Goal: Information Seeking & Learning: Learn about a topic

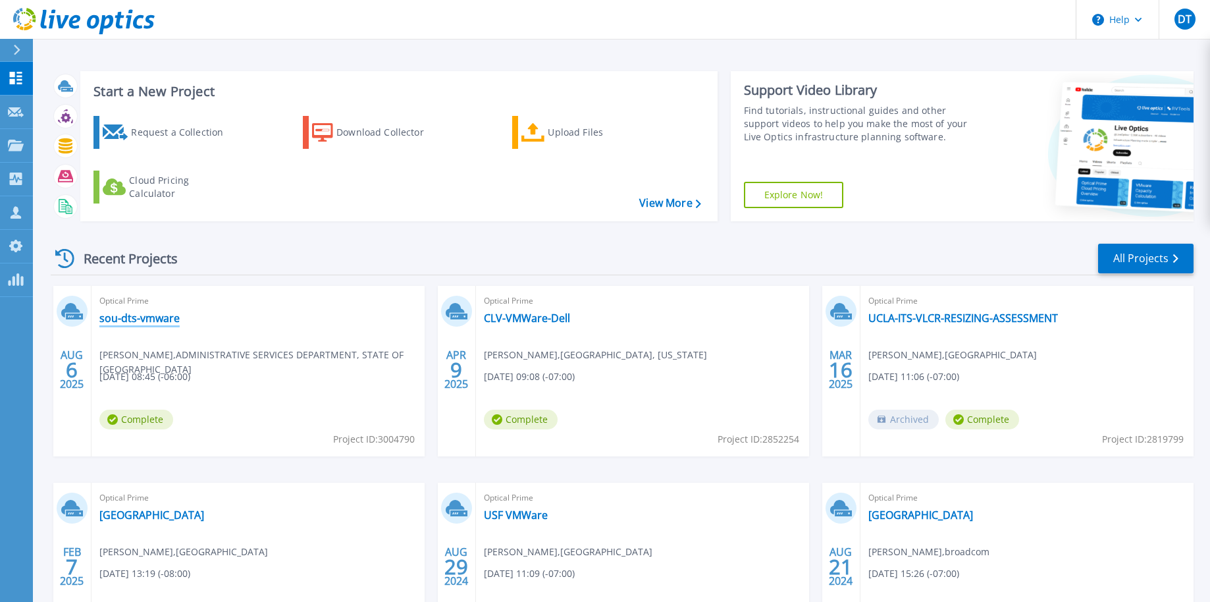
click at [137, 316] on link "sou-dts-vmware" at bounding box center [139, 317] width 80 height 13
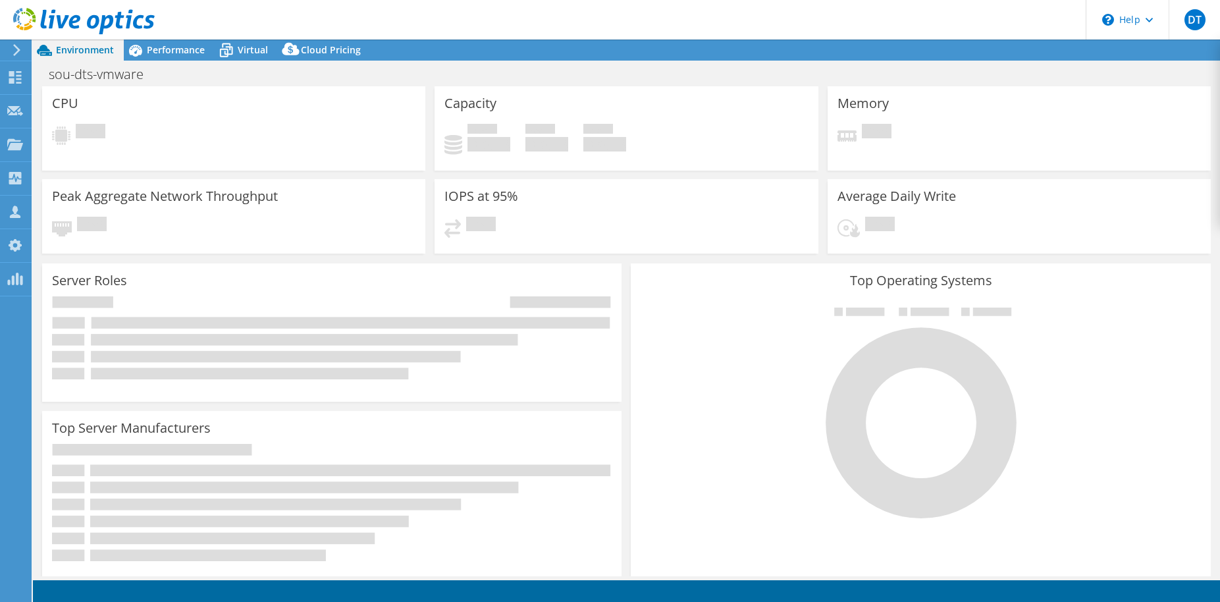
select select "USD"
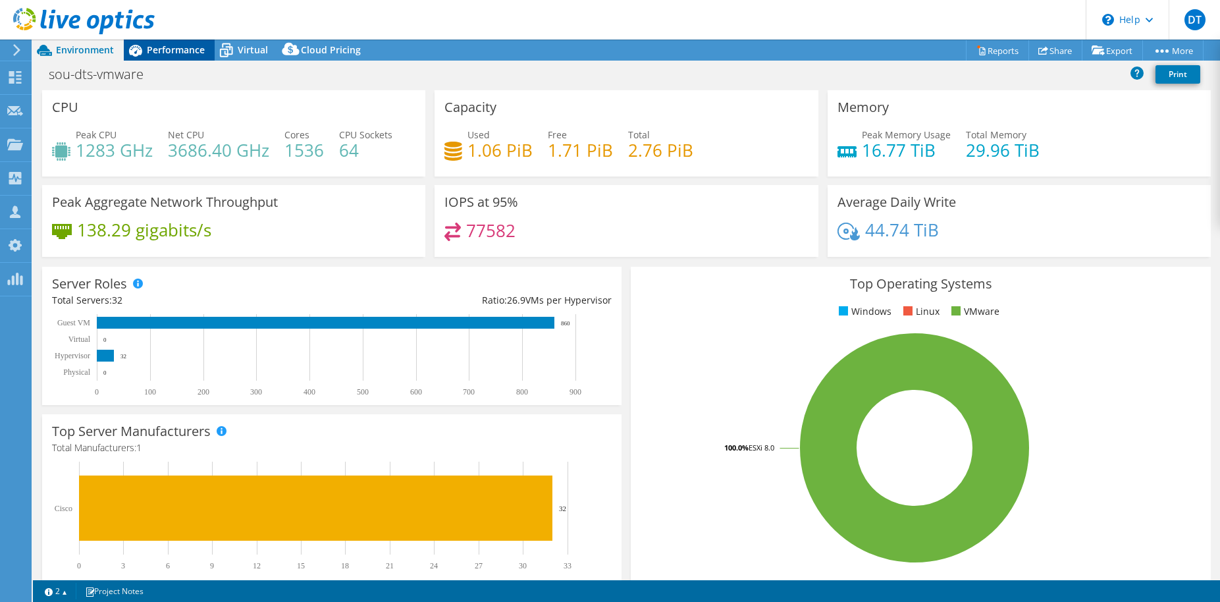
click at [172, 49] on span "Performance" at bounding box center [176, 49] width 58 height 13
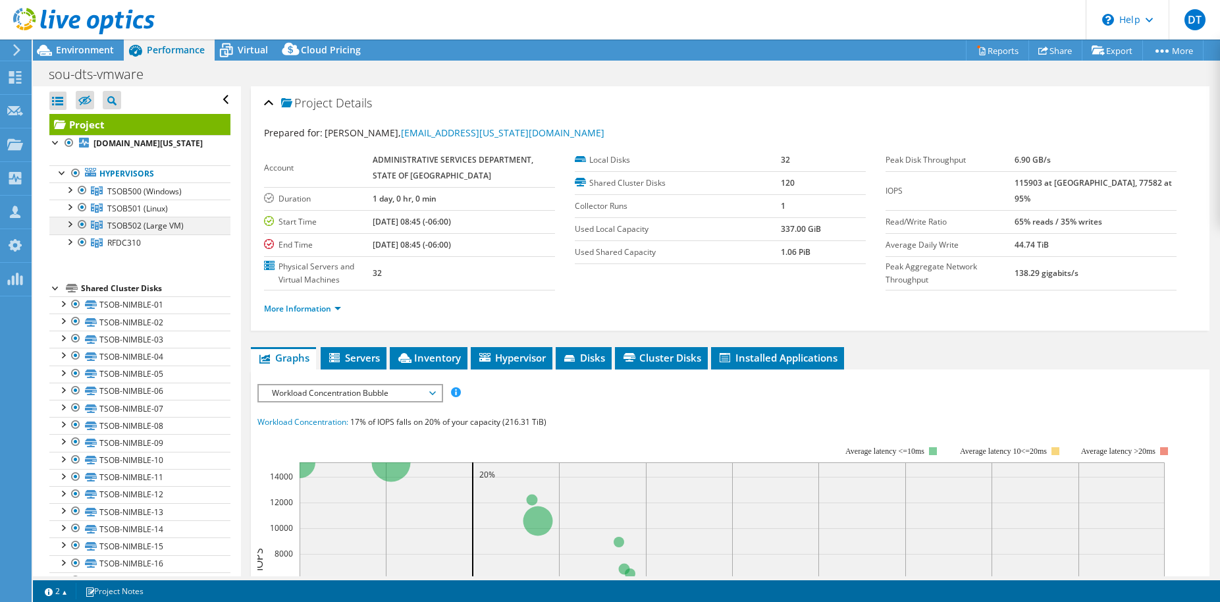
click at [68, 221] on div at bounding box center [69, 223] width 13 height 13
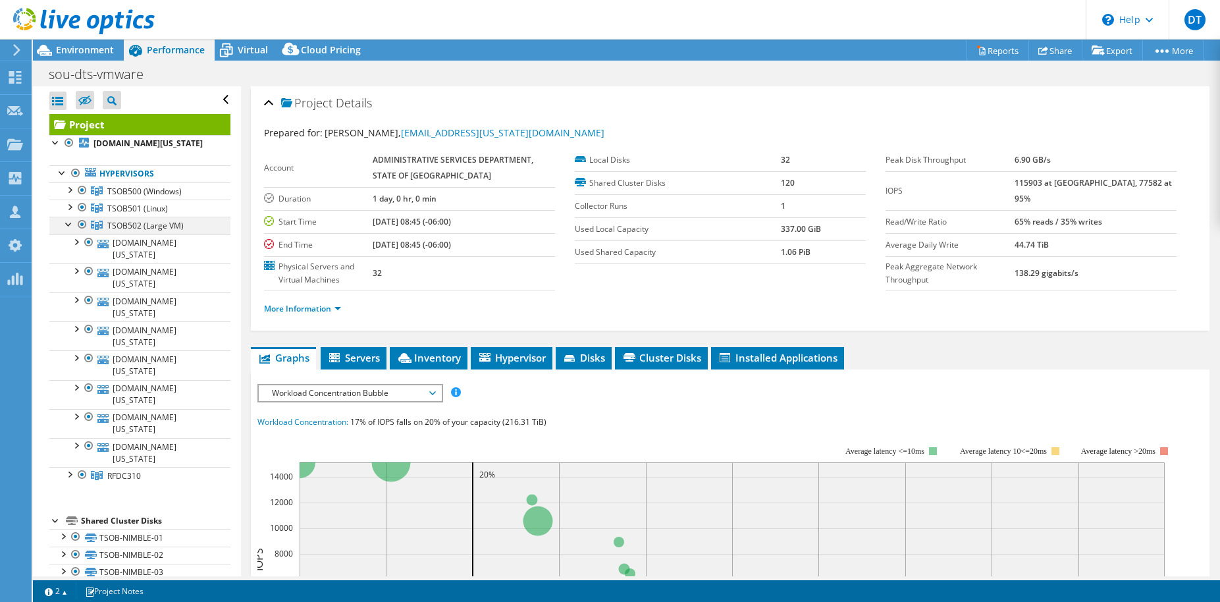
click at [68, 221] on div at bounding box center [69, 223] width 13 height 13
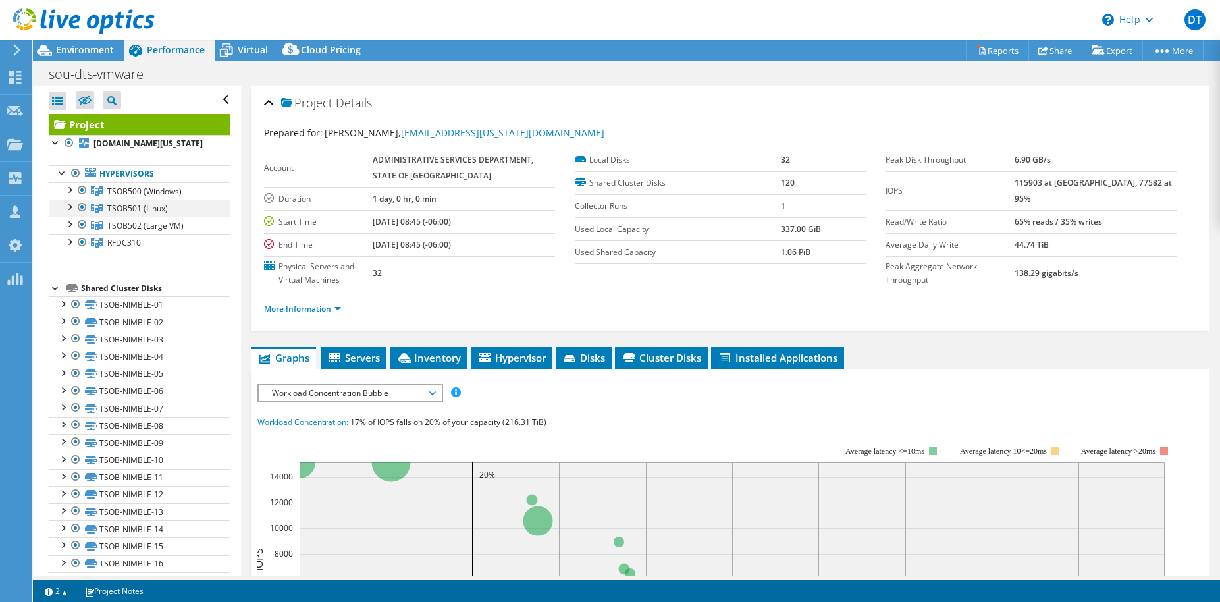
click at [70, 209] on div at bounding box center [69, 206] width 13 height 13
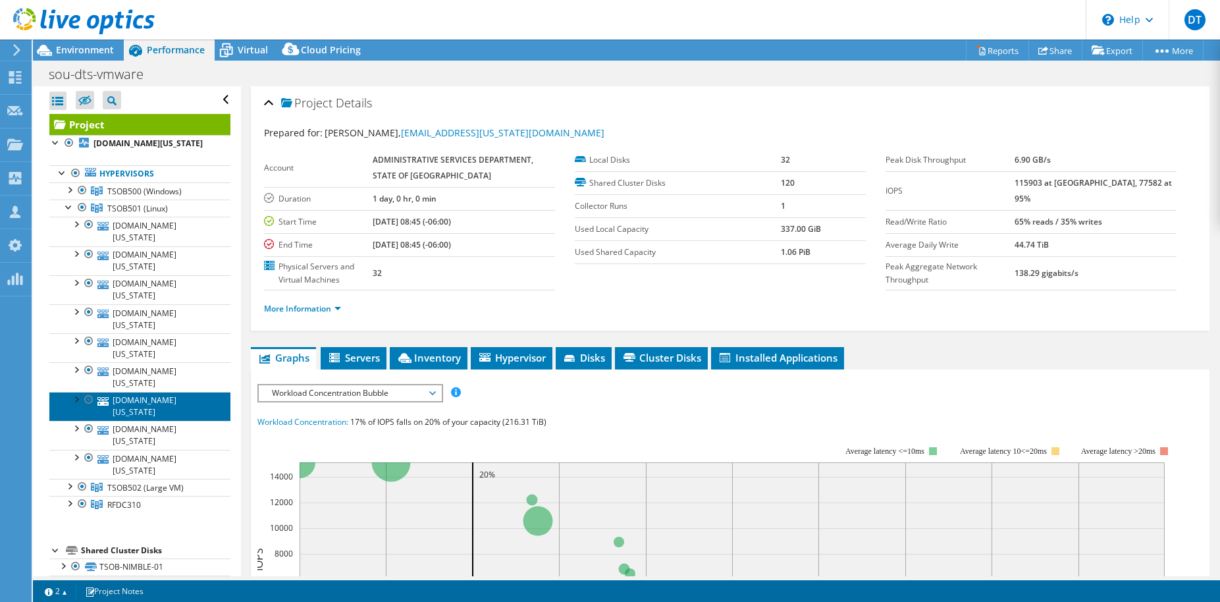
click at [157, 392] on link "[DOMAIN_NAME][US_STATE]" at bounding box center [139, 406] width 181 height 29
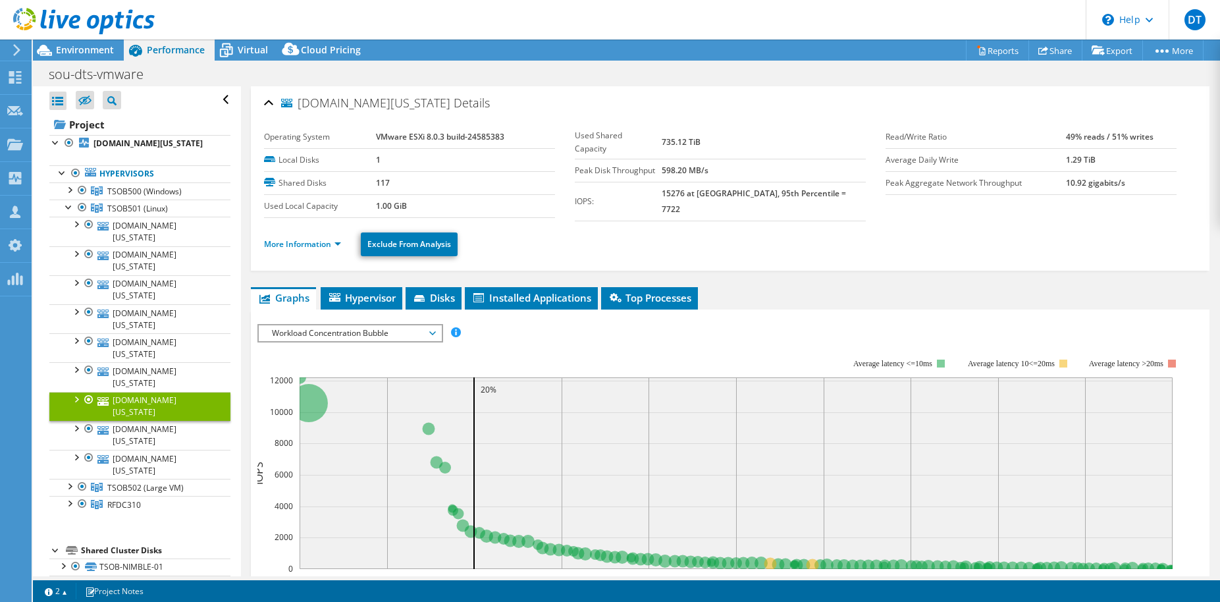
scroll to position [79, 0]
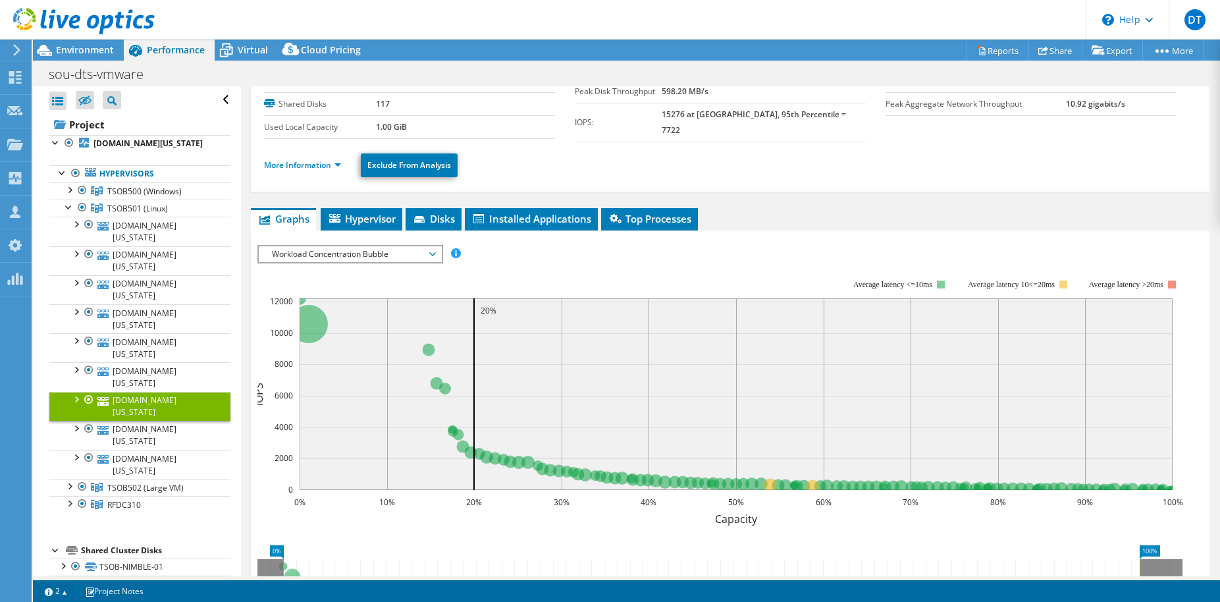
click at [433, 254] on span "Workload Concentration Bubble" at bounding box center [349, 254] width 169 height 16
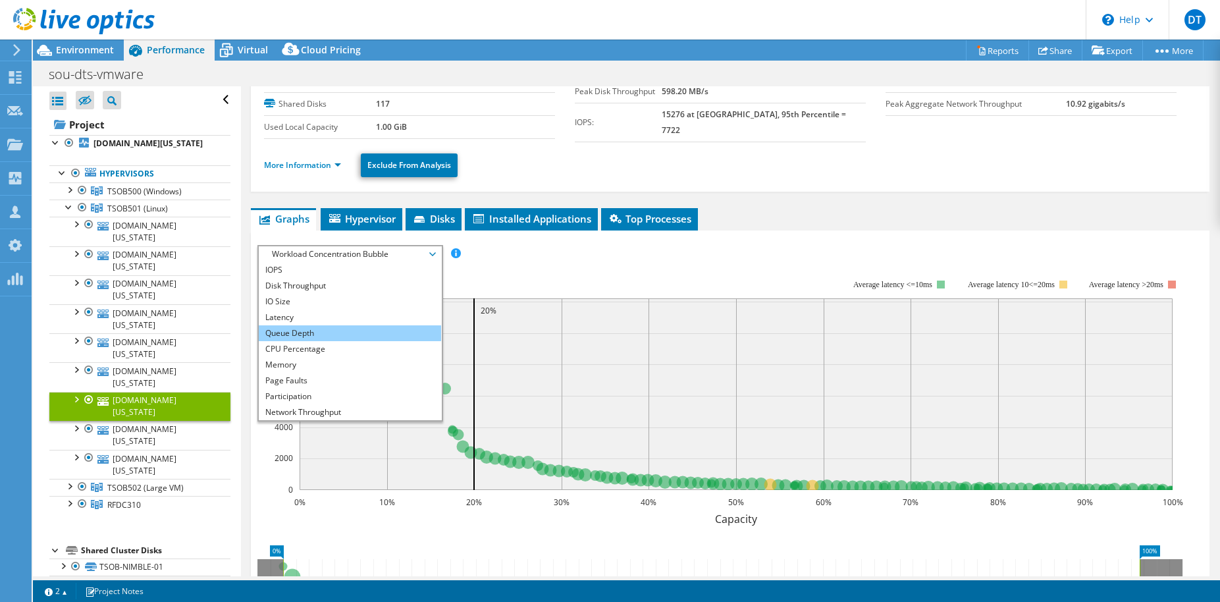
click at [318, 325] on li "Queue Depth" at bounding box center [350, 333] width 182 height 16
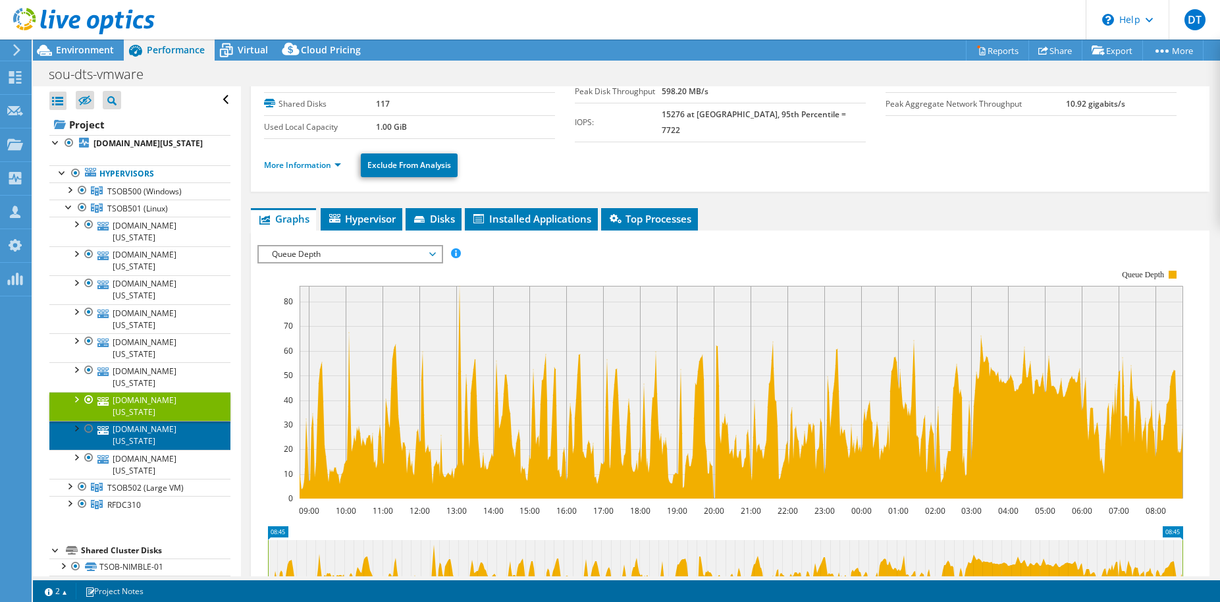
click at [176, 421] on link "[DOMAIN_NAME][US_STATE]" at bounding box center [139, 435] width 181 height 29
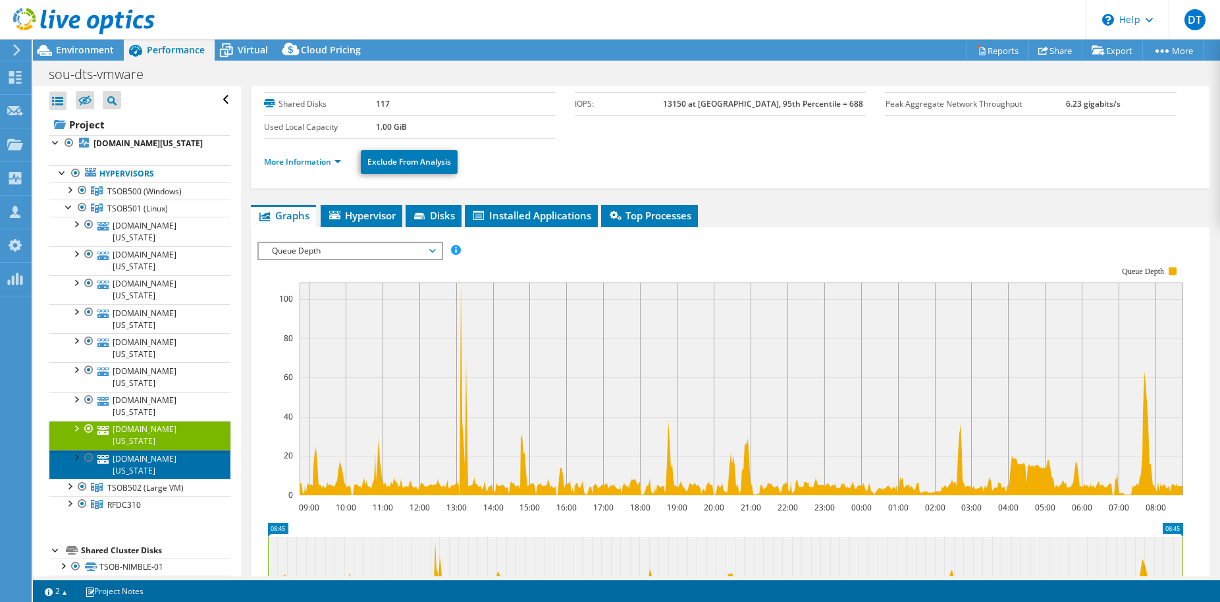
click at [171, 450] on link "[DOMAIN_NAME][US_STATE]" at bounding box center [139, 464] width 181 height 29
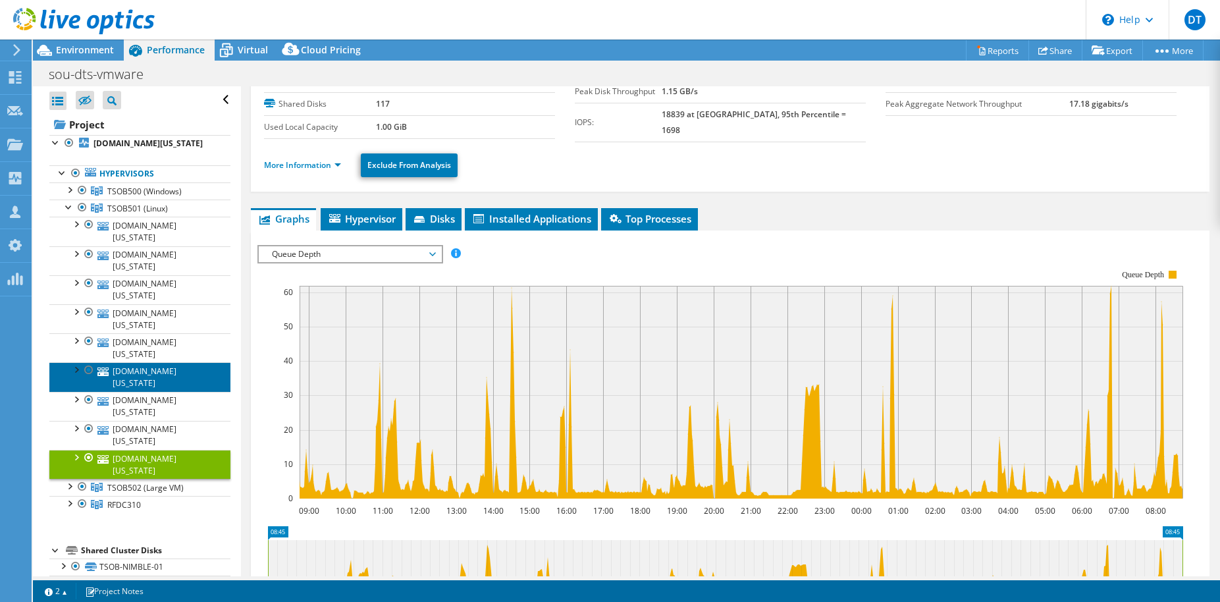
click at [168, 362] on link "[DOMAIN_NAME][US_STATE]" at bounding box center [139, 376] width 181 height 29
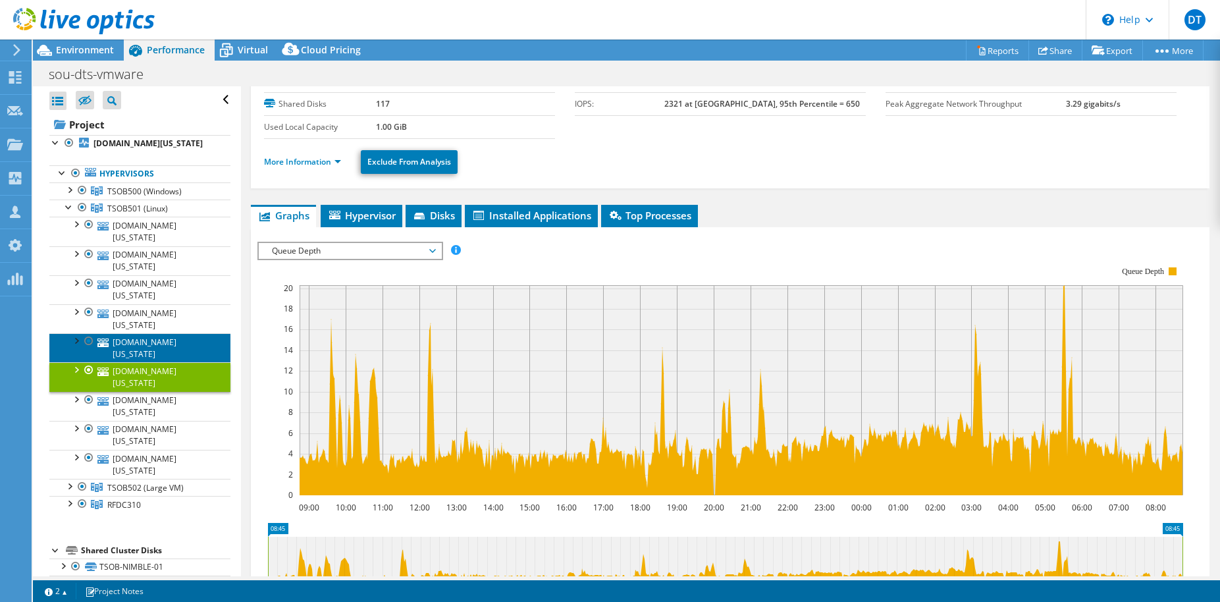
click at [171, 333] on link "[DOMAIN_NAME][US_STATE]" at bounding box center [139, 347] width 181 height 29
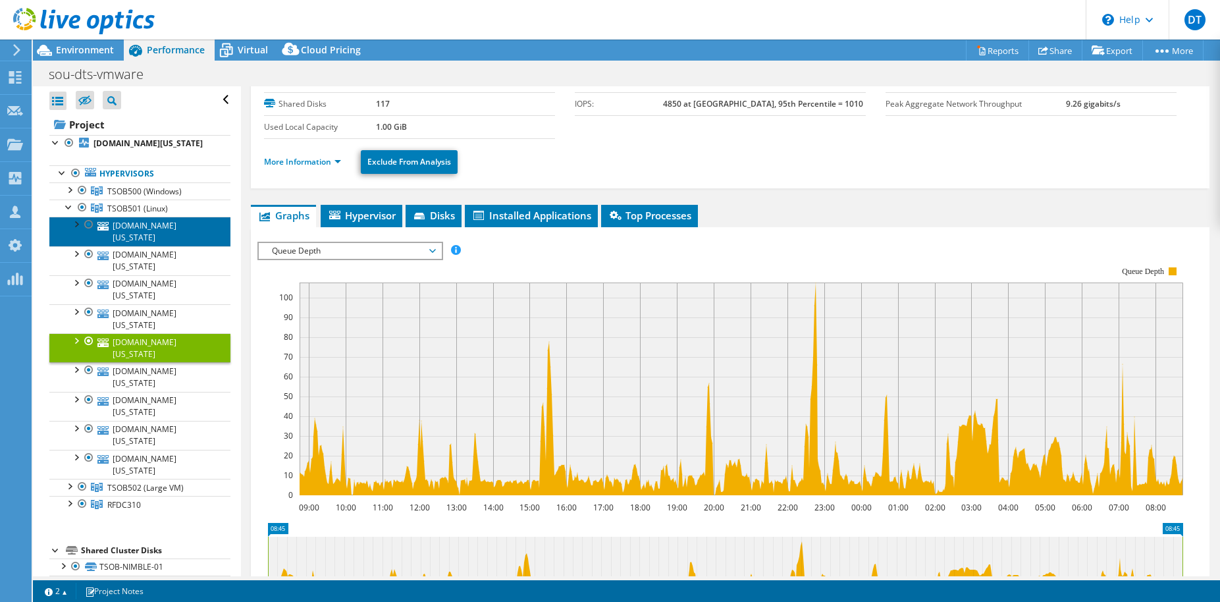
click at [148, 230] on link "[DOMAIN_NAME][US_STATE]" at bounding box center [139, 231] width 181 height 29
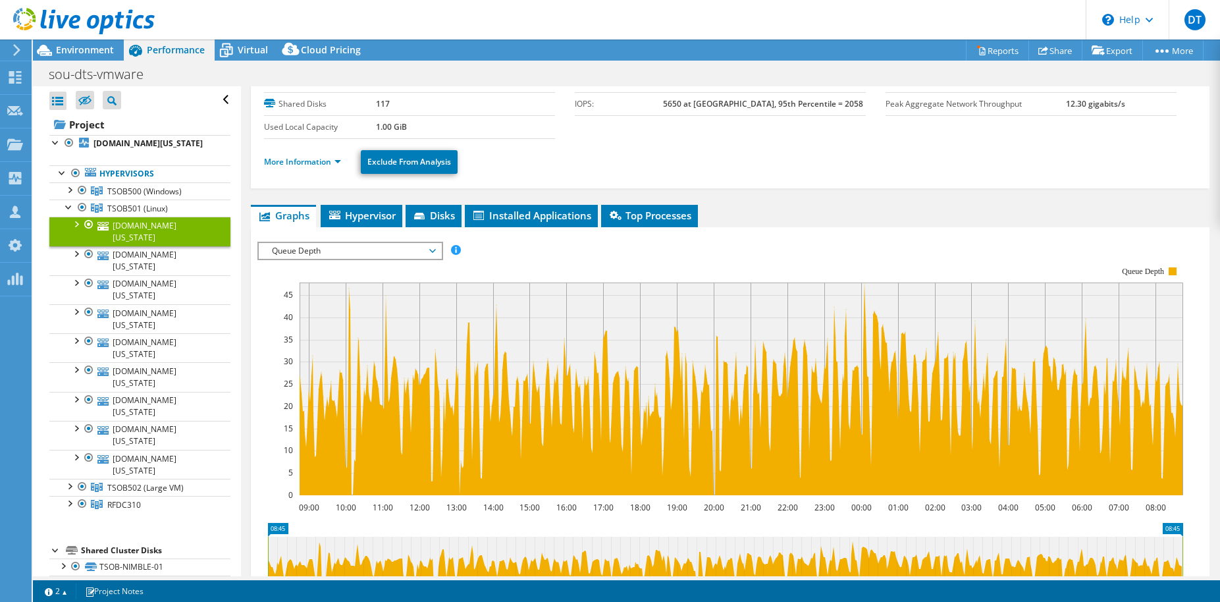
scroll to position [158, 0]
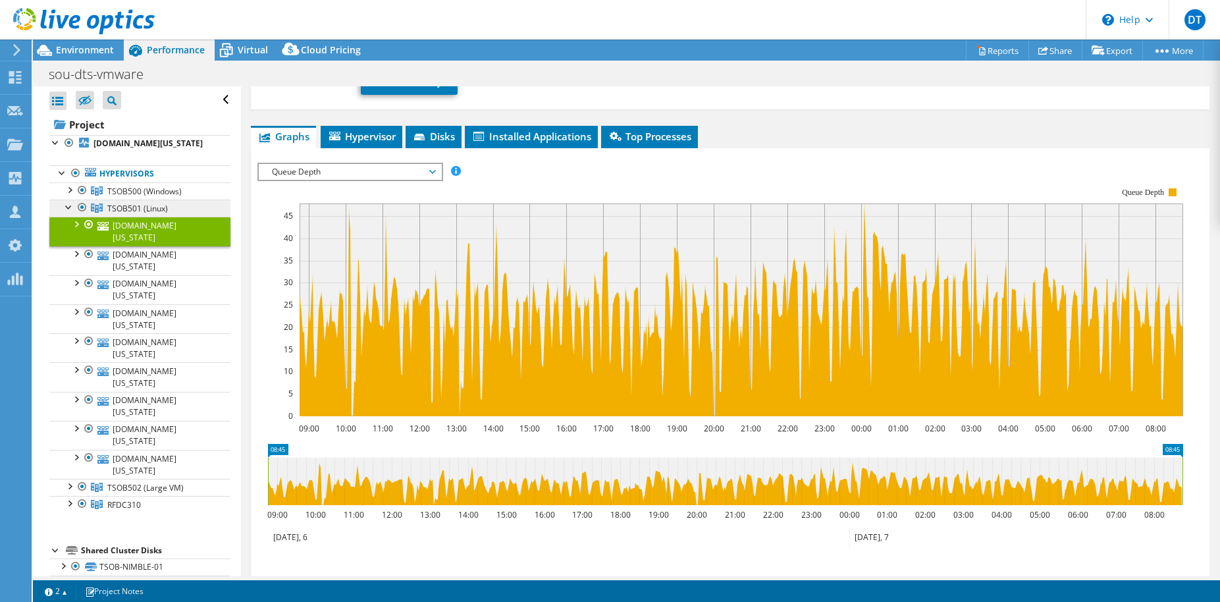
click at [166, 197] on span "TSOB501 (Linux)" at bounding box center [144, 191] width 74 height 11
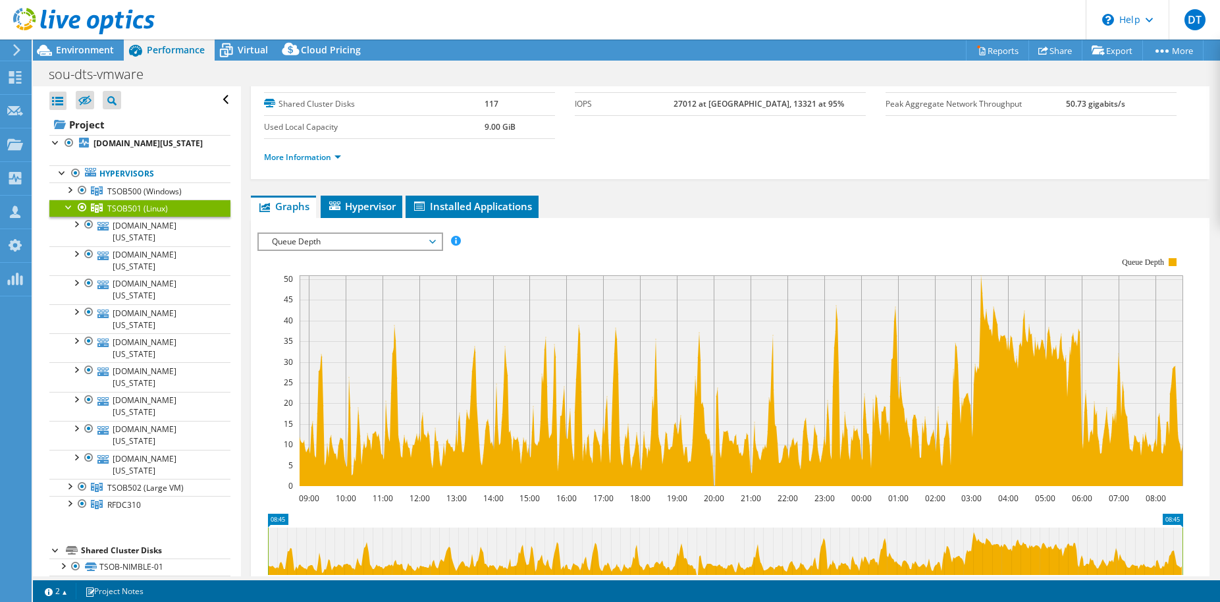
scroll to position [0, 0]
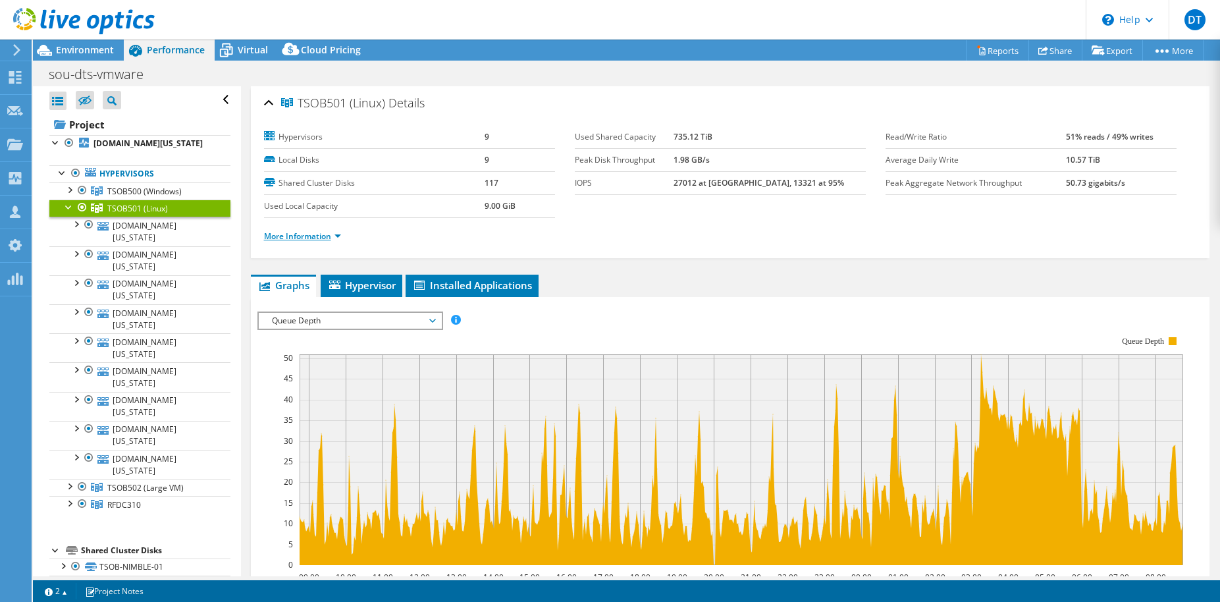
click at [324, 234] on link "More Information" at bounding box center [302, 235] width 77 height 11
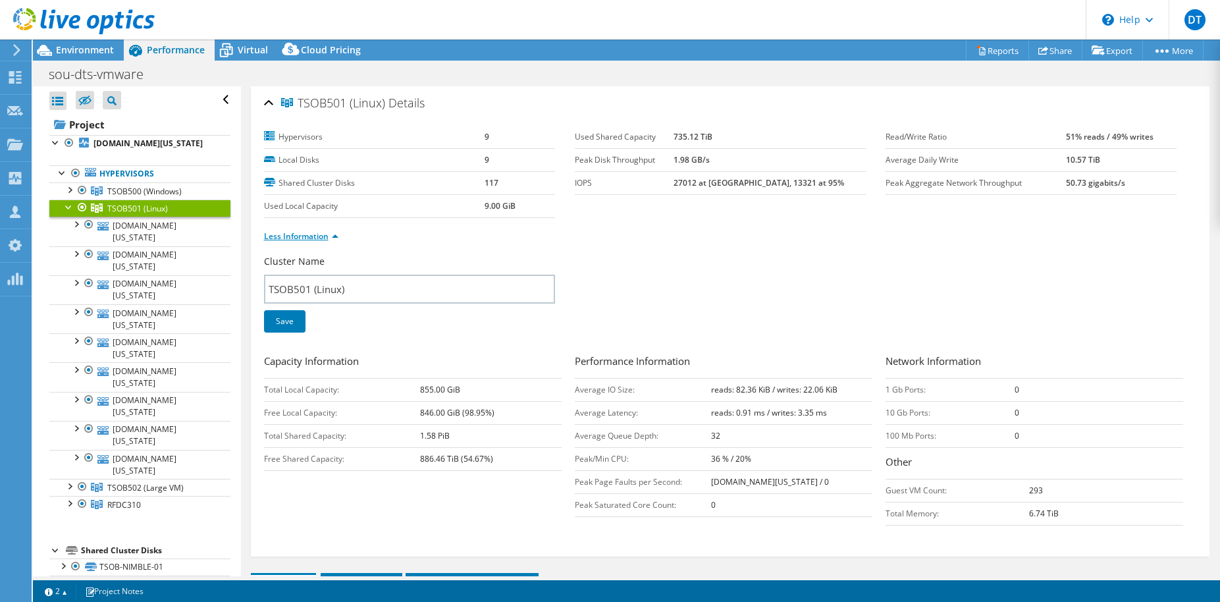
click at [324, 234] on link "Less Information" at bounding box center [301, 235] width 74 height 11
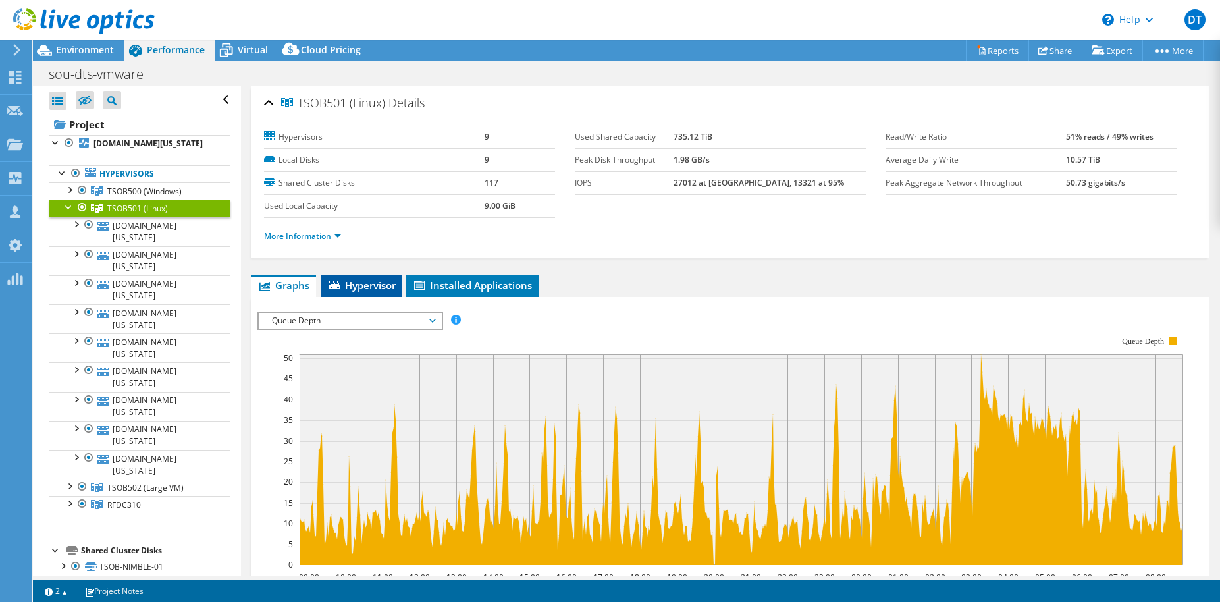
click at [369, 290] on span "Hypervisor" at bounding box center [361, 285] width 68 height 13
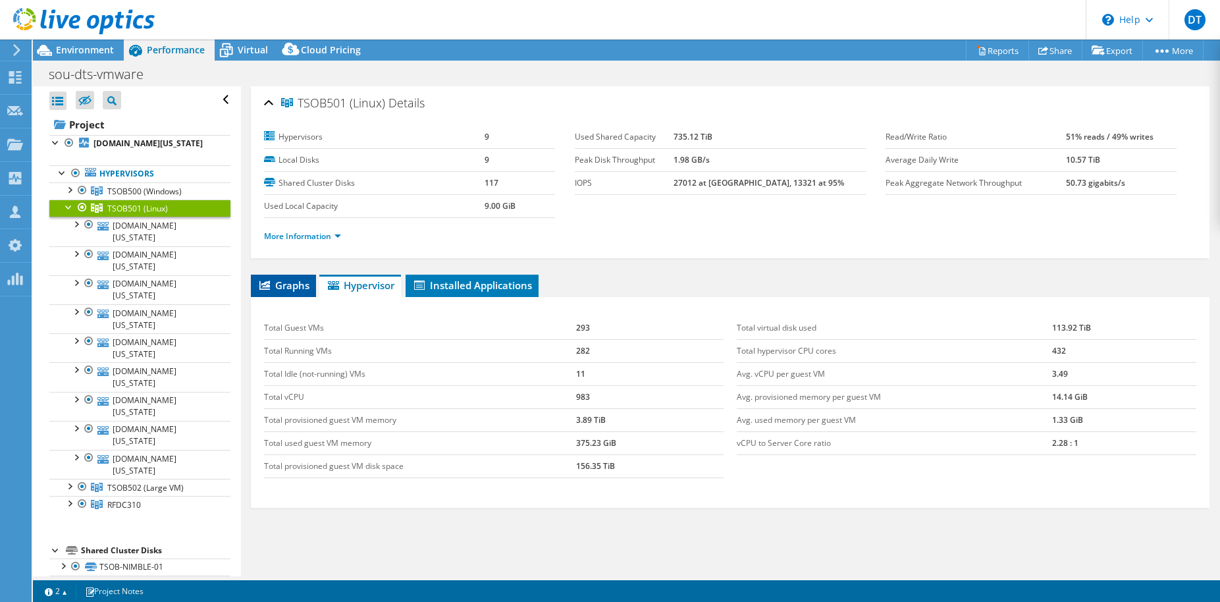
click at [299, 287] on span "Graphs" at bounding box center [283, 285] width 52 height 13
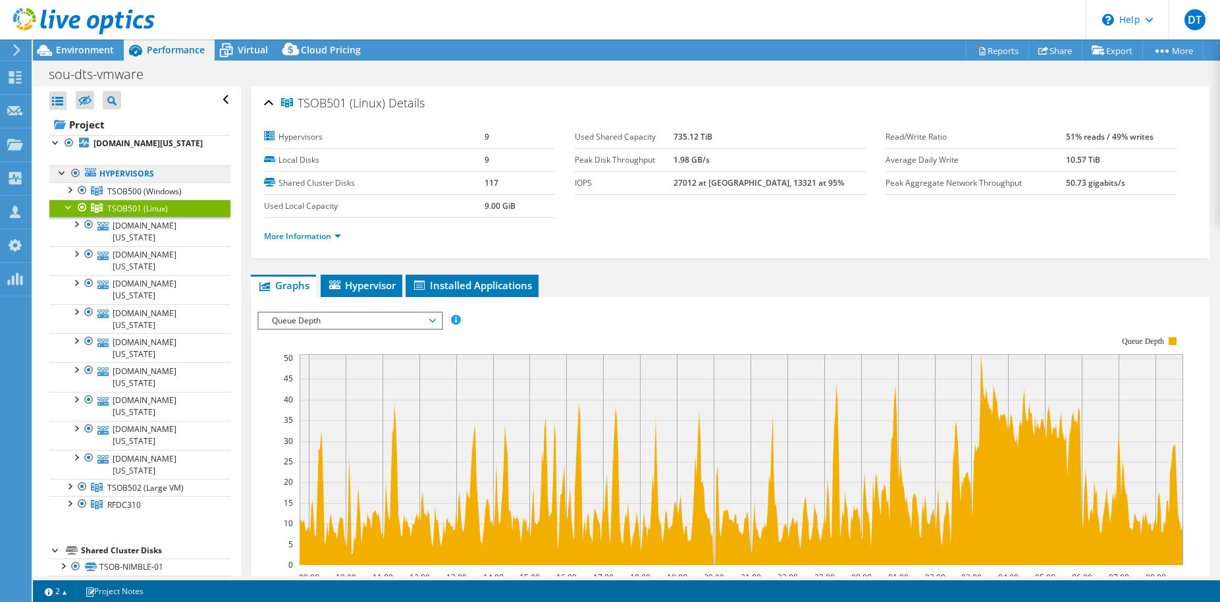
click at [145, 170] on link "Hypervisors" at bounding box center [139, 173] width 181 height 17
click at [109, 171] on link "Hypervisors" at bounding box center [139, 173] width 181 height 17
click at [134, 203] on span "TSOB501 (Linux)" at bounding box center [137, 208] width 61 height 11
click at [61, 205] on link "TSOB501 (Linux)" at bounding box center [139, 208] width 181 height 17
click at [439, 323] on span "Queue Depth" at bounding box center [350, 321] width 182 height 16
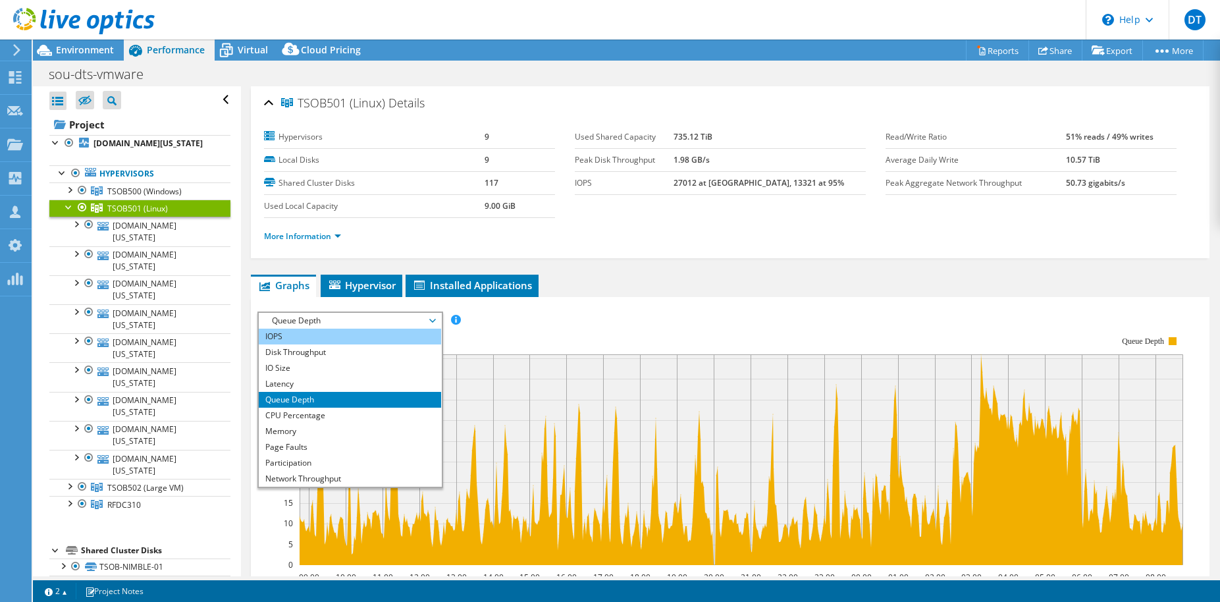
click at [379, 339] on li "IOPS" at bounding box center [350, 337] width 182 height 16
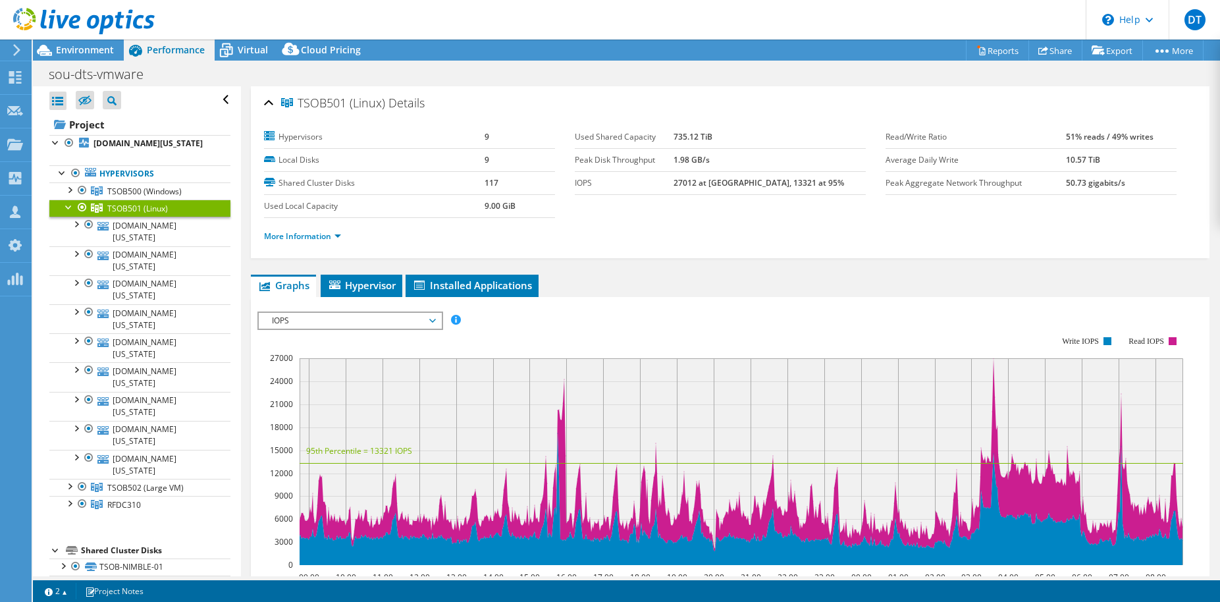
click at [345, 321] on span "IOPS" at bounding box center [349, 321] width 169 height 16
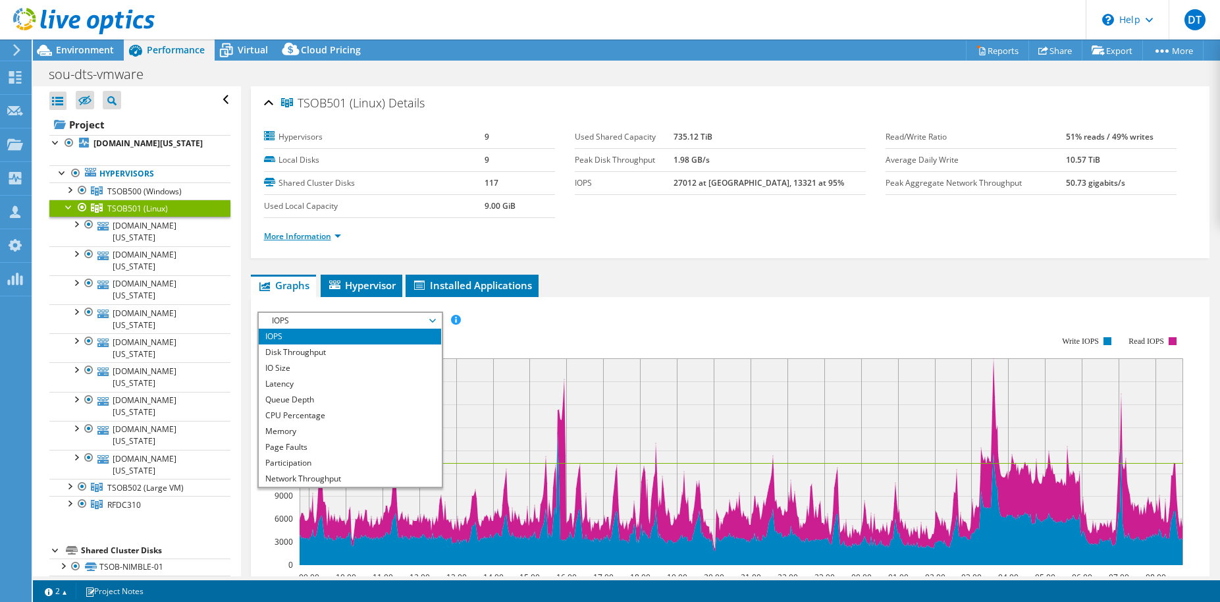
click at [334, 231] on link "More Information" at bounding box center [302, 235] width 77 height 11
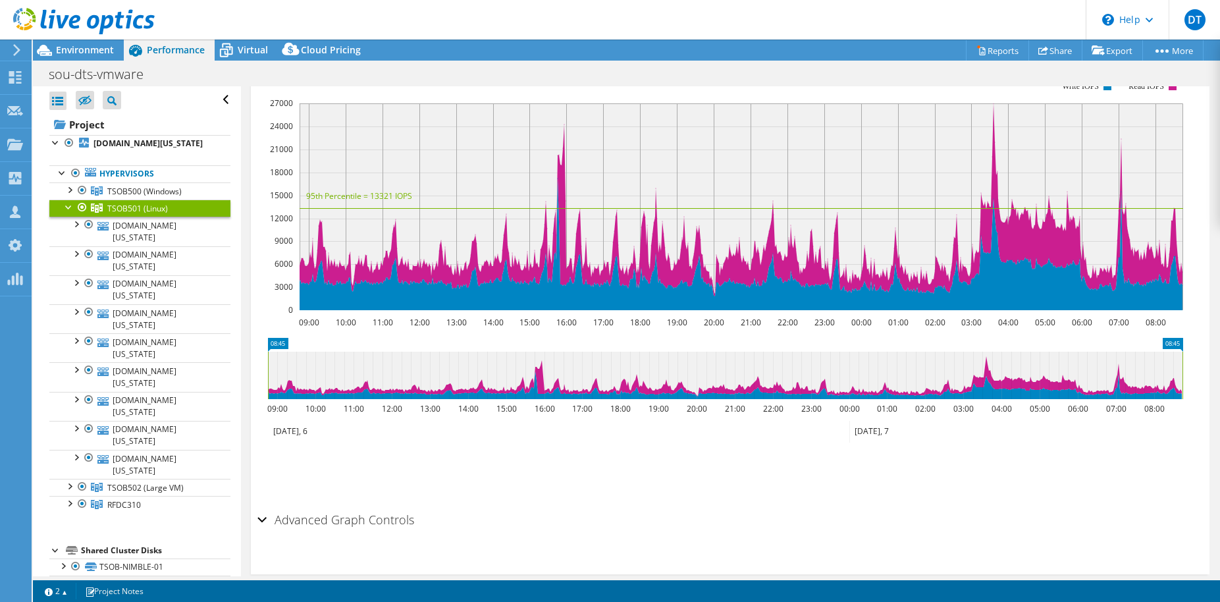
scroll to position [574, 0]
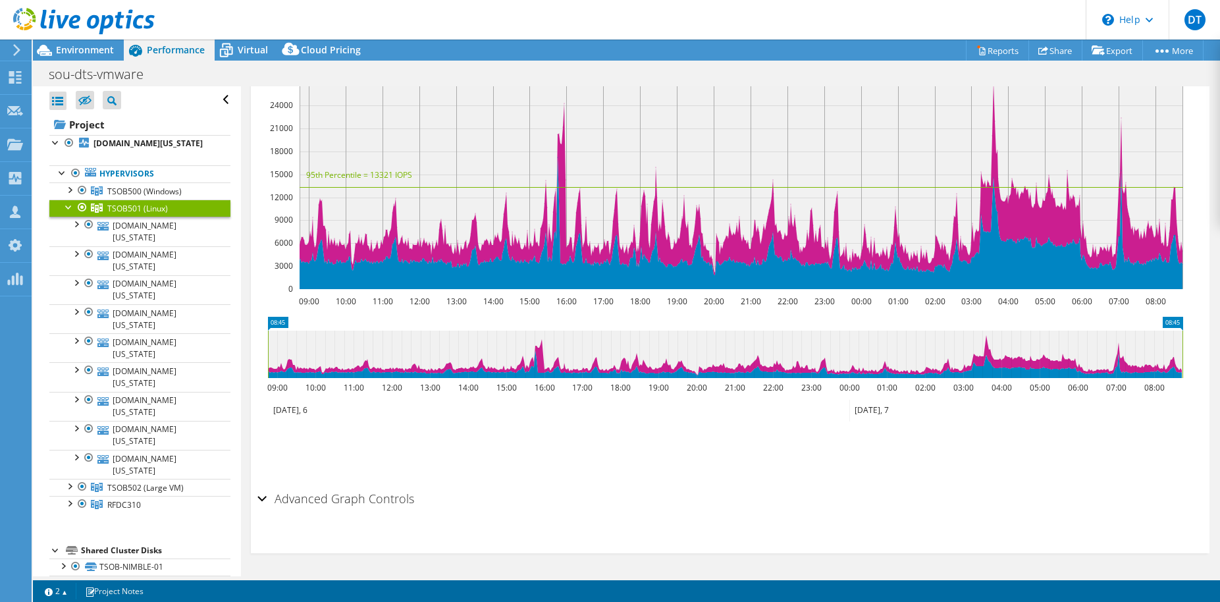
click at [265, 499] on div "Advanced Graph Controls" at bounding box center [730, 499] width 946 height 28
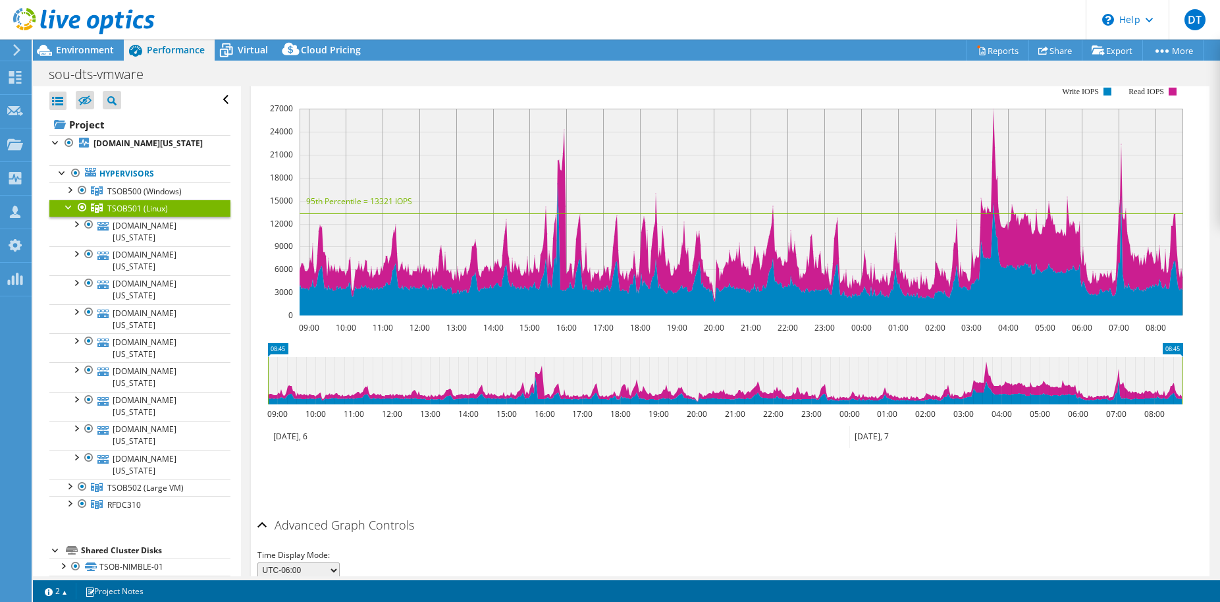
scroll to position [469, 0]
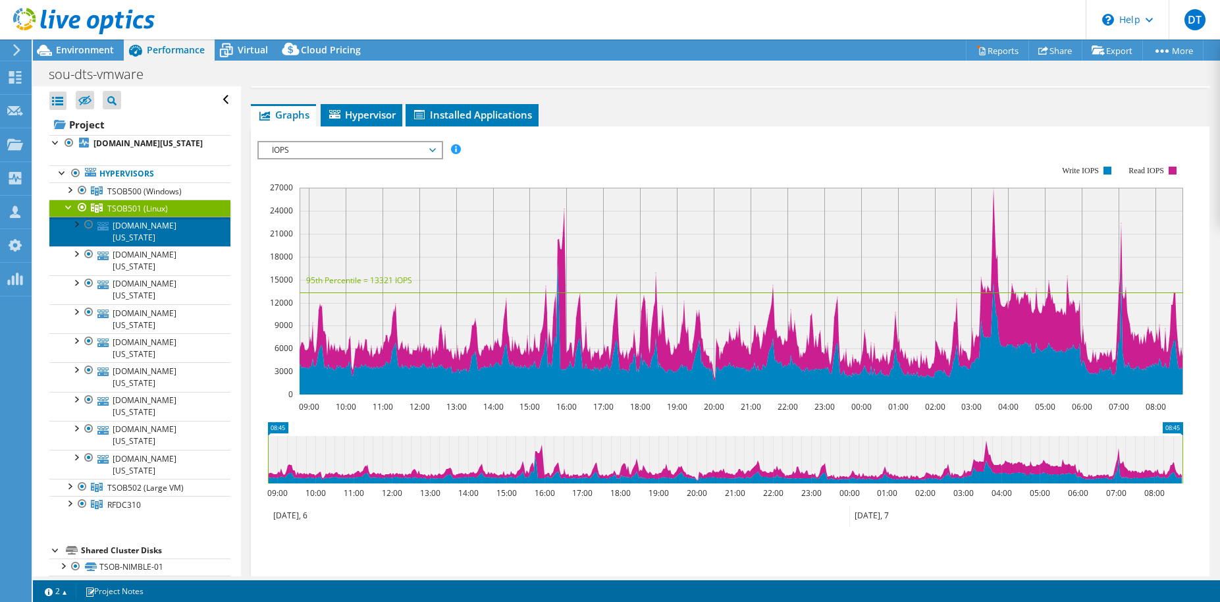
click at [151, 230] on link "[DOMAIN_NAME][US_STATE]" at bounding box center [139, 231] width 181 height 29
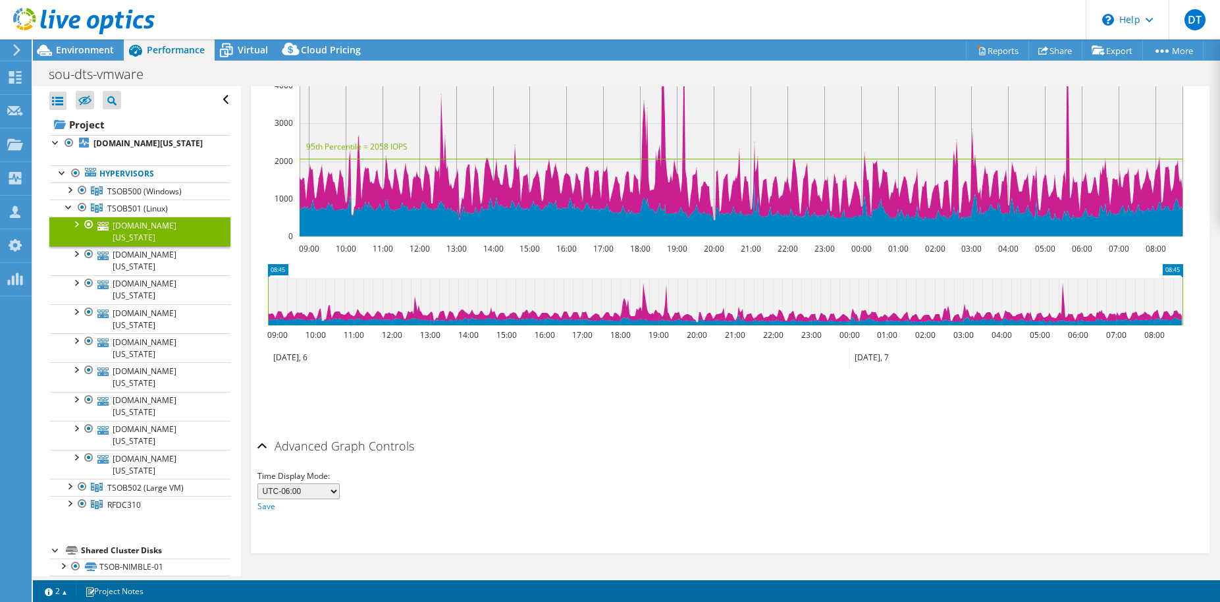
scroll to position [338, 0]
click at [101, 46] on span "Environment" at bounding box center [85, 49] width 58 height 13
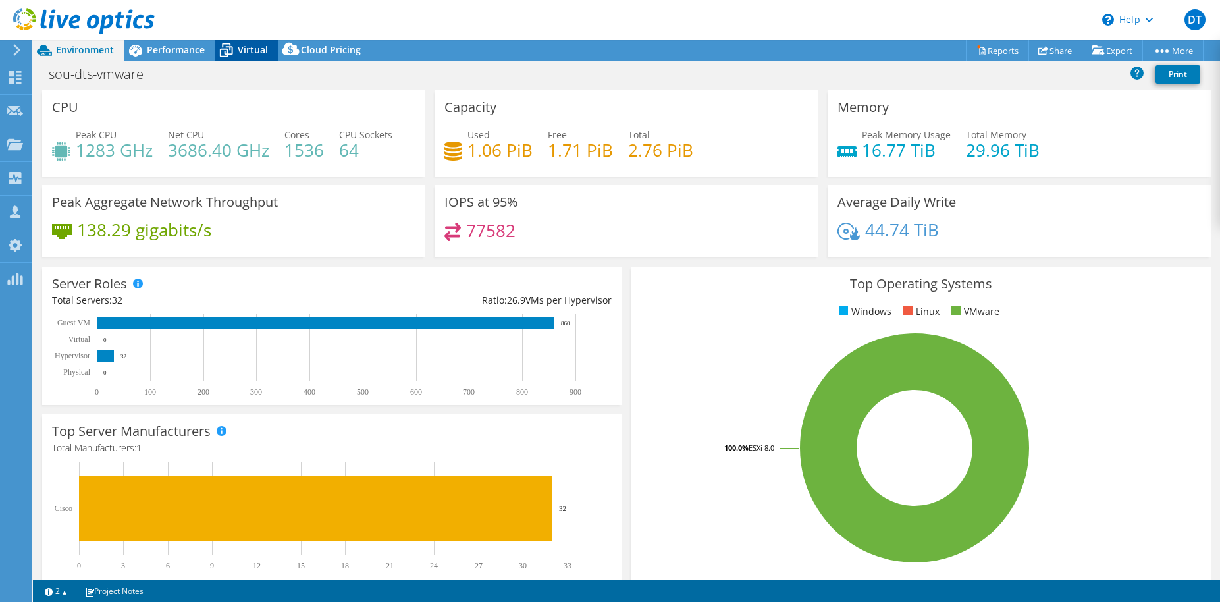
click at [244, 40] on div "Virtual" at bounding box center [246, 50] width 63 height 21
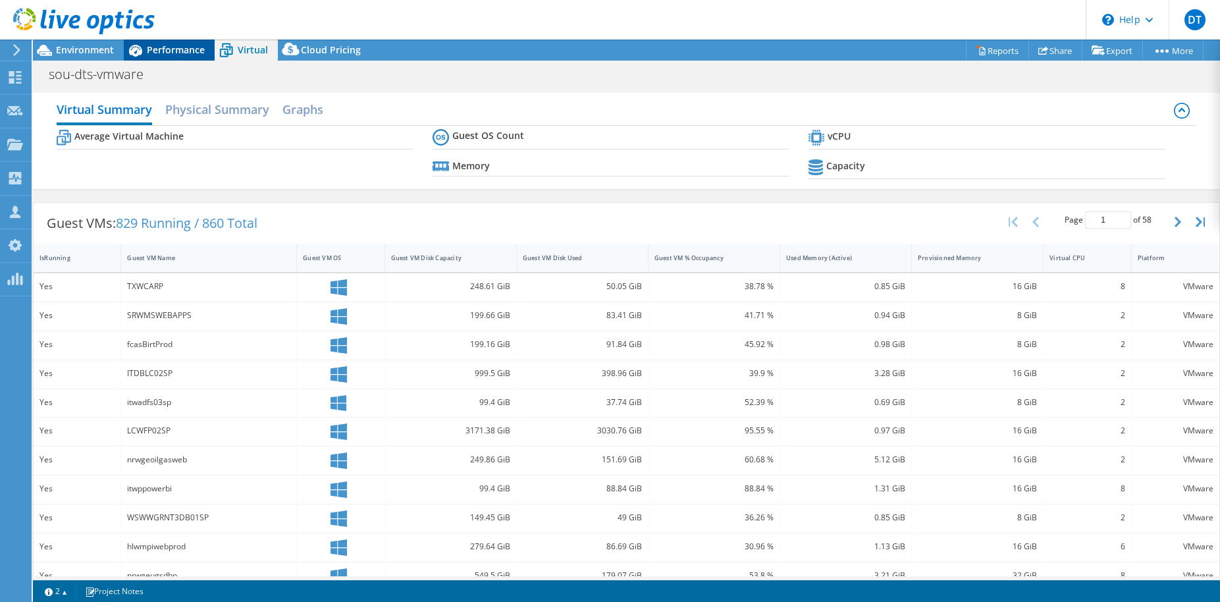
click at [161, 49] on span "Performance" at bounding box center [176, 49] width 58 height 13
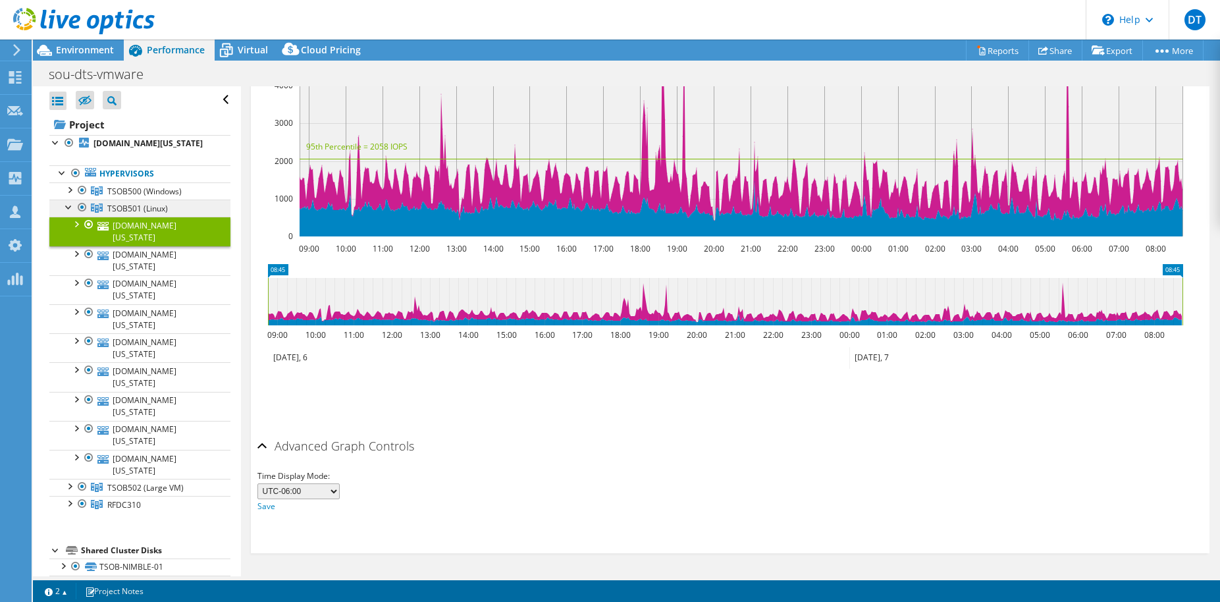
click at [119, 197] on span "TSOB501 (Linux)" at bounding box center [144, 191] width 74 height 11
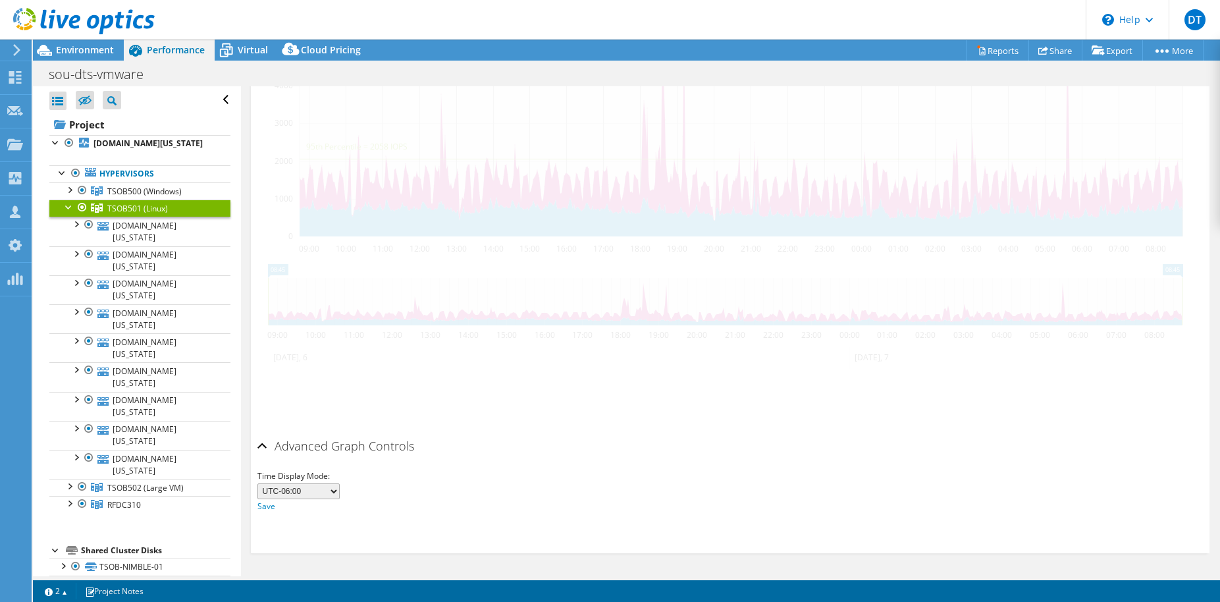
scroll to position [329, 0]
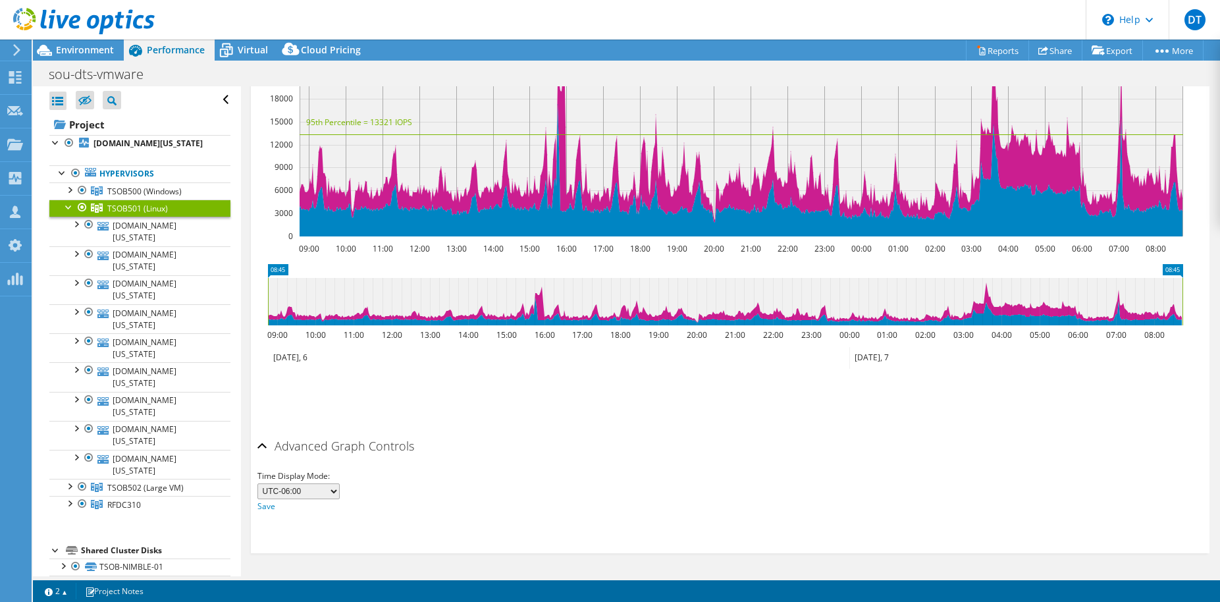
click at [67, 206] on div at bounding box center [69, 206] width 13 height 13
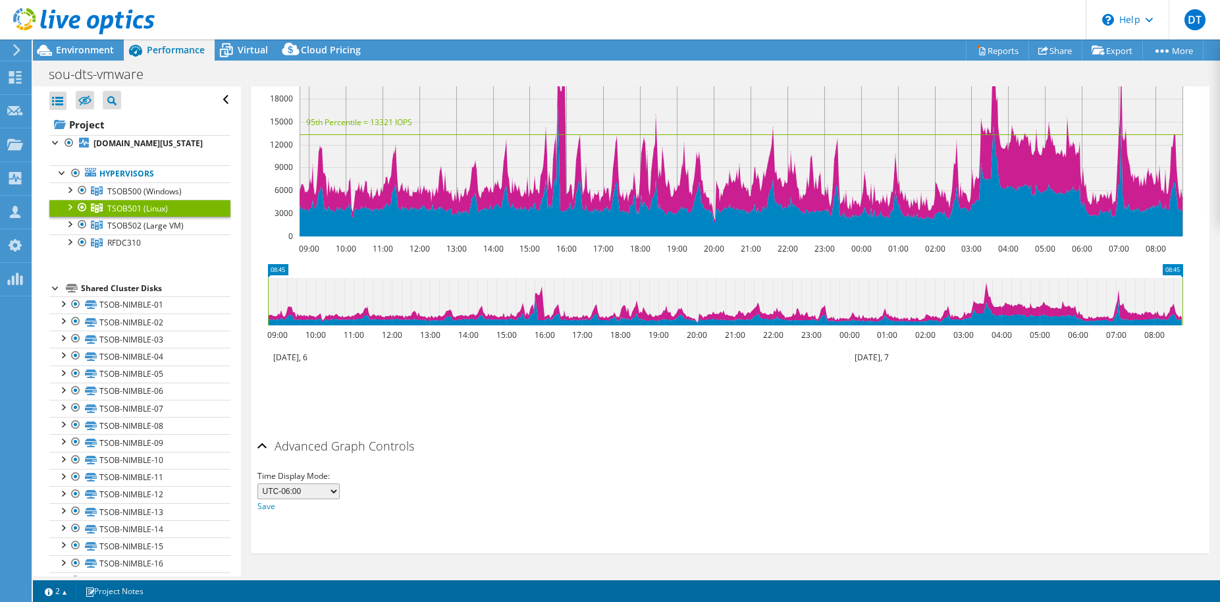
scroll to position [92, 0]
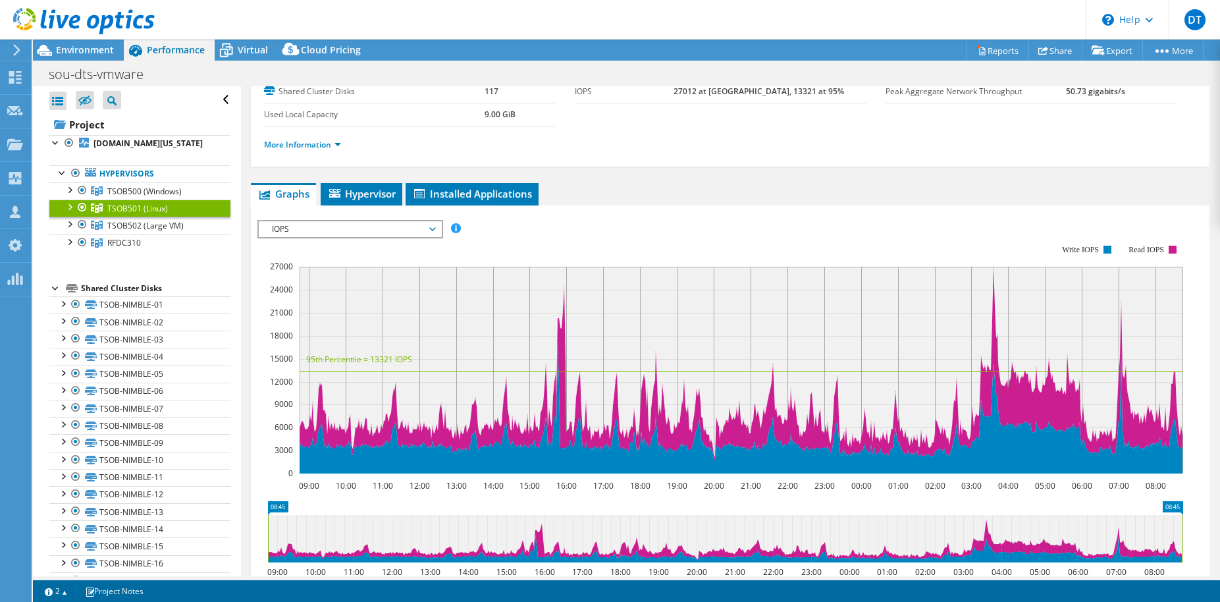
click at [371, 232] on span "IOPS" at bounding box center [349, 229] width 169 height 16
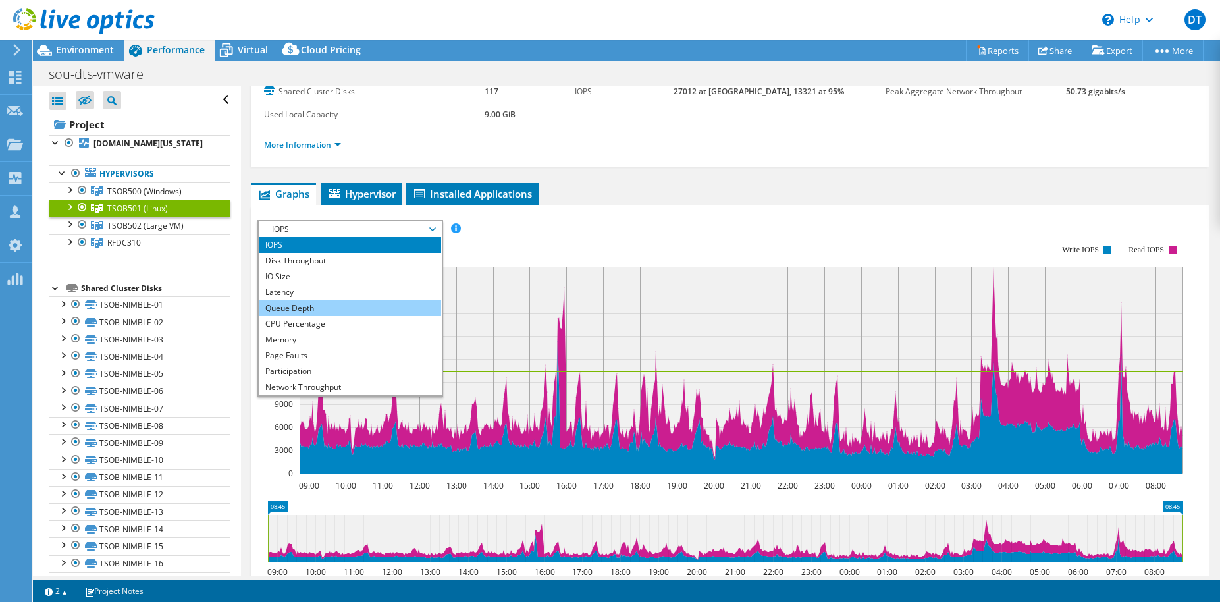
scroll to position [47, 0]
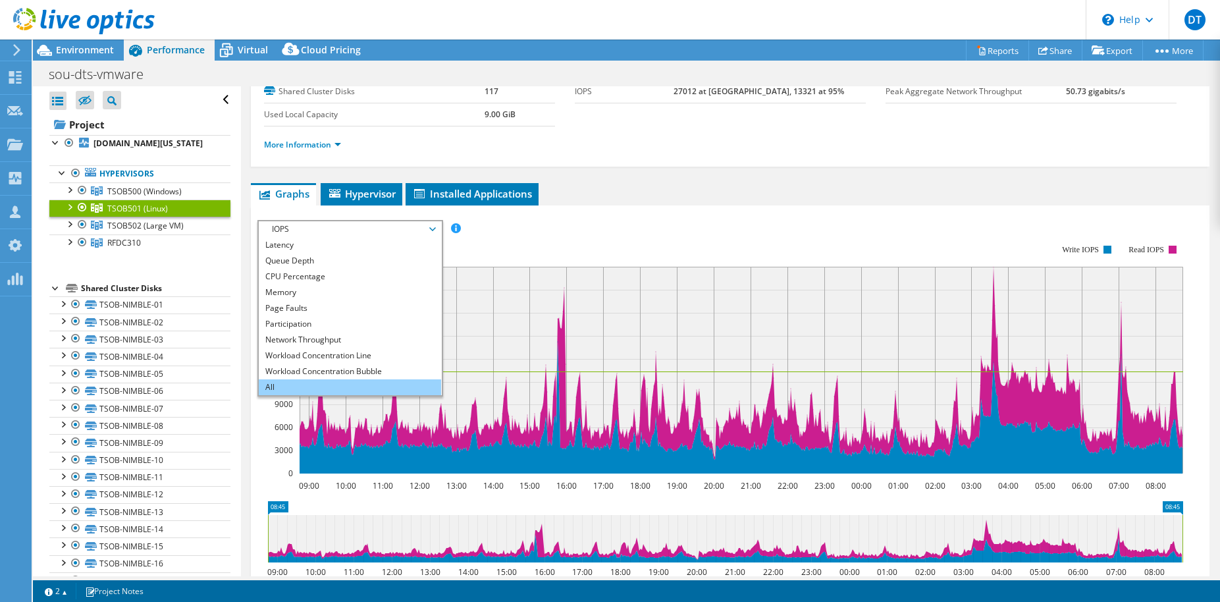
click at [337, 387] on li "All" at bounding box center [350, 387] width 182 height 16
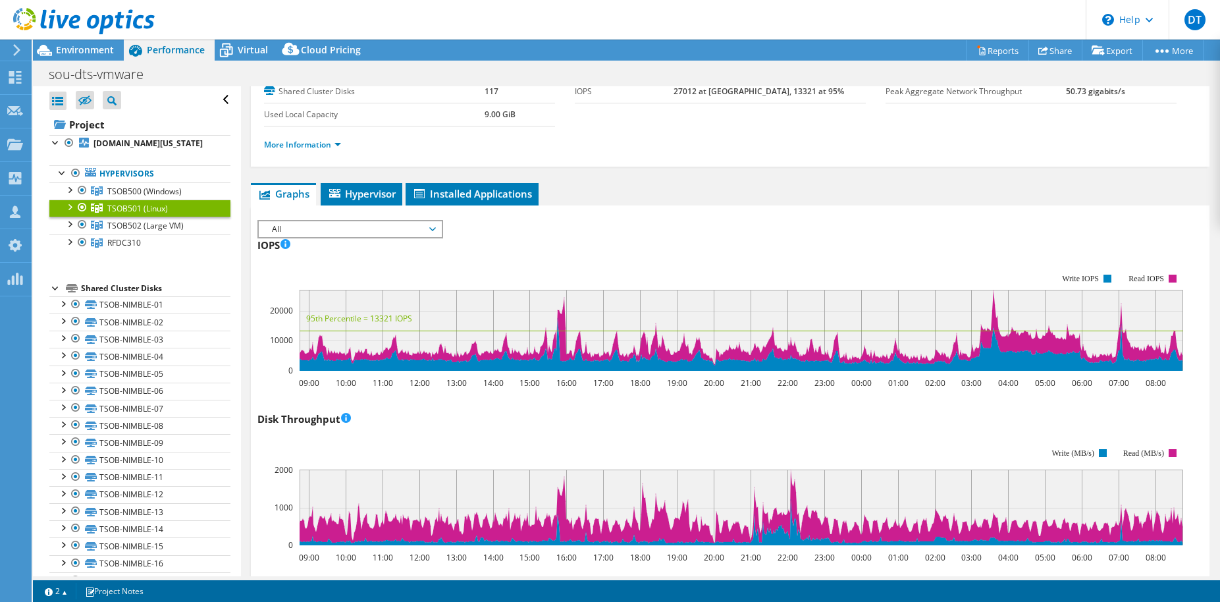
scroll to position [0, 0]
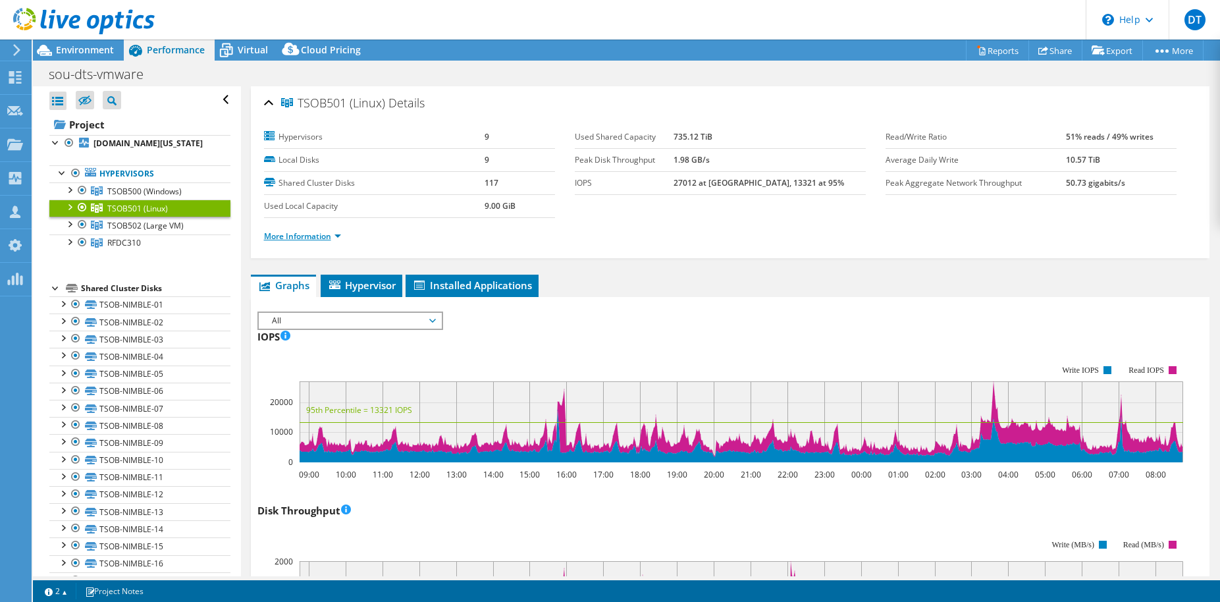
click at [335, 235] on link "More Information" at bounding box center [302, 235] width 77 height 11
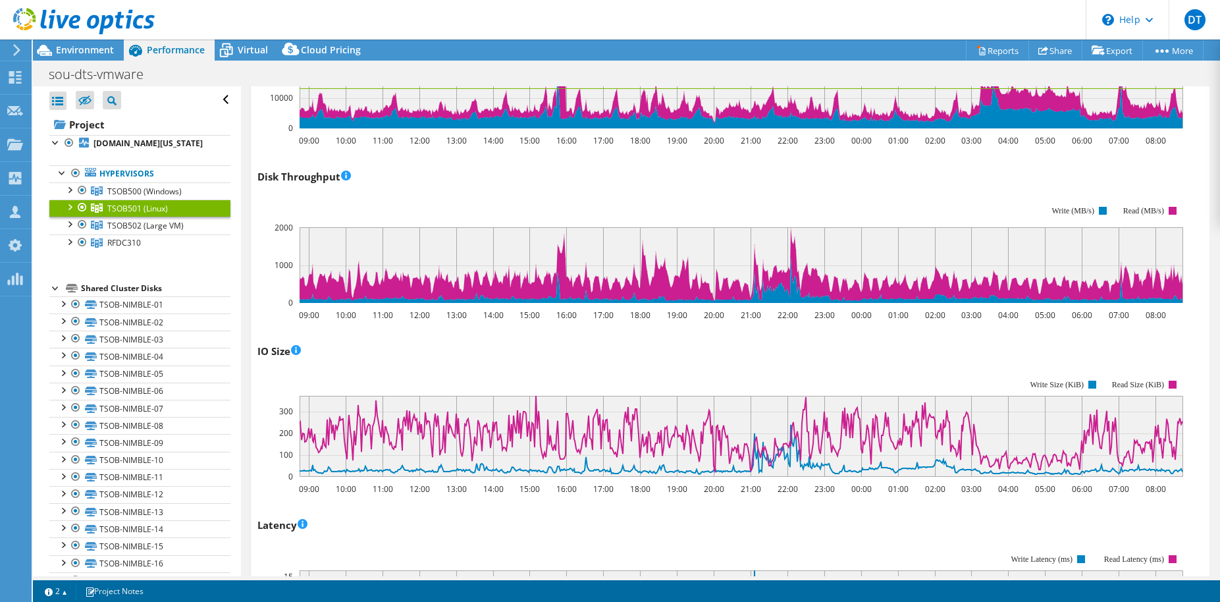
scroll to position [474, 0]
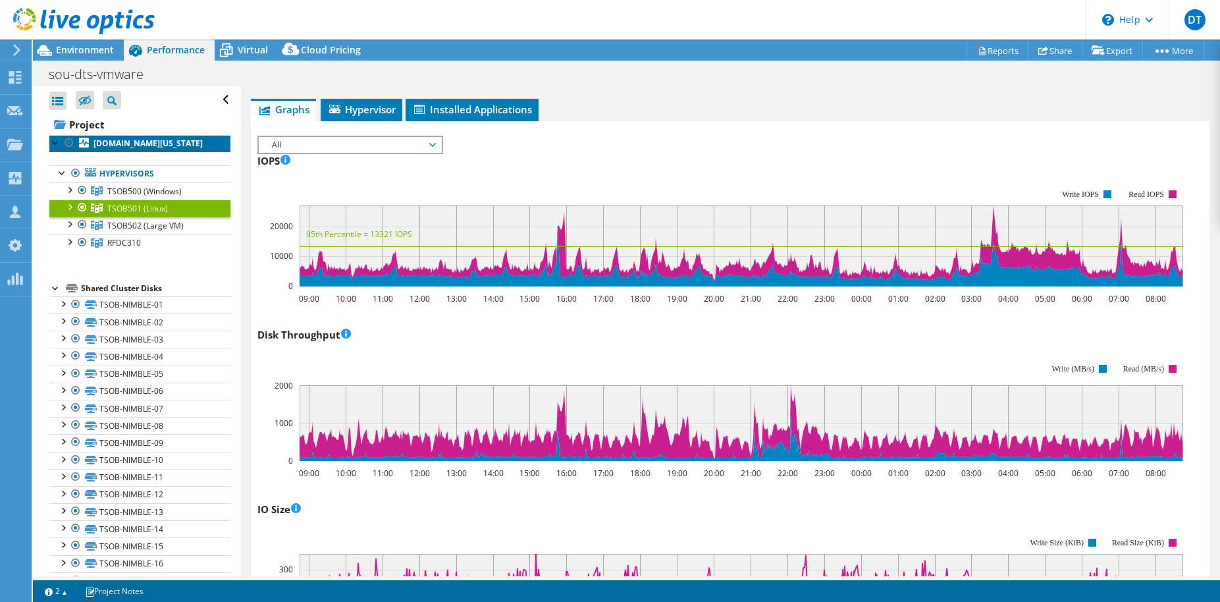
click at [184, 149] on link "[DOMAIN_NAME][US_STATE]" at bounding box center [139, 143] width 181 height 17
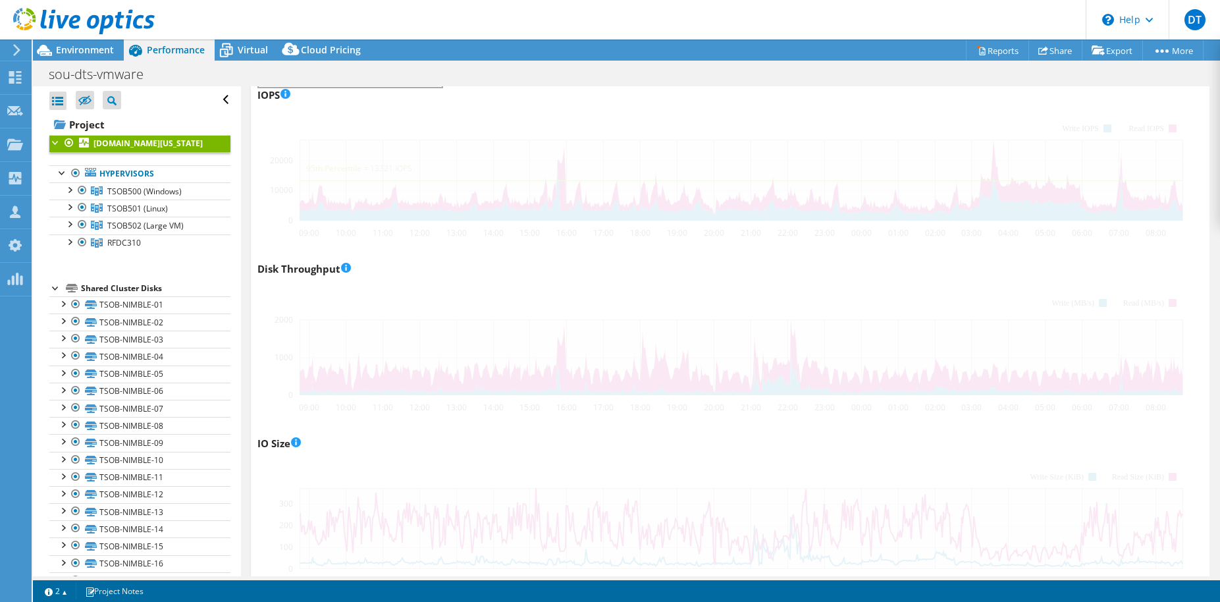
scroll to position [211, 0]
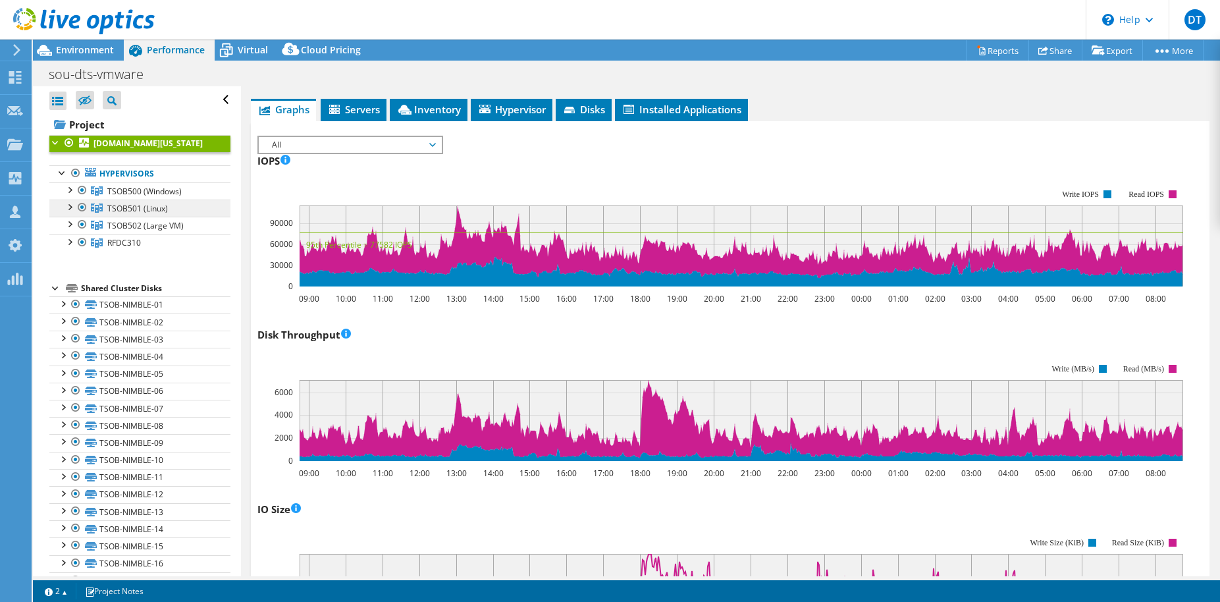
click at [143, 197] on span "TSOB501 (Linux)" at bounding box center [144, 191] width 74 height 11
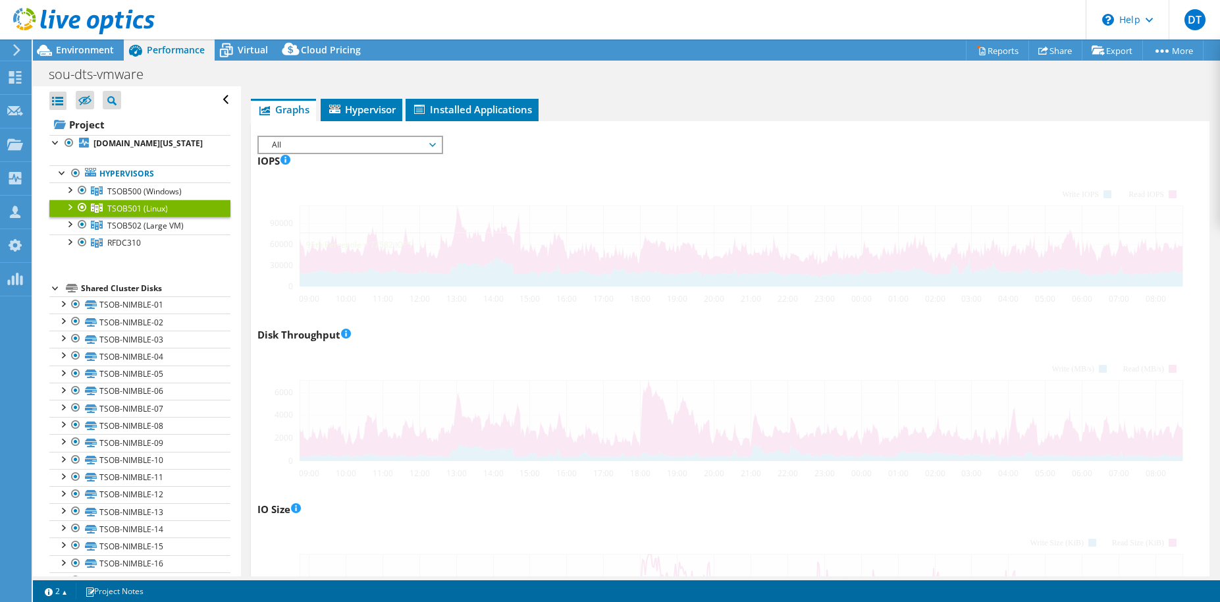
scroll to position [176, 0]
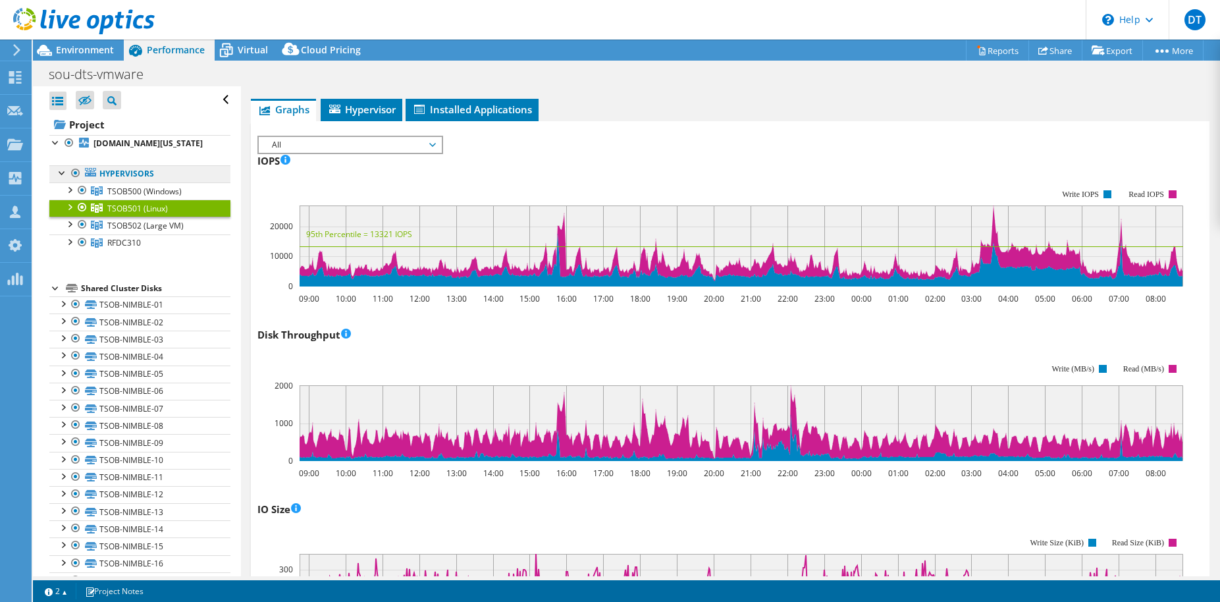
click at [129, 170] on link "Hypervisors" at bounding box center [139, 173] width 181 height 17
click at [134, 146] on b "[DOMAIN_NAME][US_STATE]" at bounding box center [148, 143] width 109 height 11
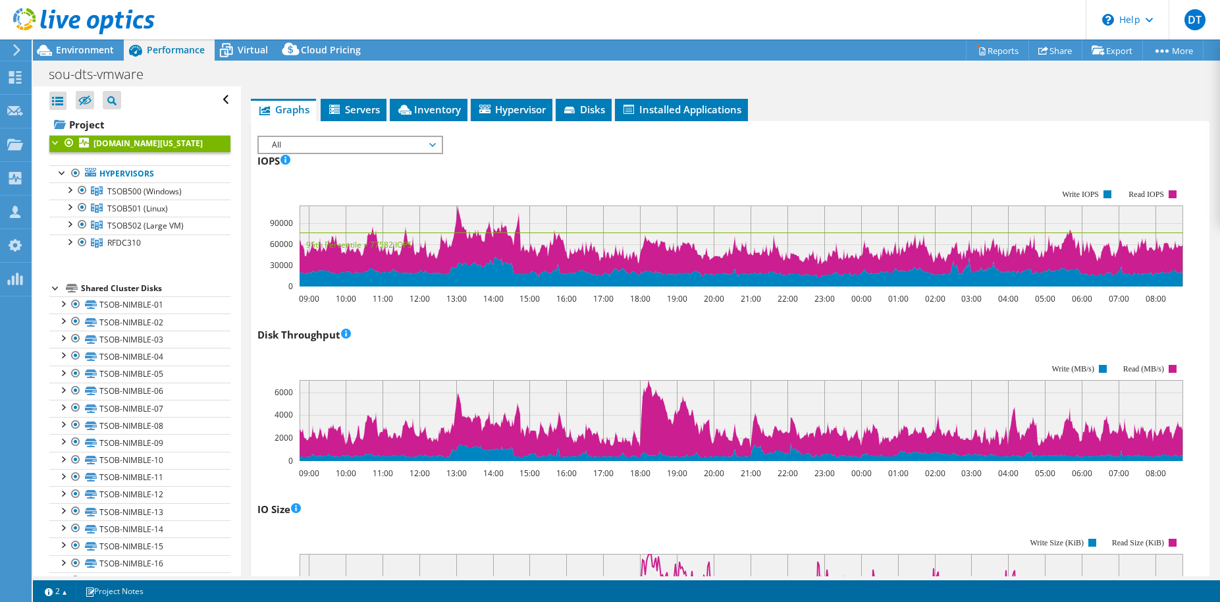
click at [581, 113] on span "Disks" at bounding box center [583, 109] width 43 height 13
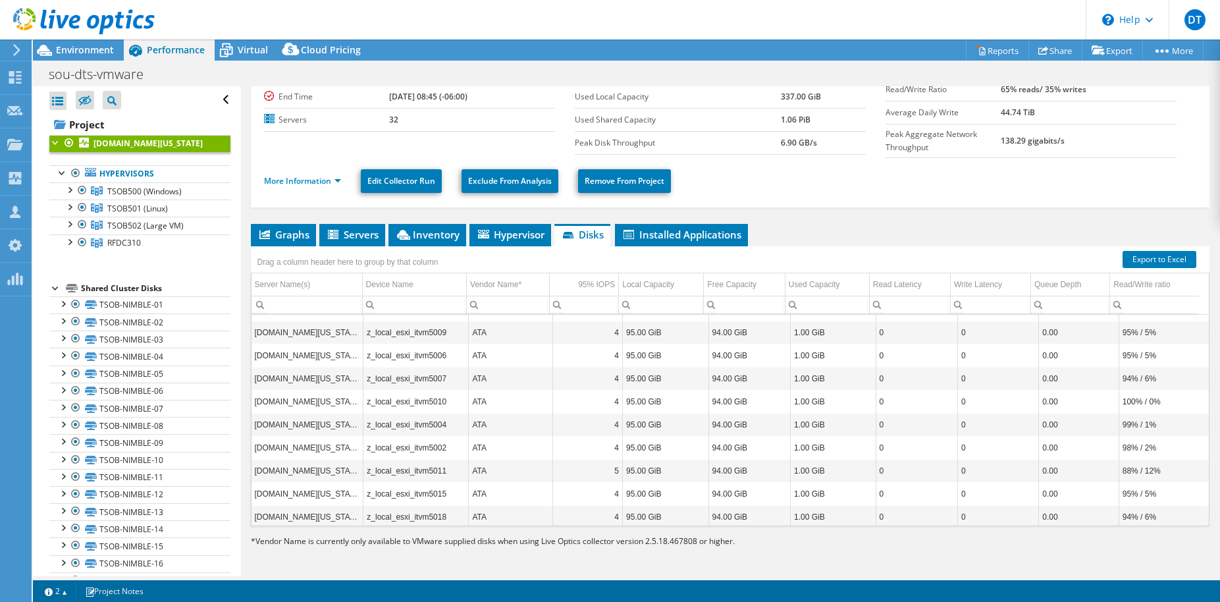
scroll to position [0, 0]
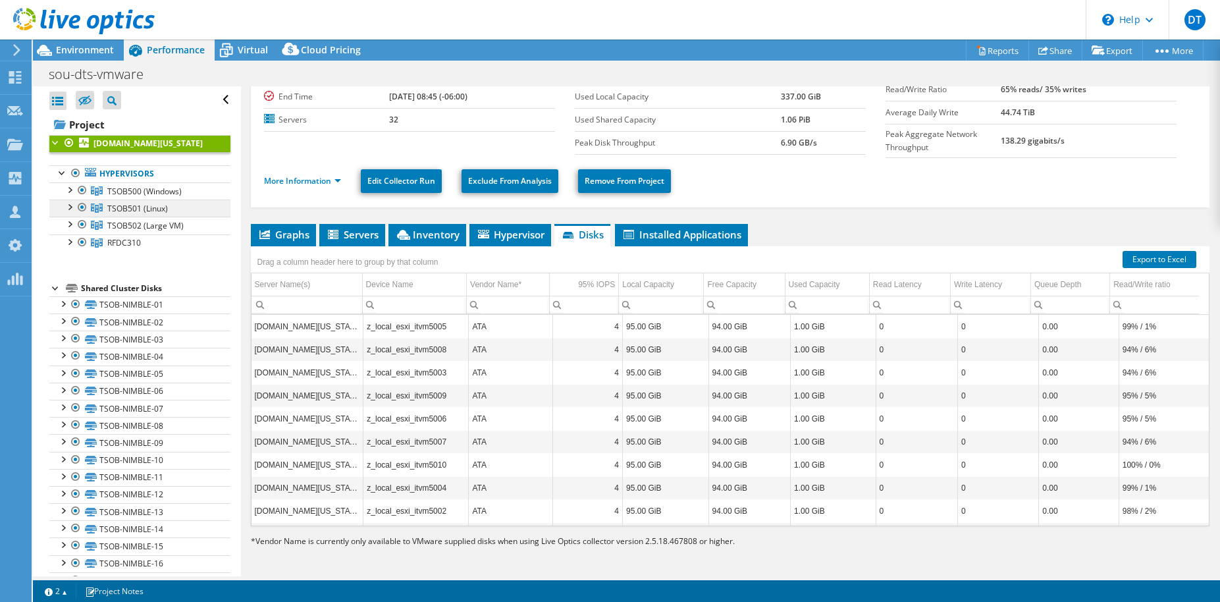
click at [111, 197] on span "TSOB501 (Linux)" at bounding box center [144, 191] width 74 height 11
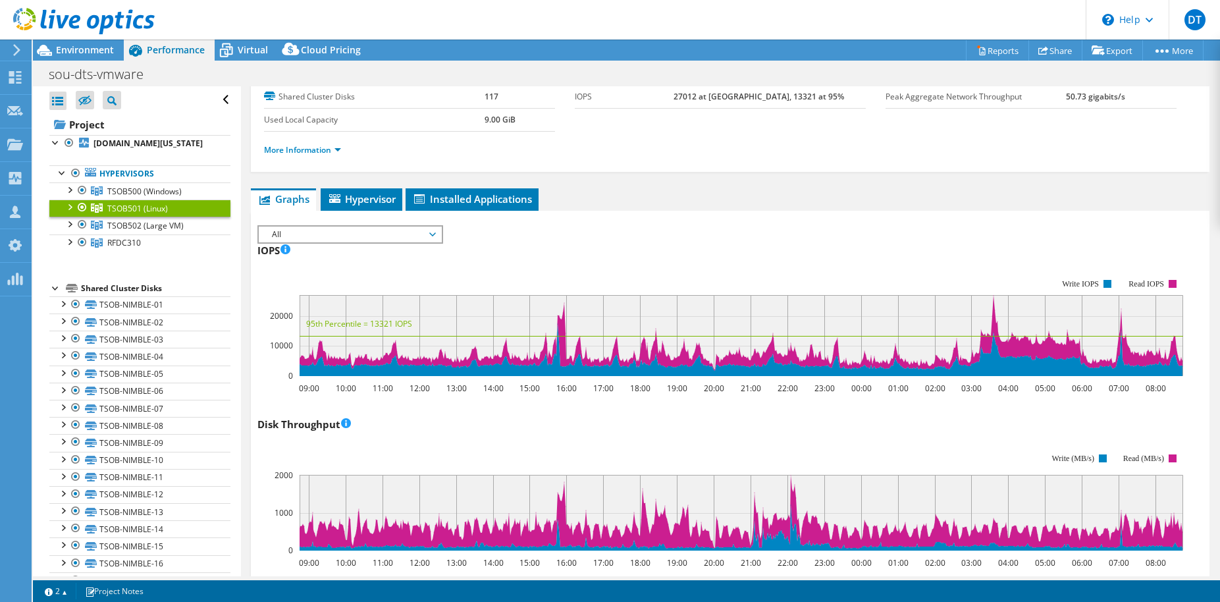
click at [69, 207] on div at bounding box center [69, 206] width 13 height 13
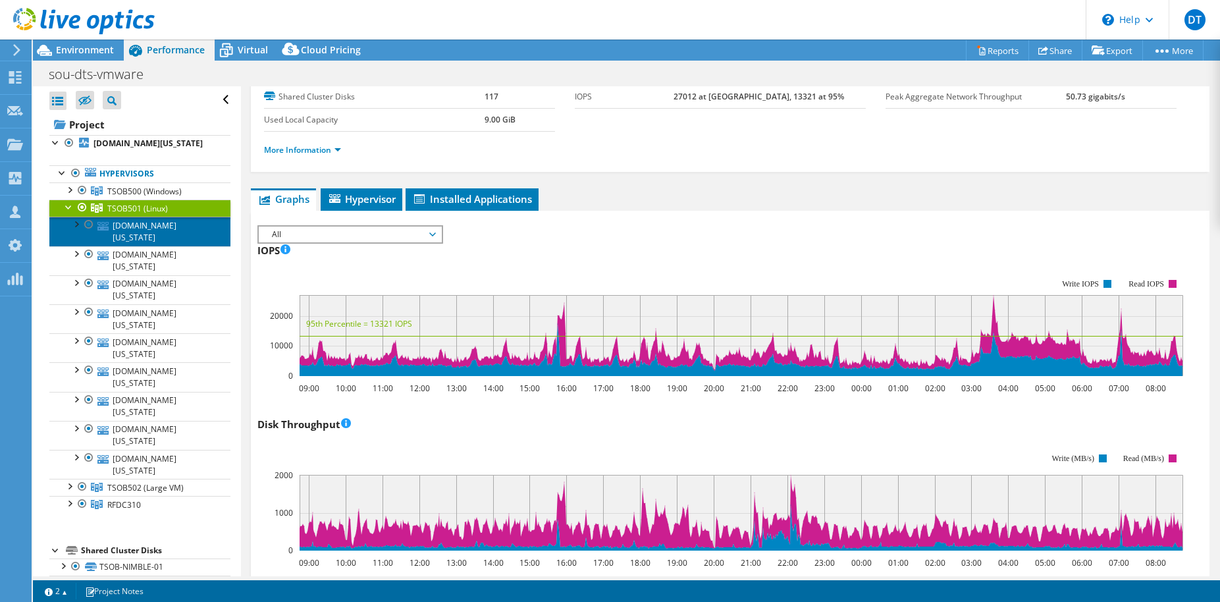
click at [125, 222] on link "[DOMAIN_NAME][US_STATE]" at bounding box center [139, 231] width 181 height 29
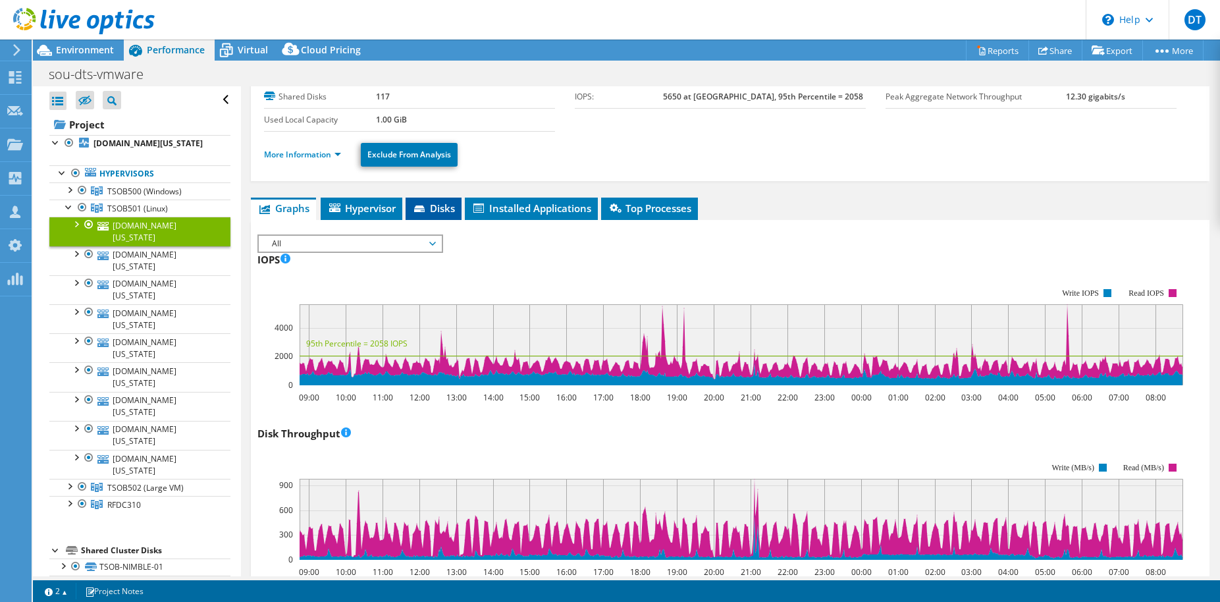
click at [431, 206] on span "Disks" at bounding box center [433, 208] width 43 height 13
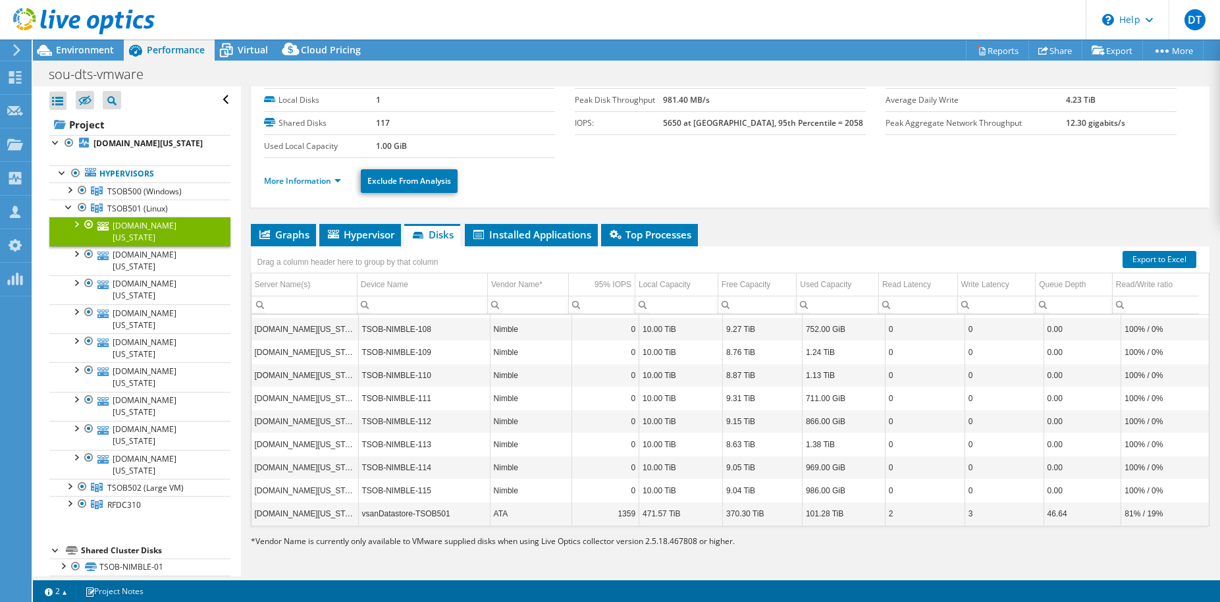
scroll to position [2520, 0]
click at [146, 200] on link "TSOB501 (Linux)" at bounding box center [139, 190] width 181 height 17
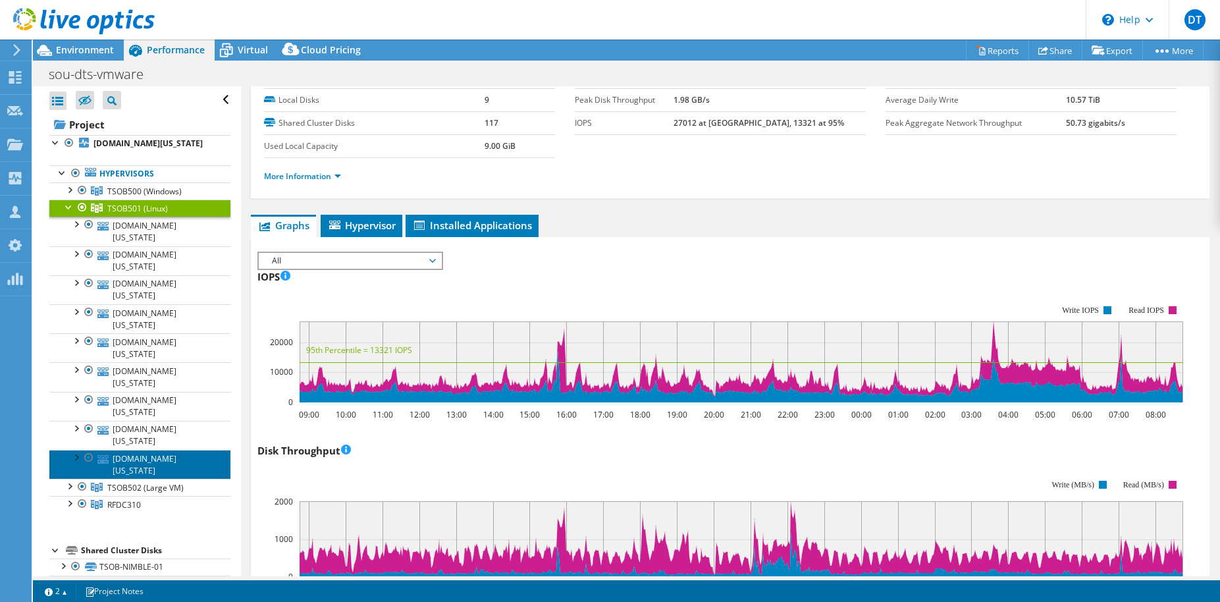
click at [144, 450] on link "[DOMAIN_NAME][US_STATE]" at bounding box center [139, 464] width 181 height 29
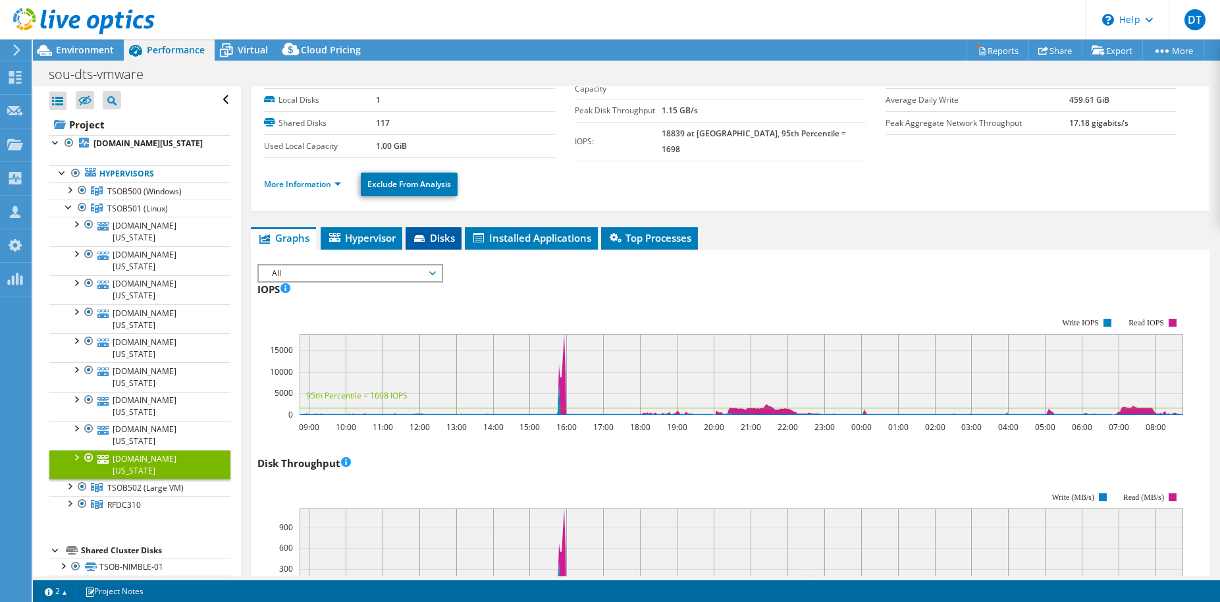
click at [435, 231] on span "Disks" at bounding box center [433, 237] width 43 height 13
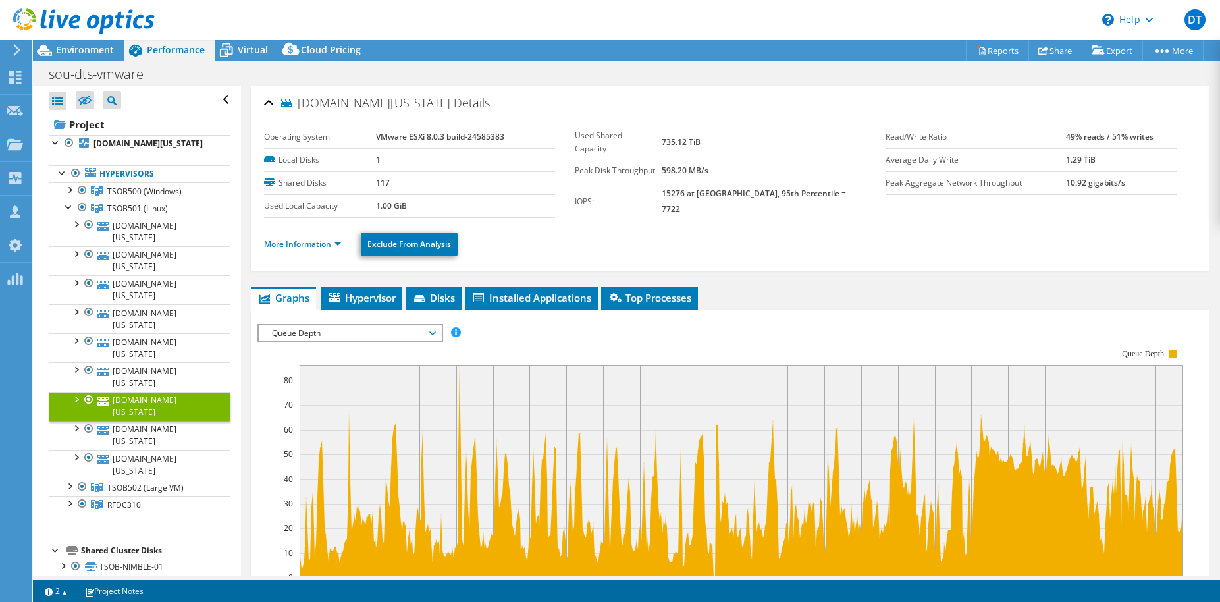
select select "USD"
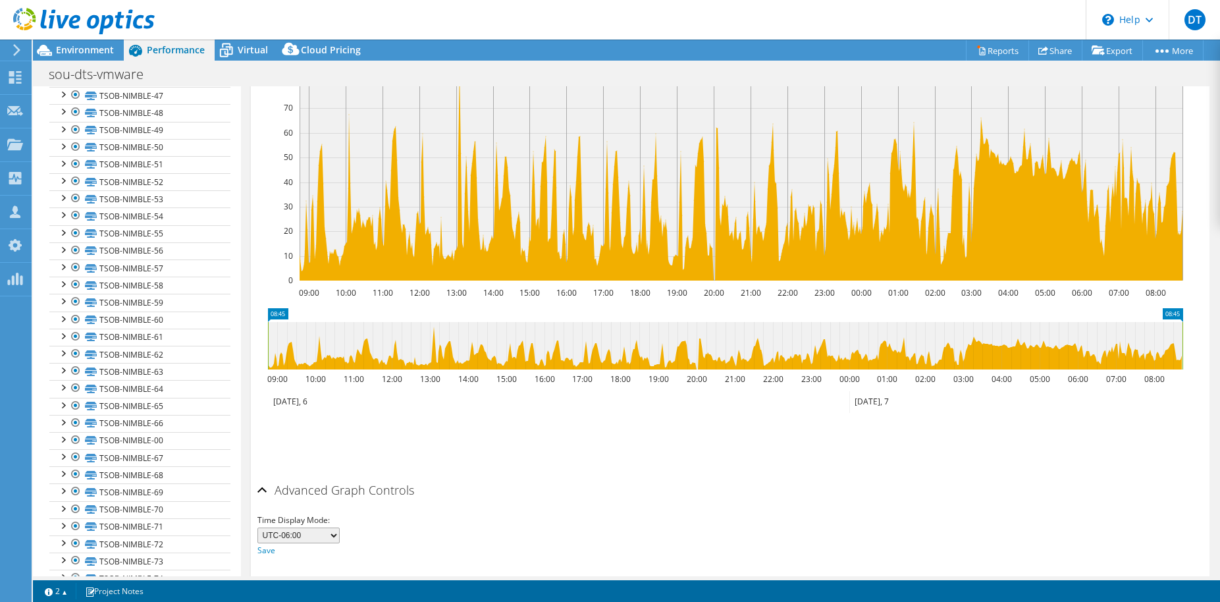
scroll to position [1972, 0]
click at [192, 601] on link "vsanDatastore-TSOB501" at bounding box center [139, 611] width 181 height 17
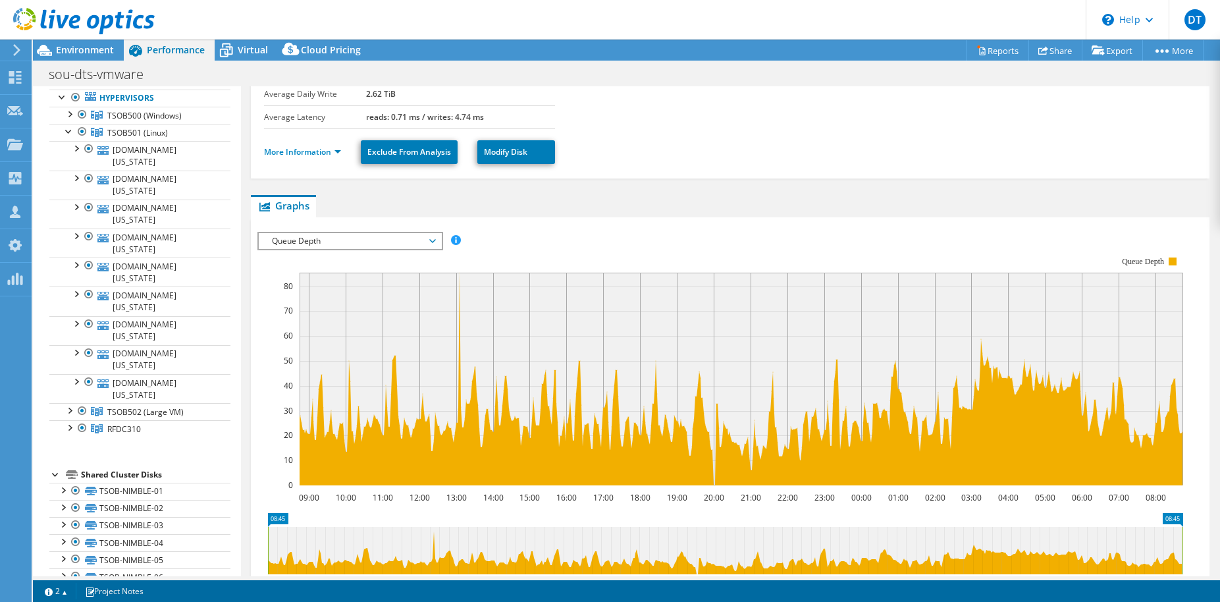
scroll to position [0, 0]
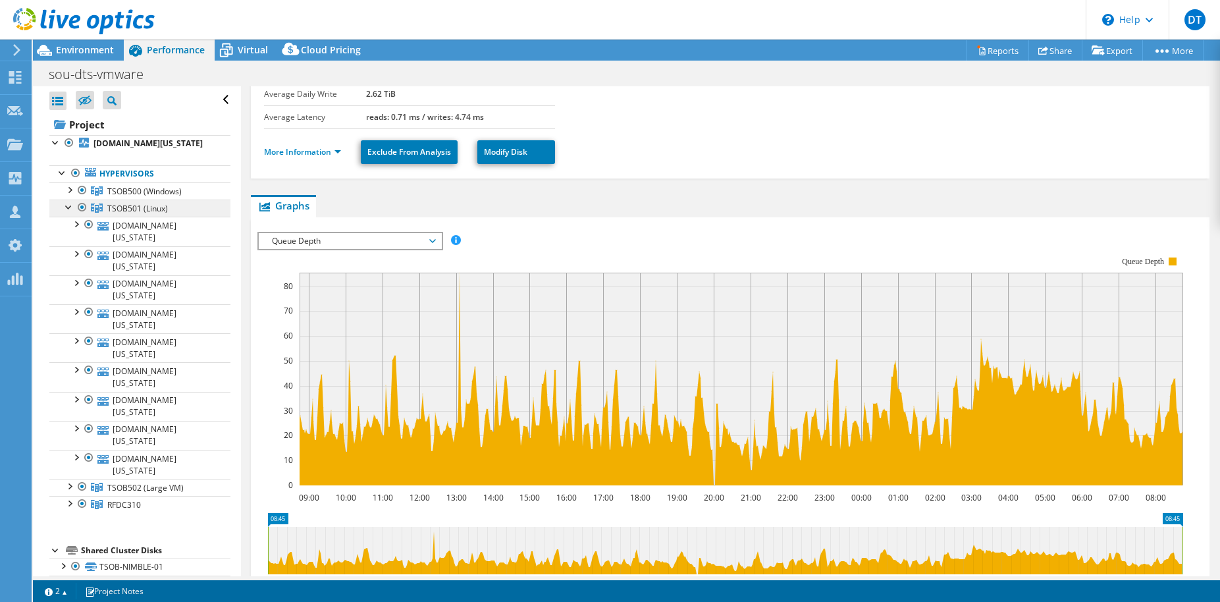
click at [163, 197] on span "TSOB501 (Linux)" at bounding box center [144, 191] width 74 height 11
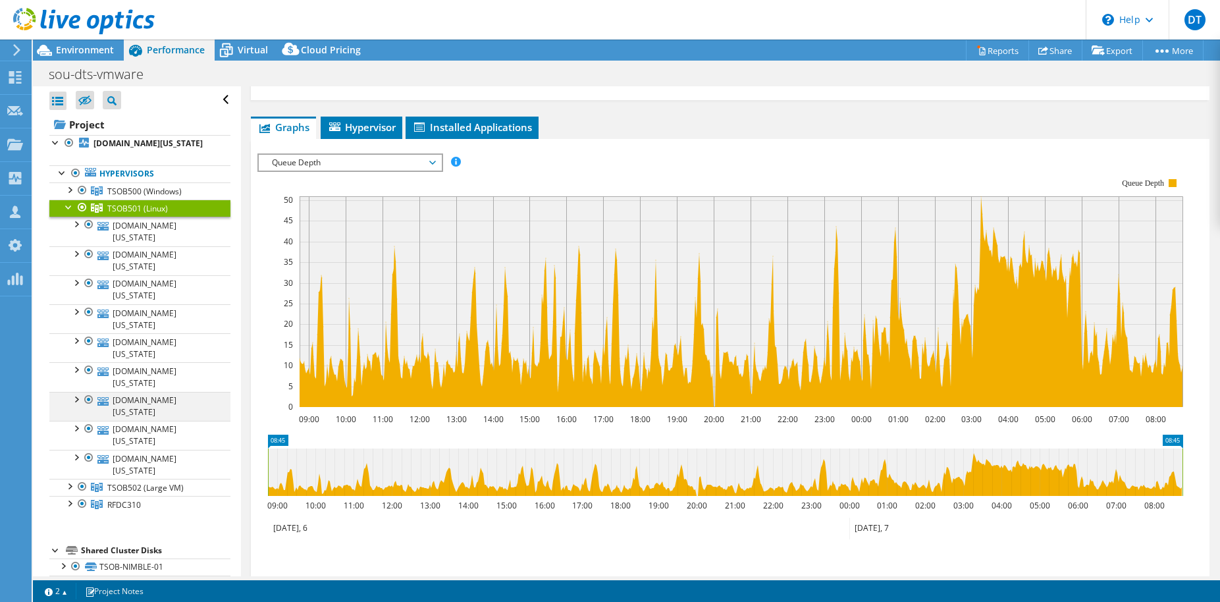
click at [76, 392] on div at bounding box center [75, 398] width 13 height 13
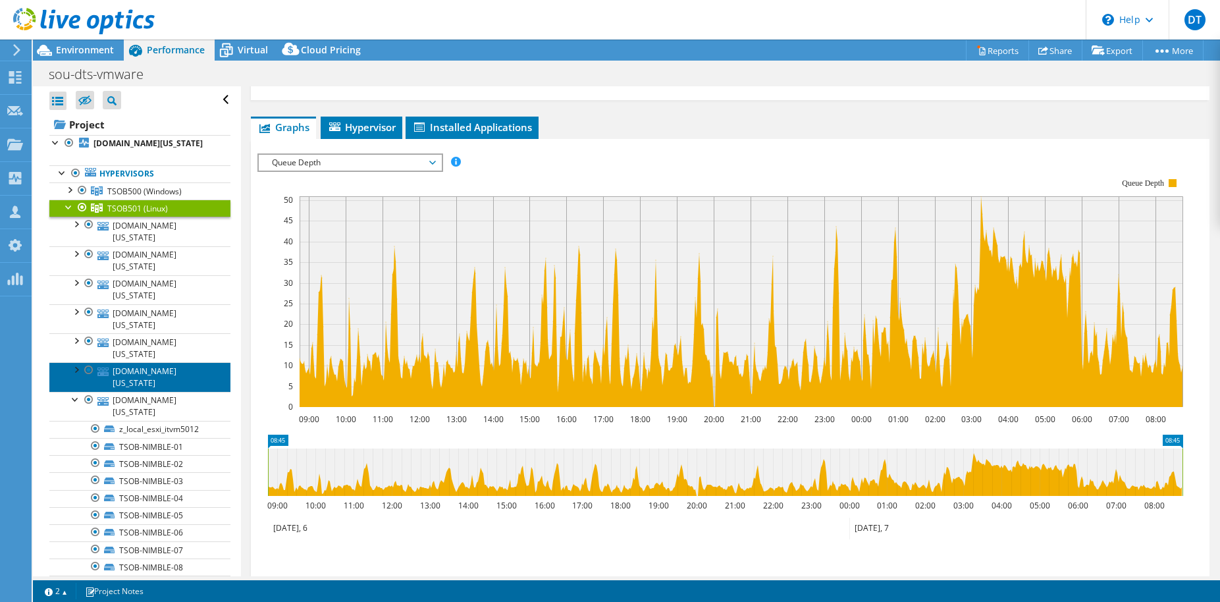
click at [109, 362] on link "[DOMAIN_NAME][US_STATE]" at bounding box center [139, 376] width 181 height 29
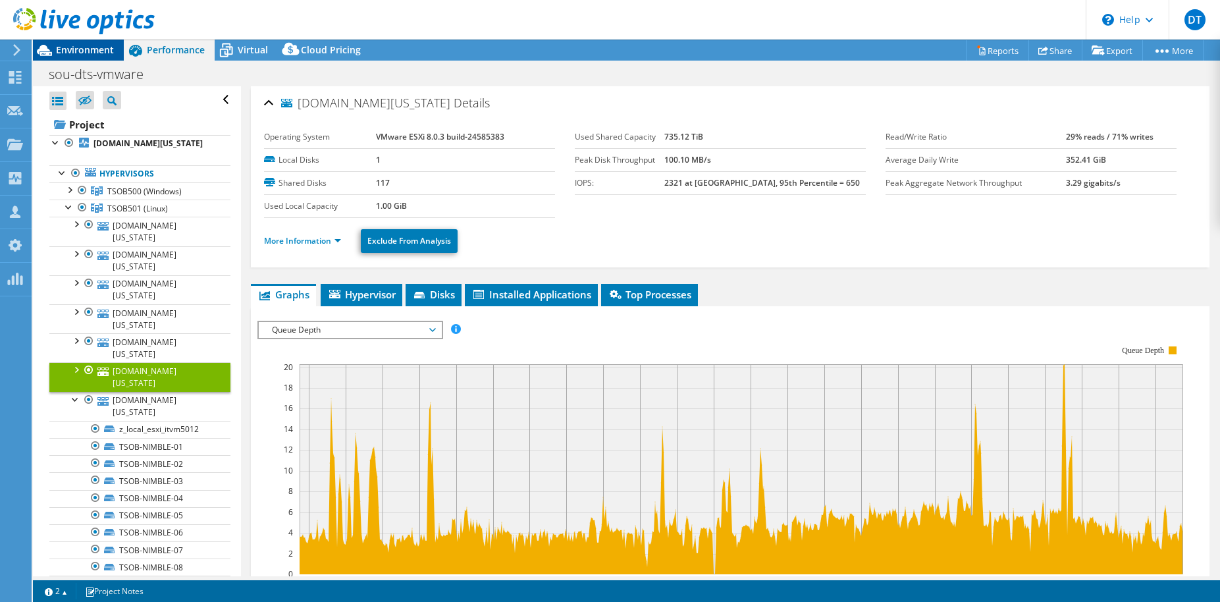
click at [88, 55] on span "Environment" at bounding box center [85, 49] width 58 height 13
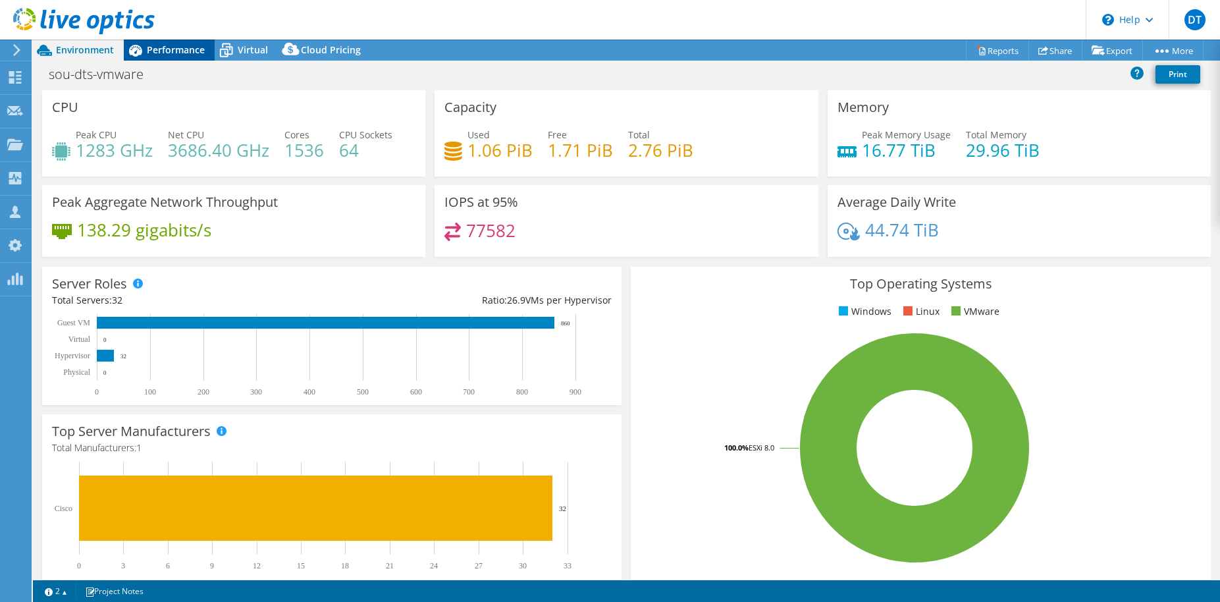
click at [193, 55] on span "Performance" at bounding box center [176, 49] width 58 height 13
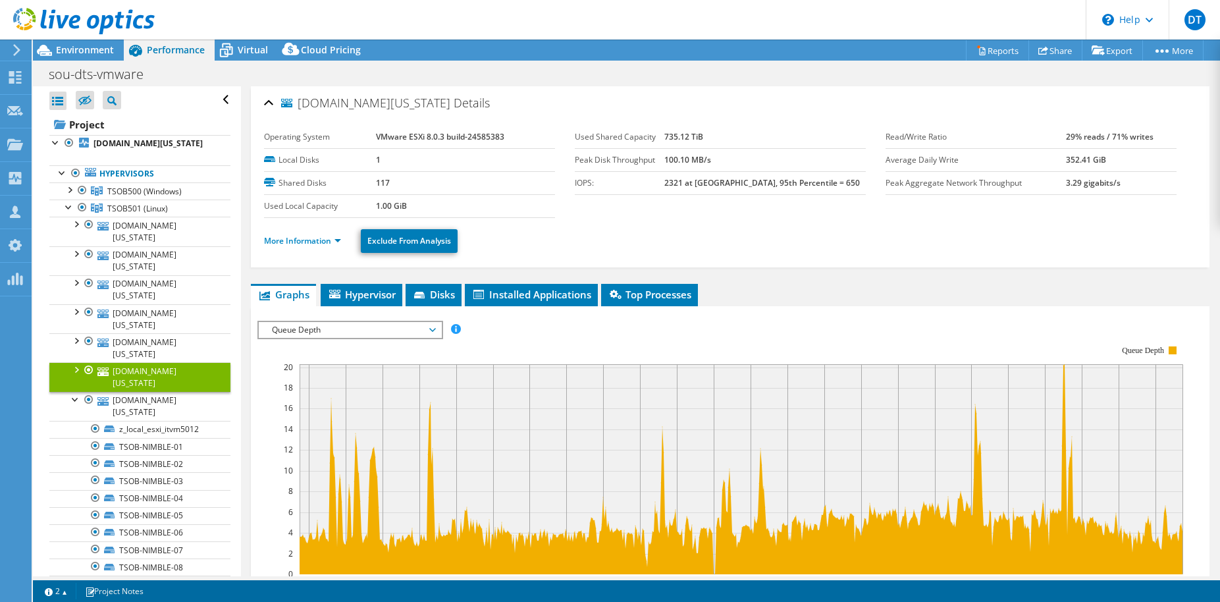
click at [74, 362] on div at bounding box center [75, 368] width 13 height 13
click at [171, 421] on link "z_local_esxi_itvm5012" at bounding box center [139, 429] width 181 height 17
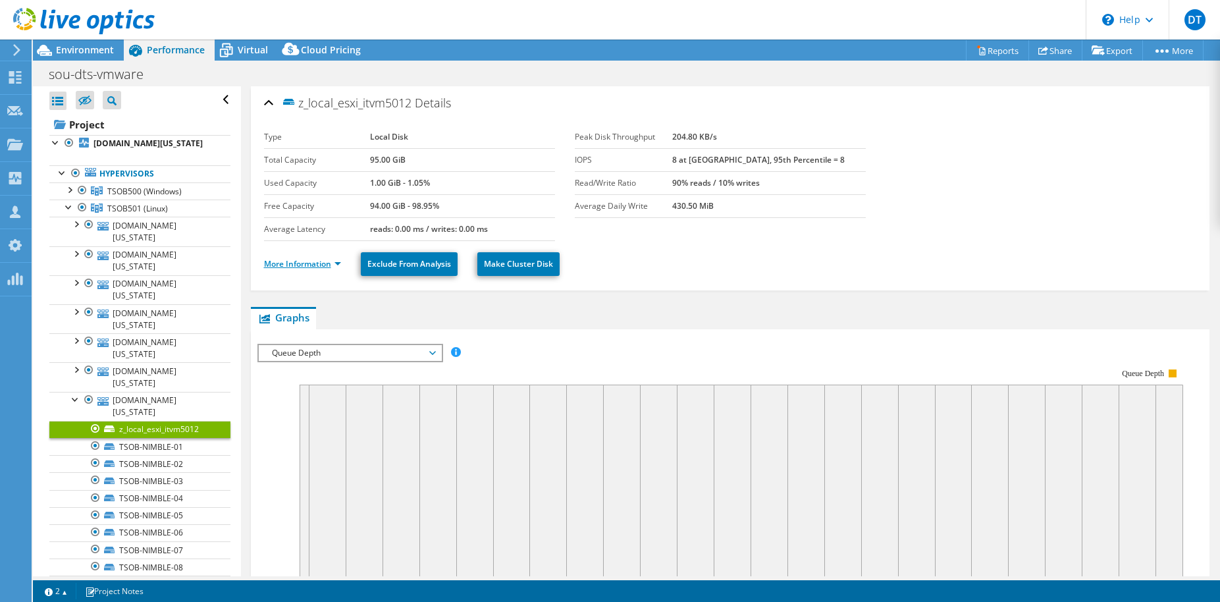
click at [328, 259] on link "More Information" at bounding box center [302, 263] width 77 height 11
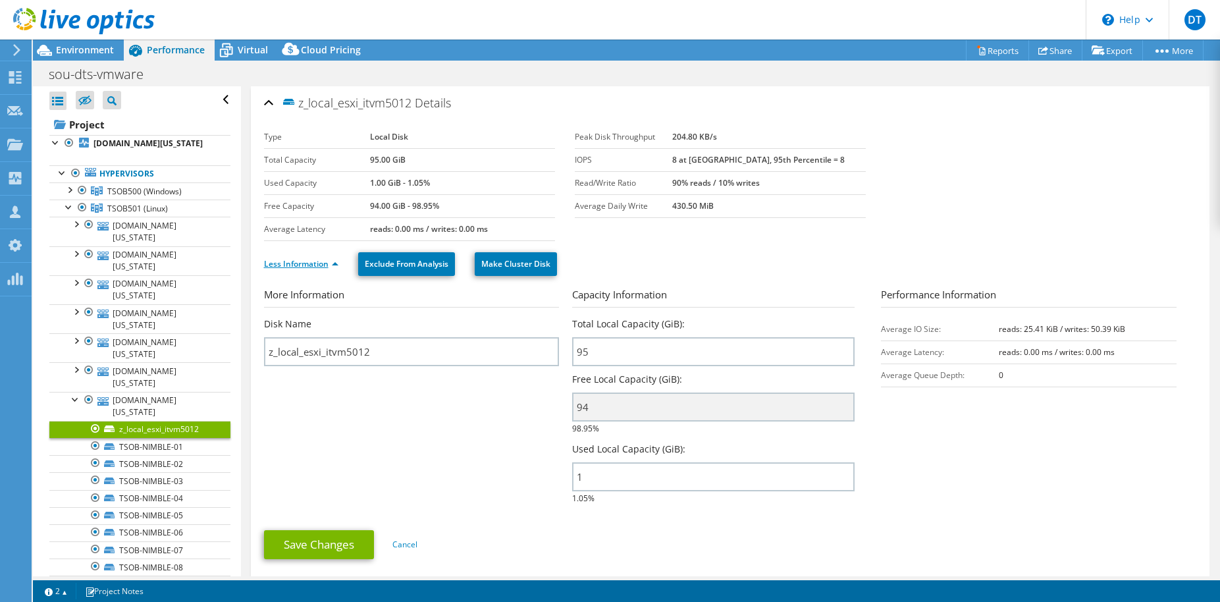
click at [328, 259] on link "Less Information" at bounding box center [301, 263] width 74 height 11
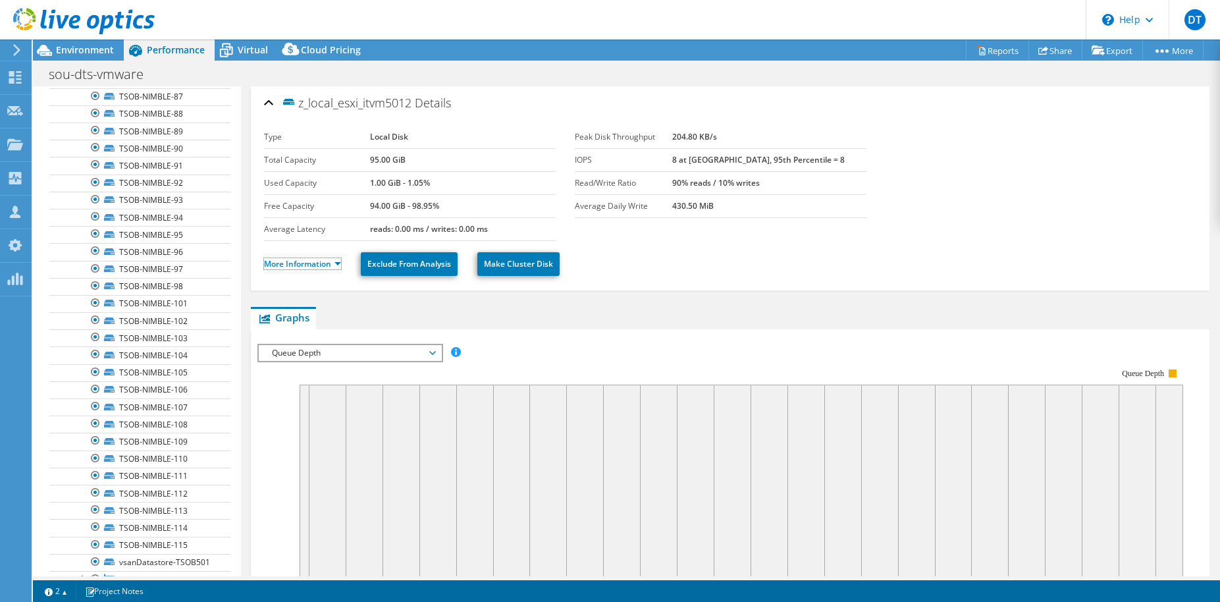
scroll to position [1976, 0]
click at [384, 356] on span "Queue Depth" at bounding box center [349, 353] width 169 height 16
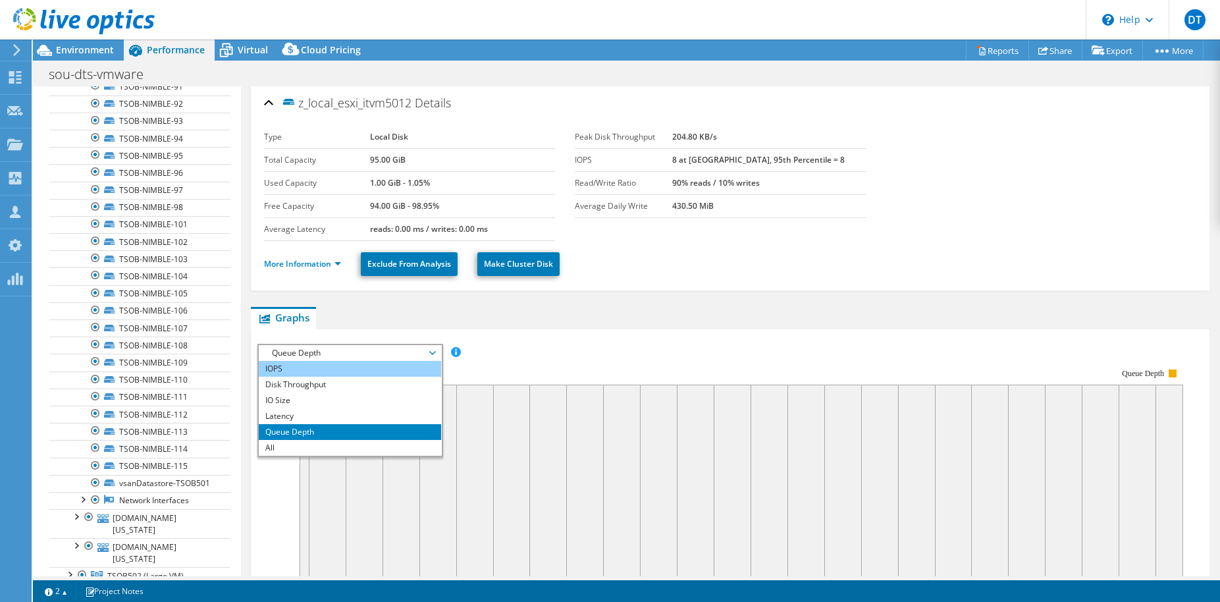
click at [328, 369] on li "IOPS" at bounding box center [350, 369] width 182 height 16
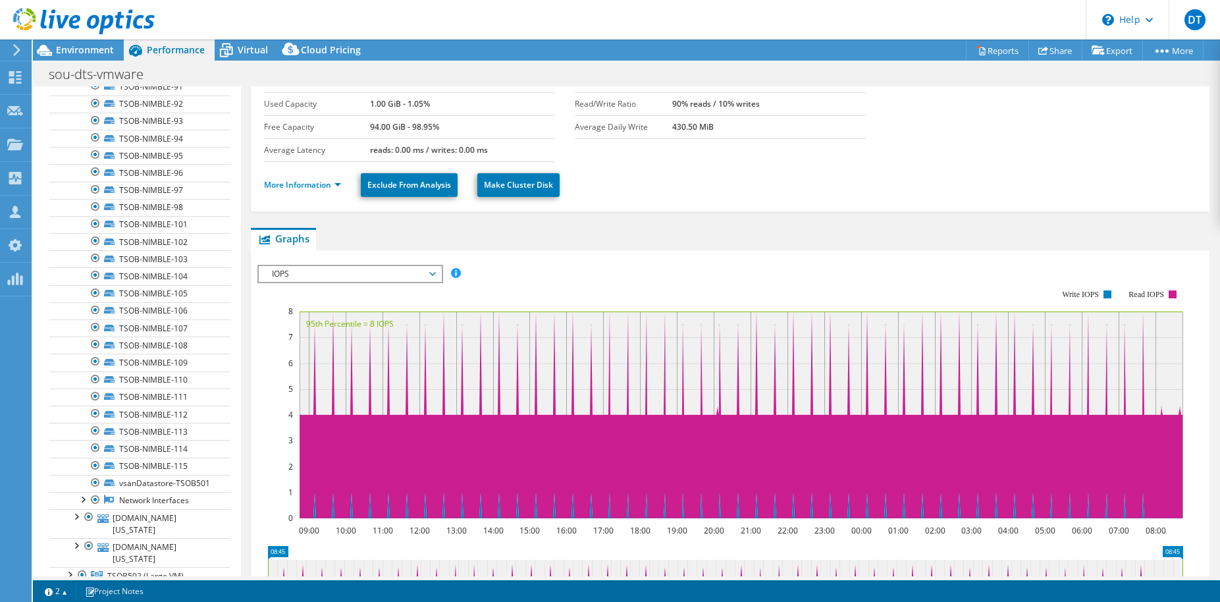
scroll to position [158, 0]
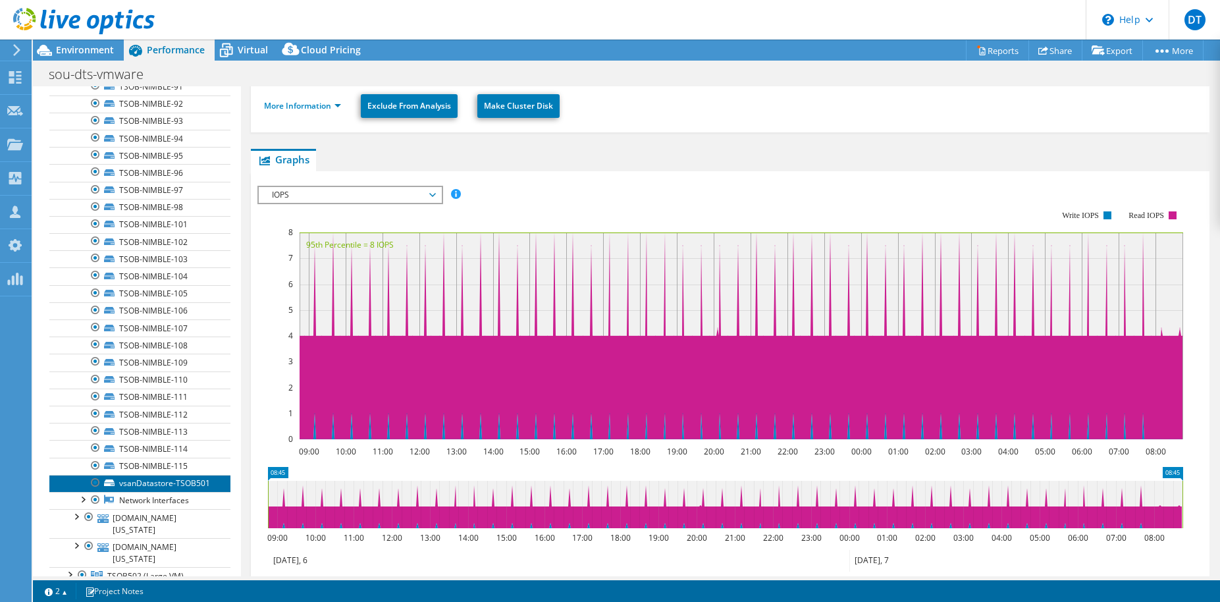
click at [155, 475] on link "vsanDatastore-TSOB501" at bounding box center [139, 483] width 181 height 17
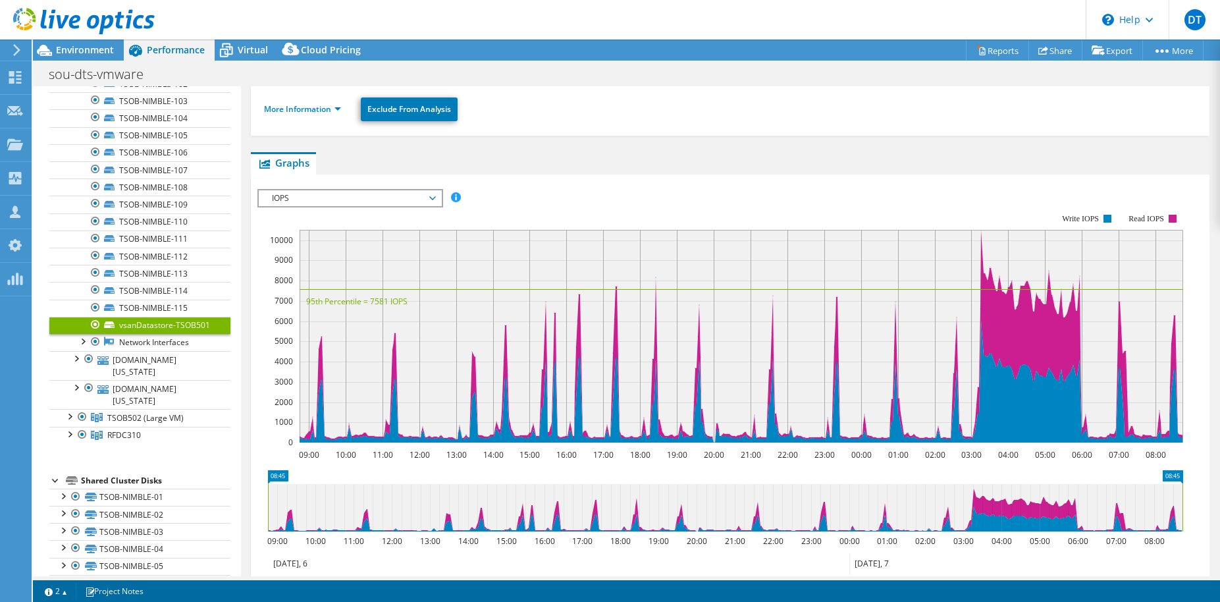
scroll to position [2213, 0]
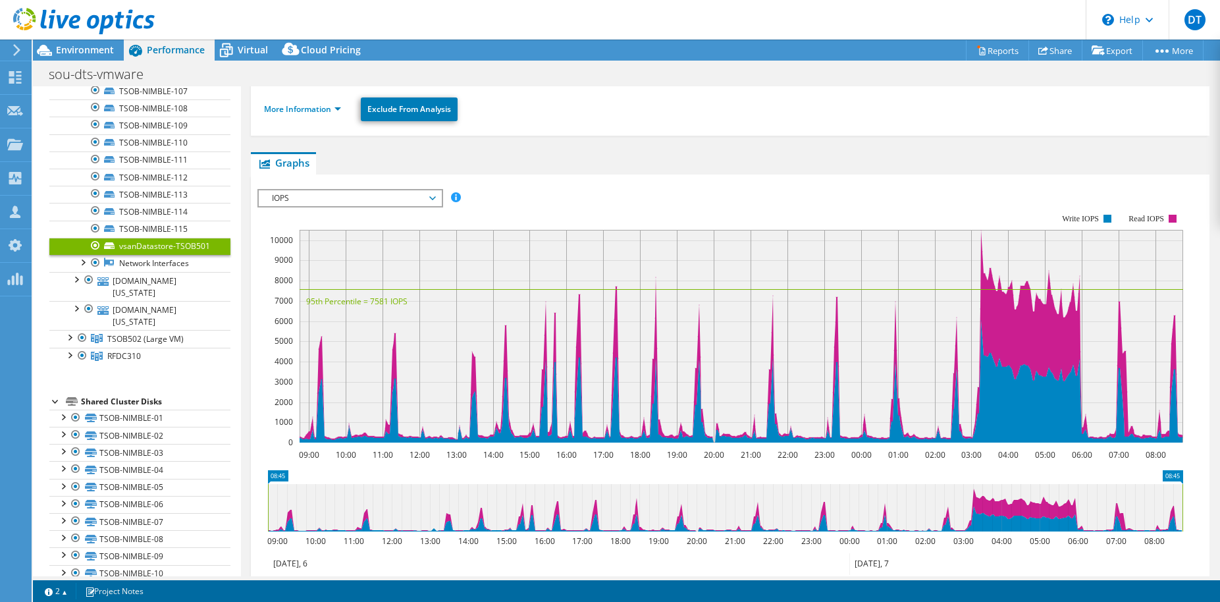
click at [348, 194] on span "IOPS" at bounding box center [349, 198] width 169 height 16
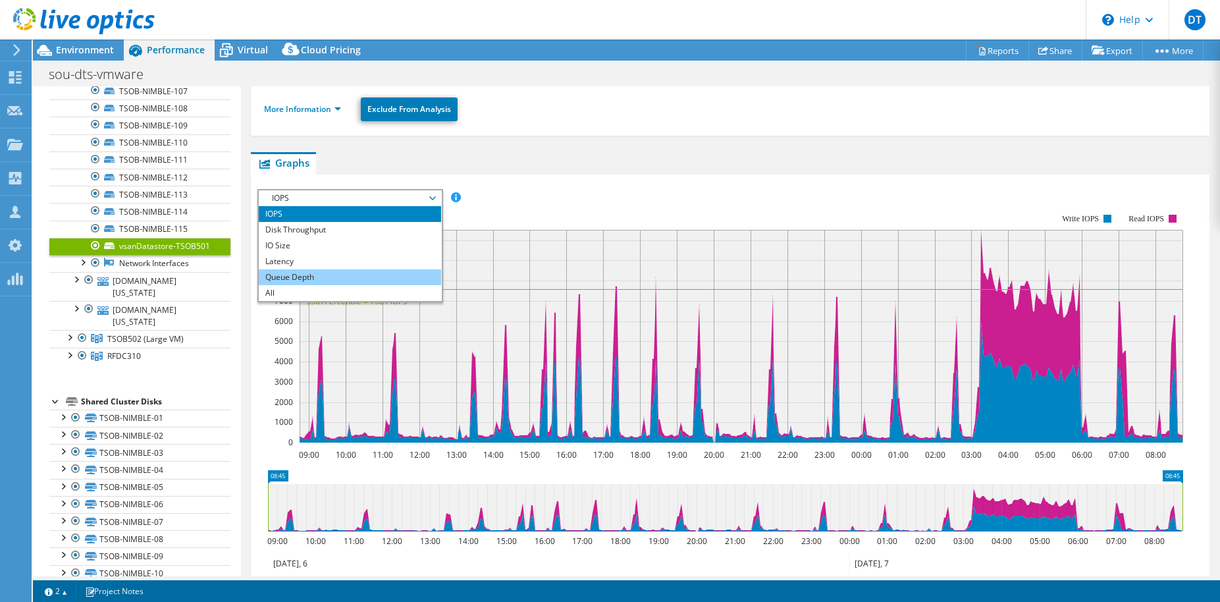
click at [333, 273] on li "Queue Depth" at bounding box center [350, 277] width 182 height 16
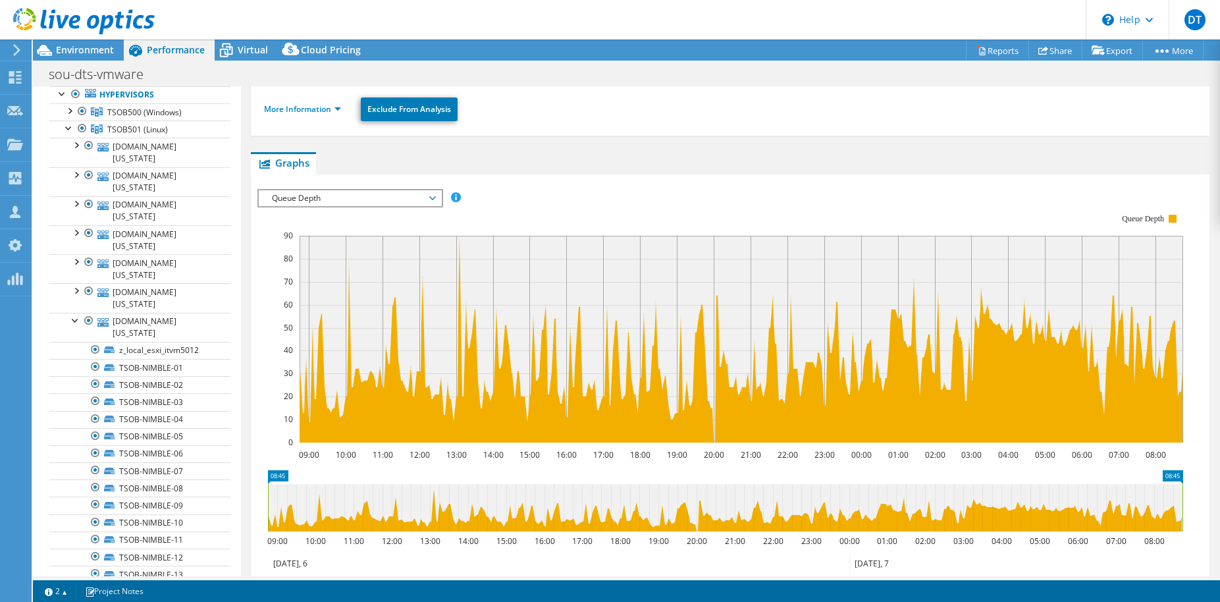
scroll to position [0, 0]
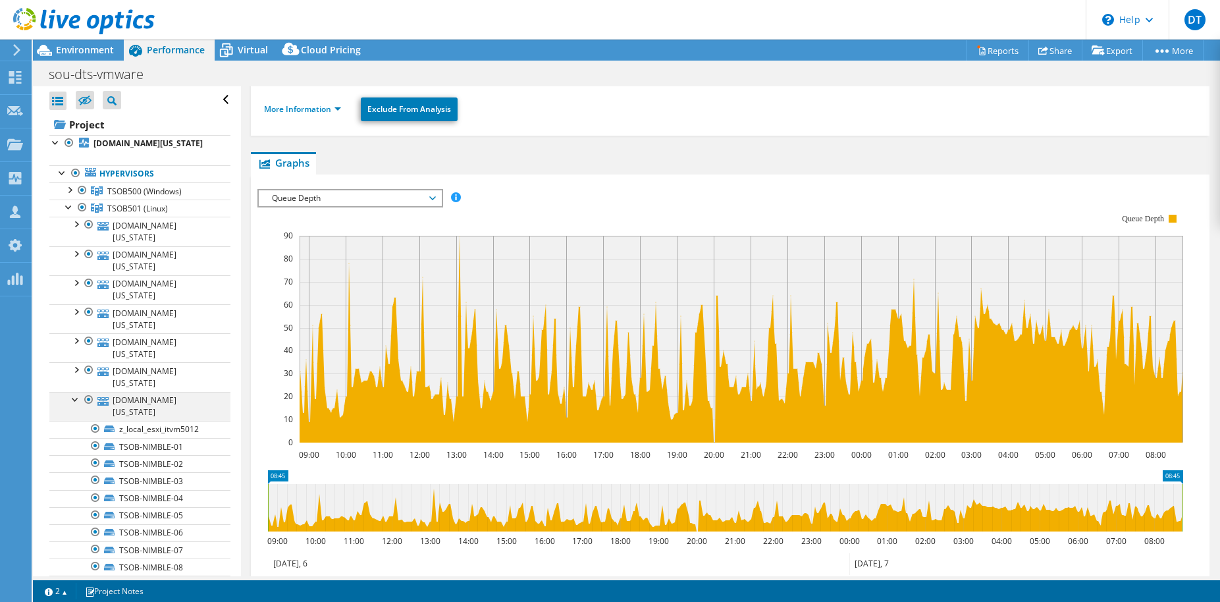
click at [78, 392] on div at bounding box center [75, 398] width 13 height 13
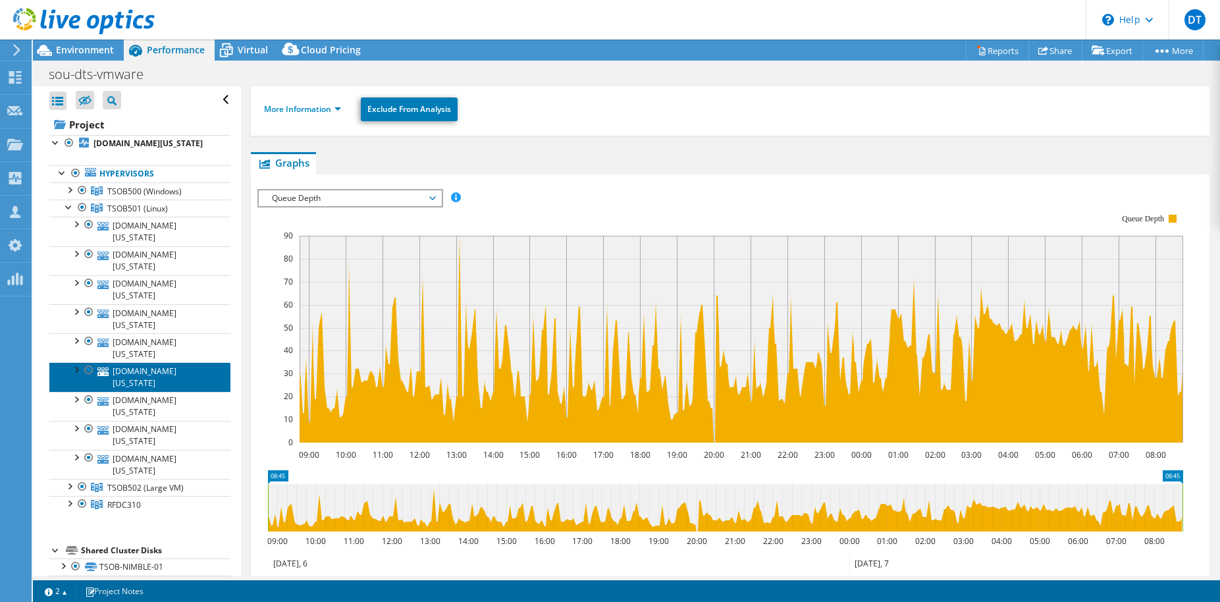
click at [168, 362] on link "[DOMAIN_NAME][US_STATE]" at bounding box center [139, 376] width 181 height 29
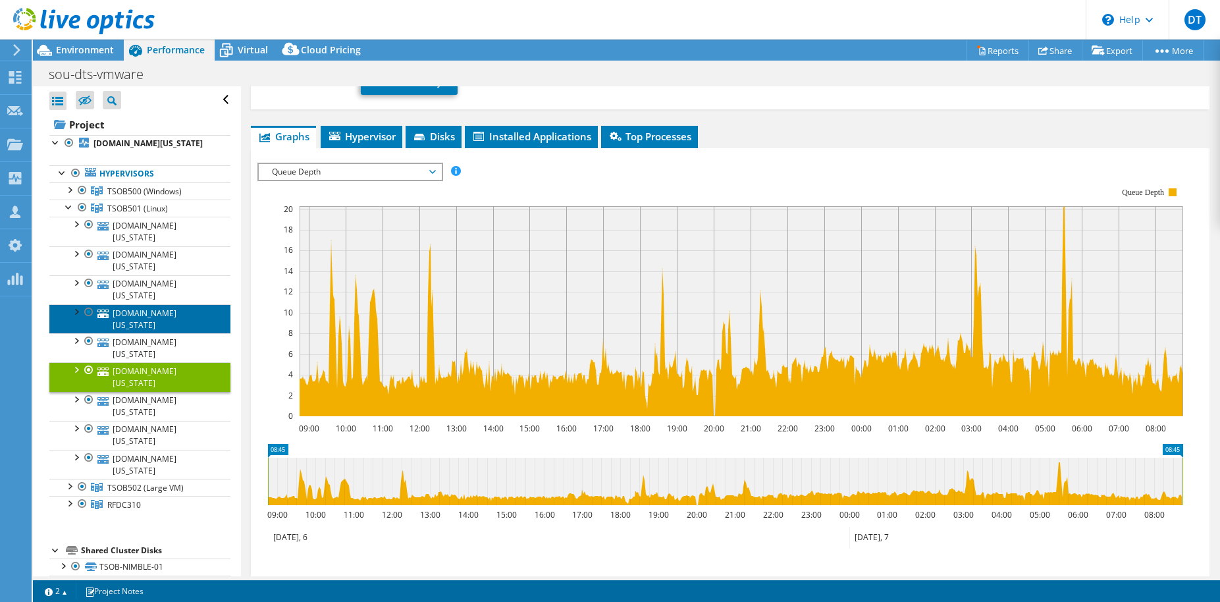
click at [154, 304] on link "[DOMAIN_NAME][US_STATE]" at bounding box center [139, 318] width 181 height 29
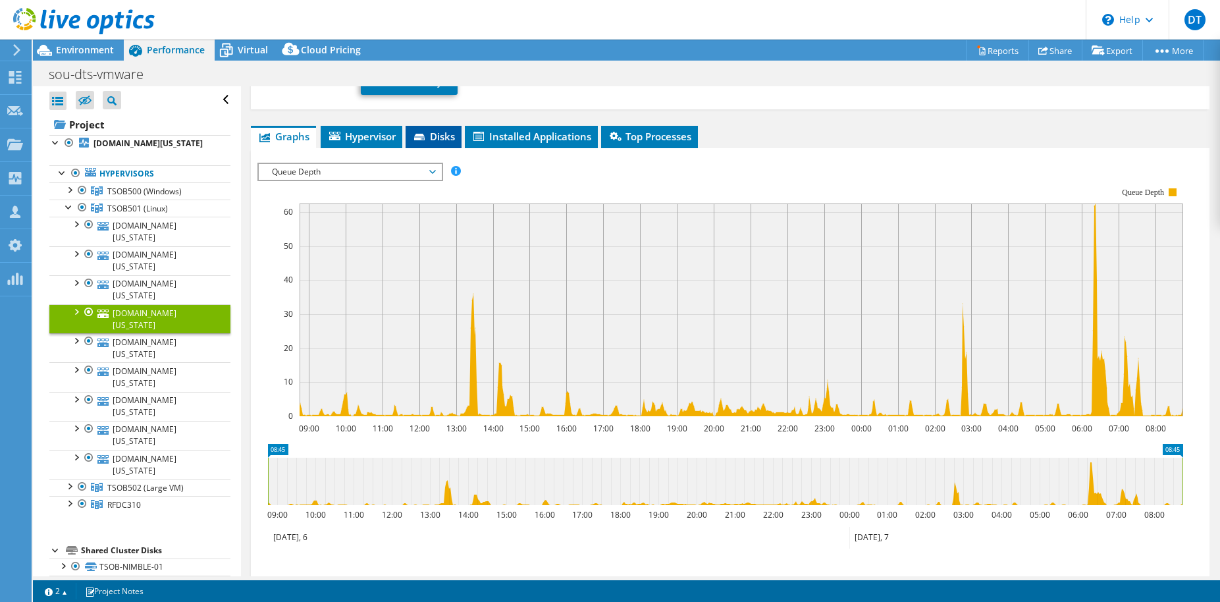
click at [429, 139] on span "Disks" at bounding box center [433, 136] width 43 height 13
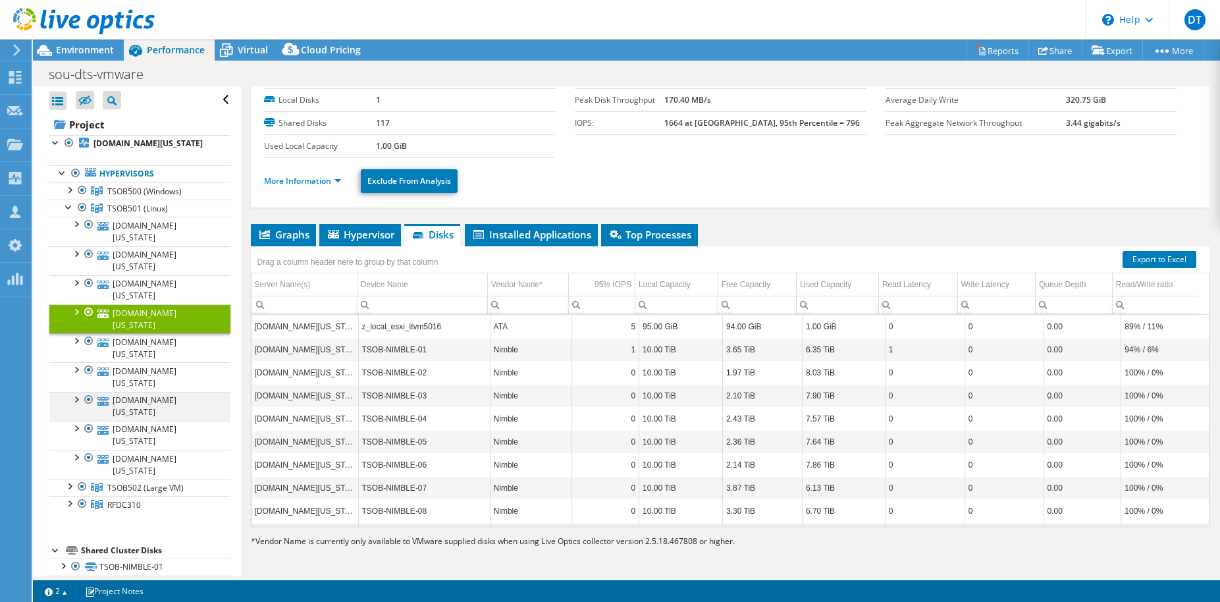
click at [75, 392] on div at bounding box center [75, 398] width 13 height 13
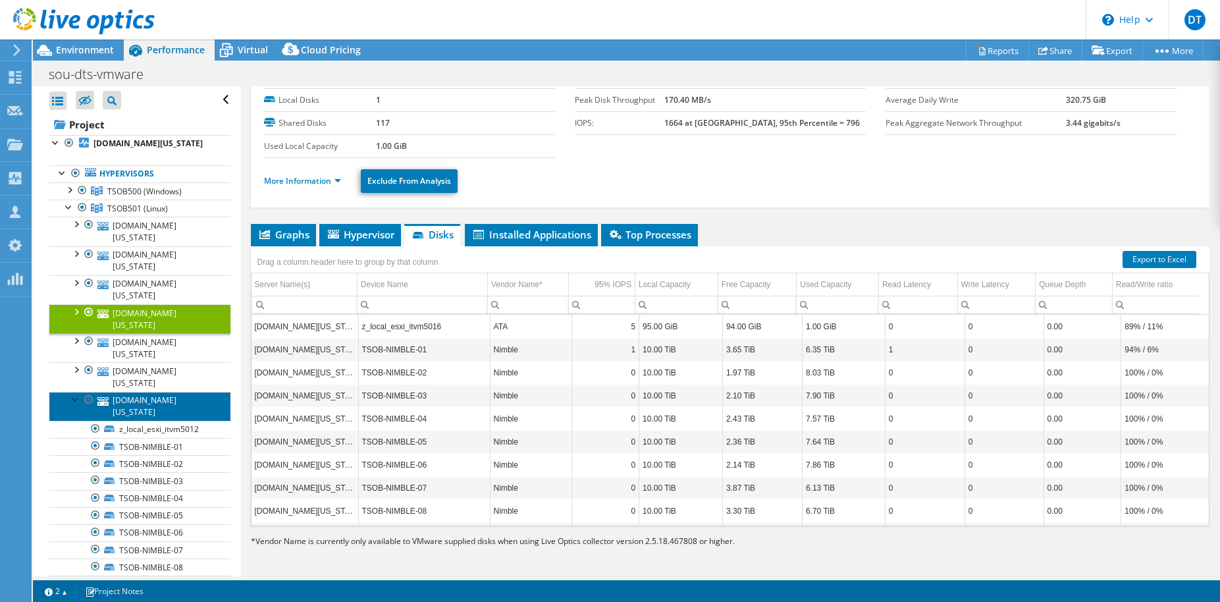
click at [134, 392] on link "[DOMAIN_NAME][US_STATE]" at bounding box center [139, 406] width 181 height 29
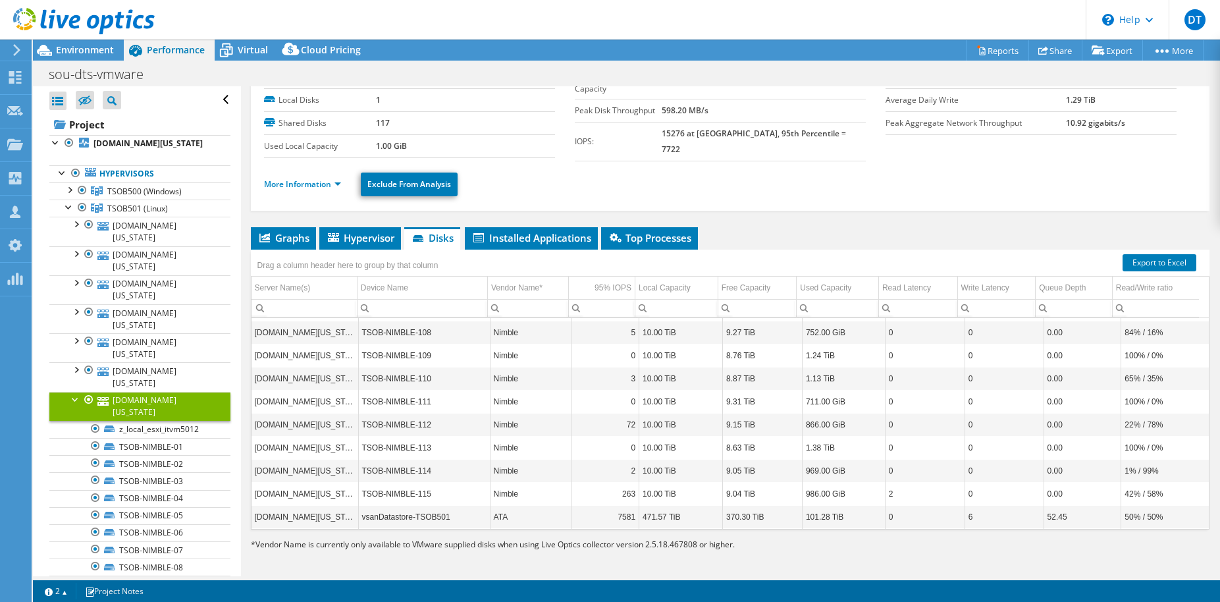
scroll to position [2520, 0]
click at [77, 362] on div at bounding box center [75, 368] width 13 height 13
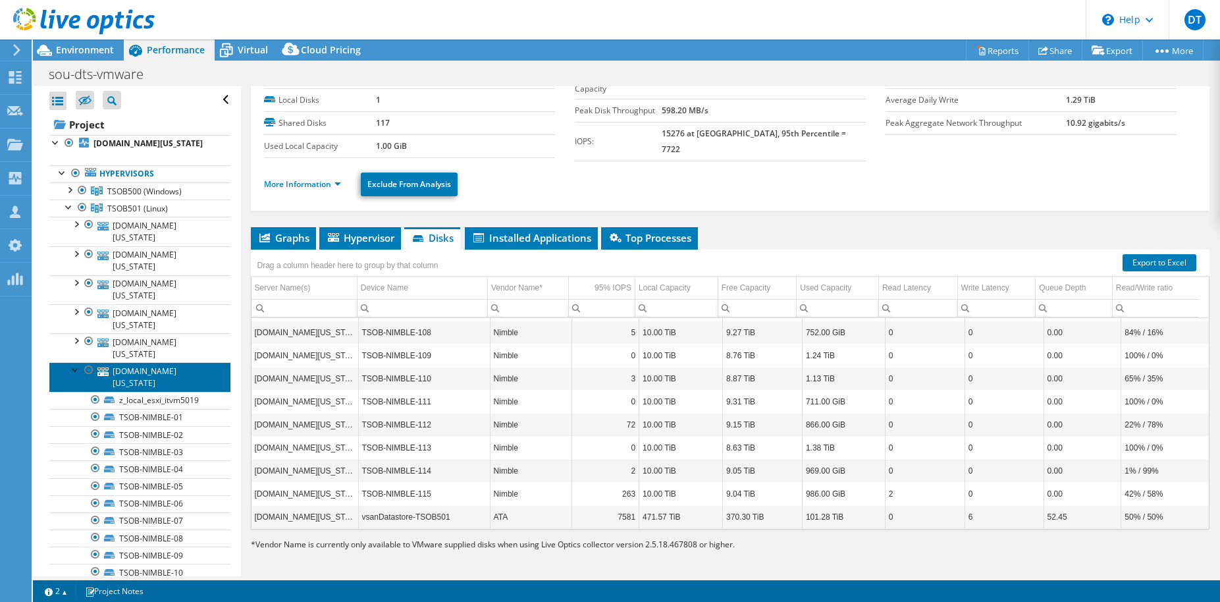
click at [162, 362] on link "[DOMAIN_NAME][US_STATE]" at bounding box center [139, 376] width 181 height 29
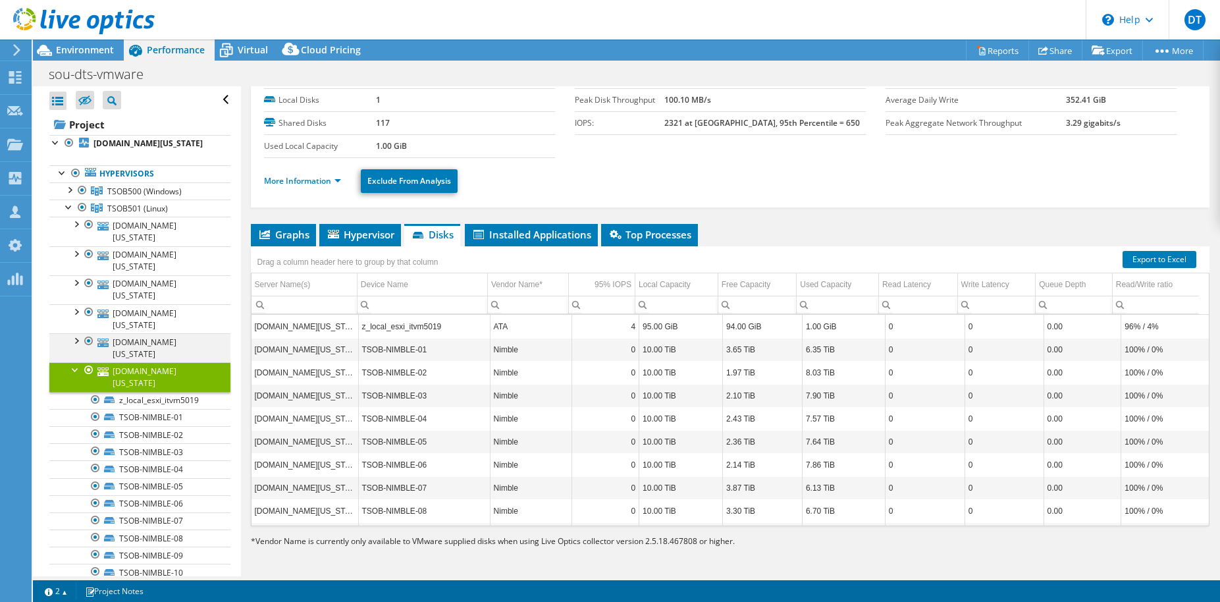
click at [75, 333] on div at bounding box center [75, 339] width 13 height 13
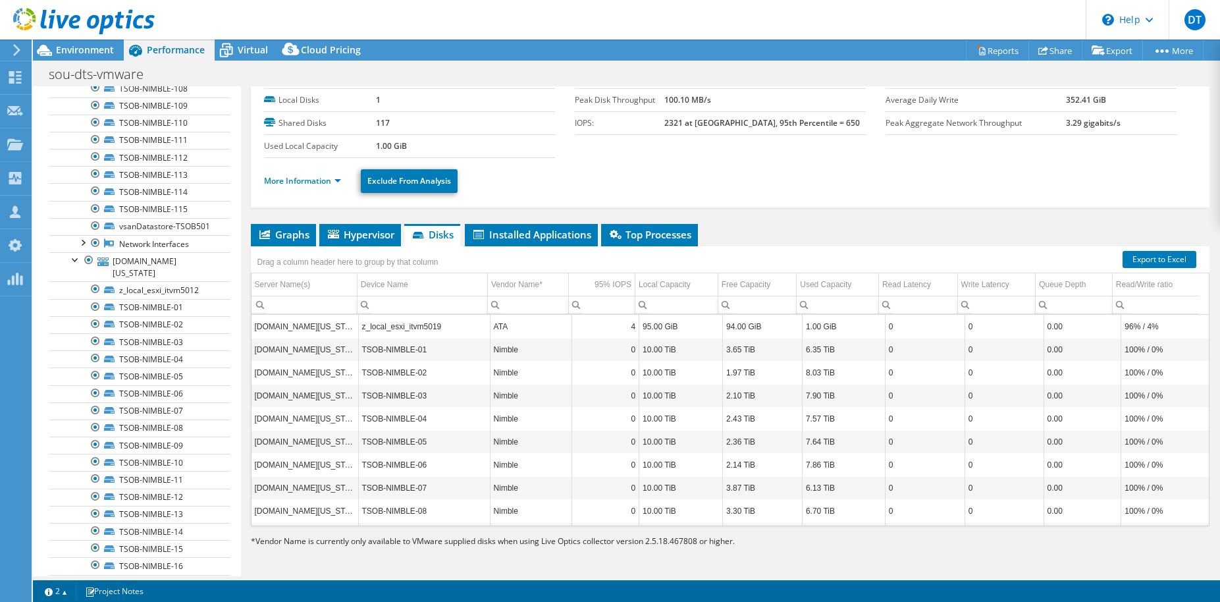
scroll to position [4188, 0]
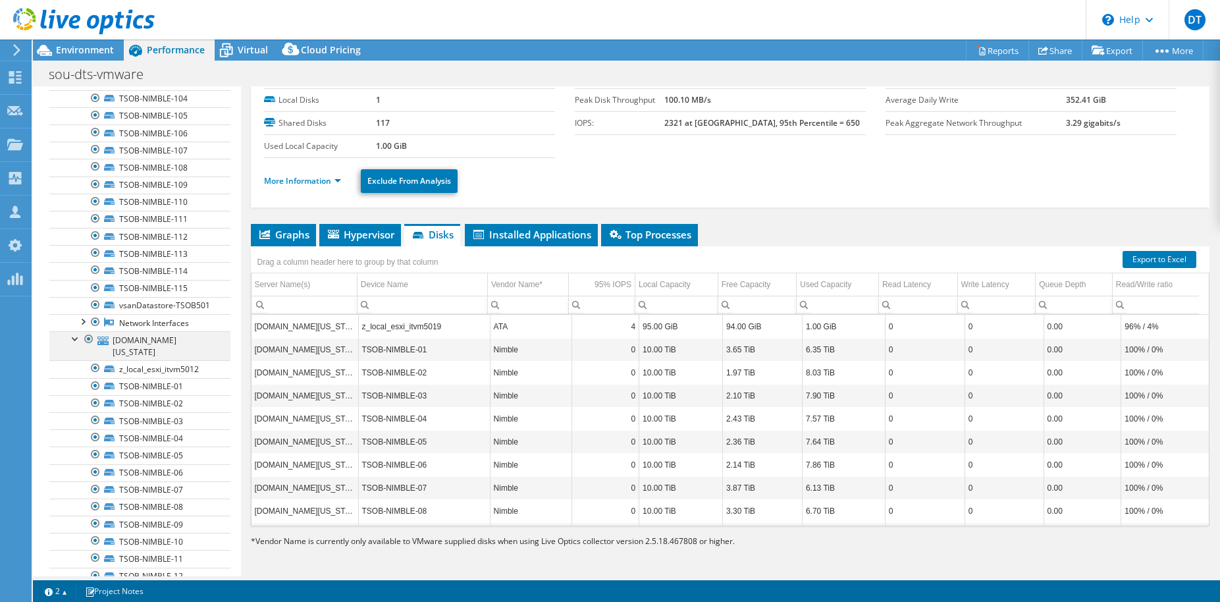
click at [73, 331] on div at bounding box center [75, 337] width 13 height 13
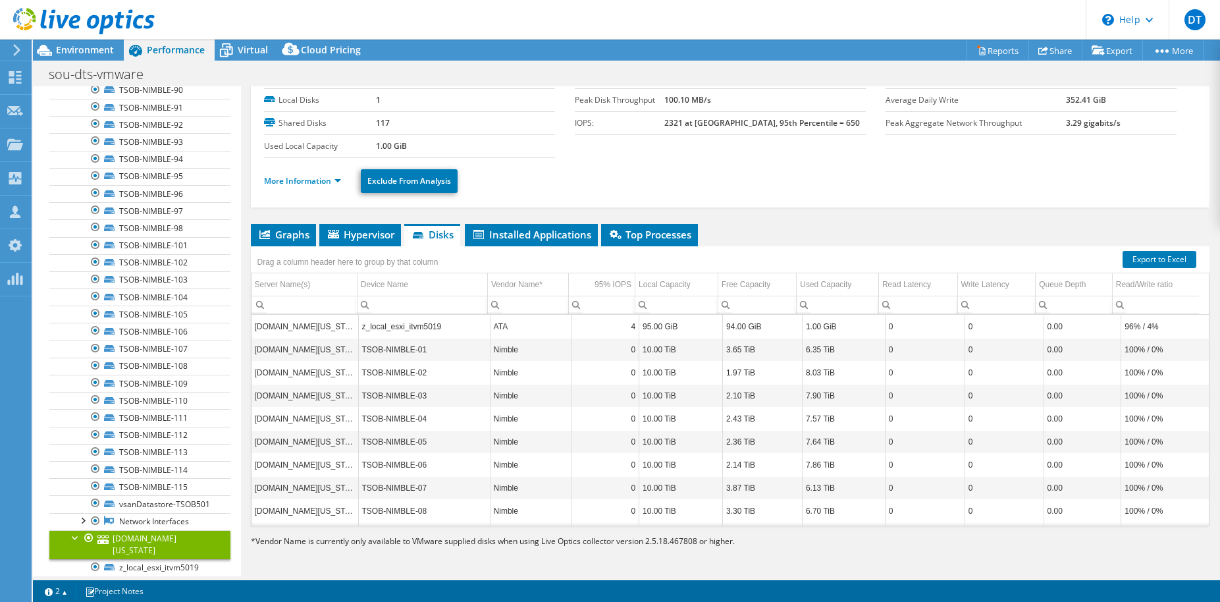
click at [76, 530] on div at bounding box center [75, 536] width 13 height 13
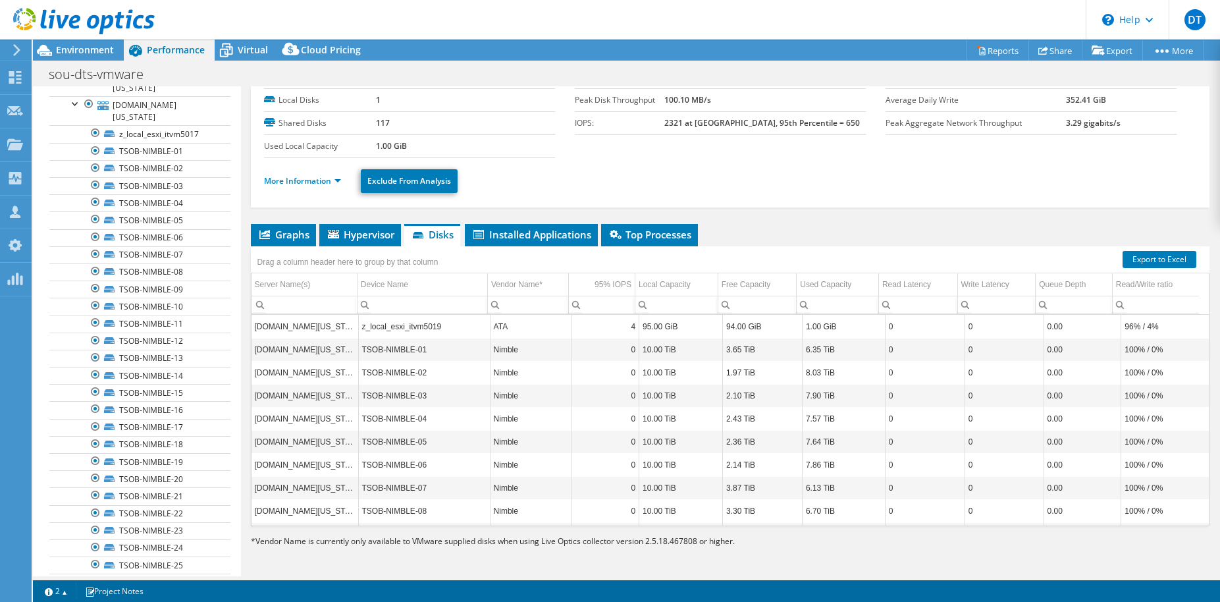
scroll to position [0, 0]
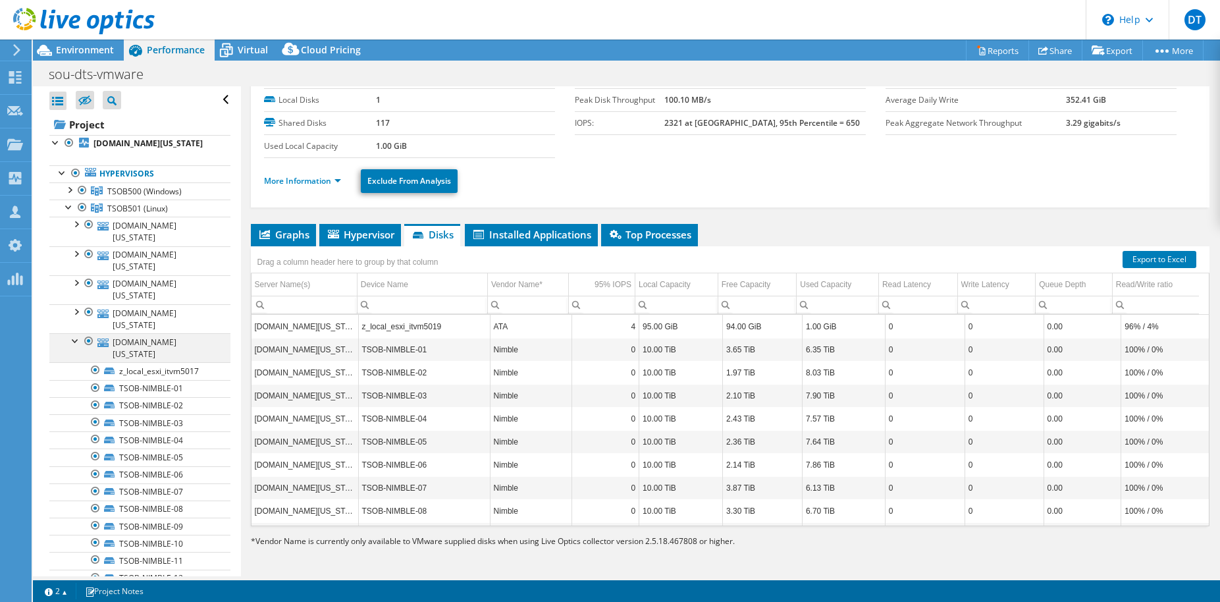
click at [74, 333] on div at bounding box center [75, 339] width 13 height 13
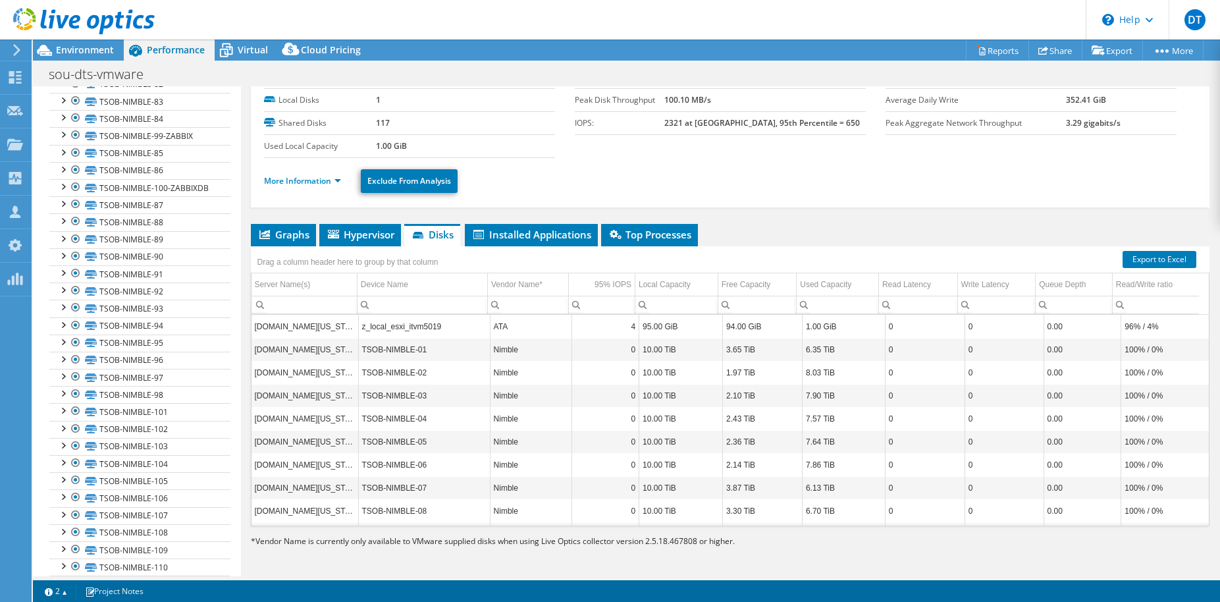
scroll to position [1972, 0]
click at [151, 601] on link "vsanDatastore-TSOB501" at bounding box center [139, 611] width 181 height 17
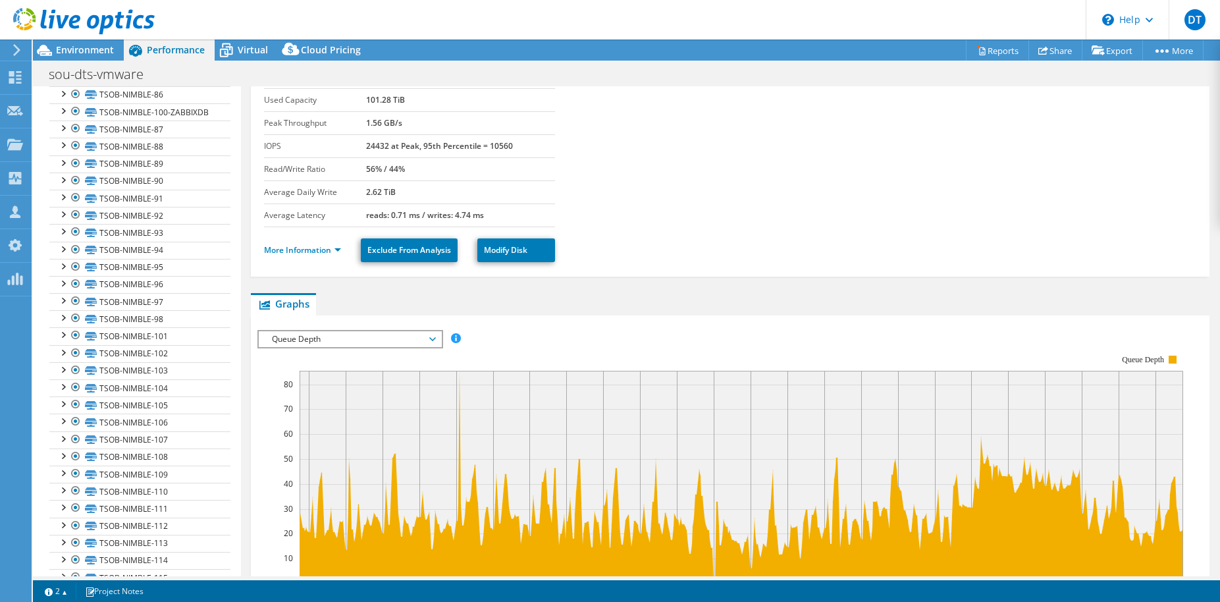
click at [121, 586] on link "vsanDatastore-TSOB500" at bounding box center [139, 594] width 181 height 17
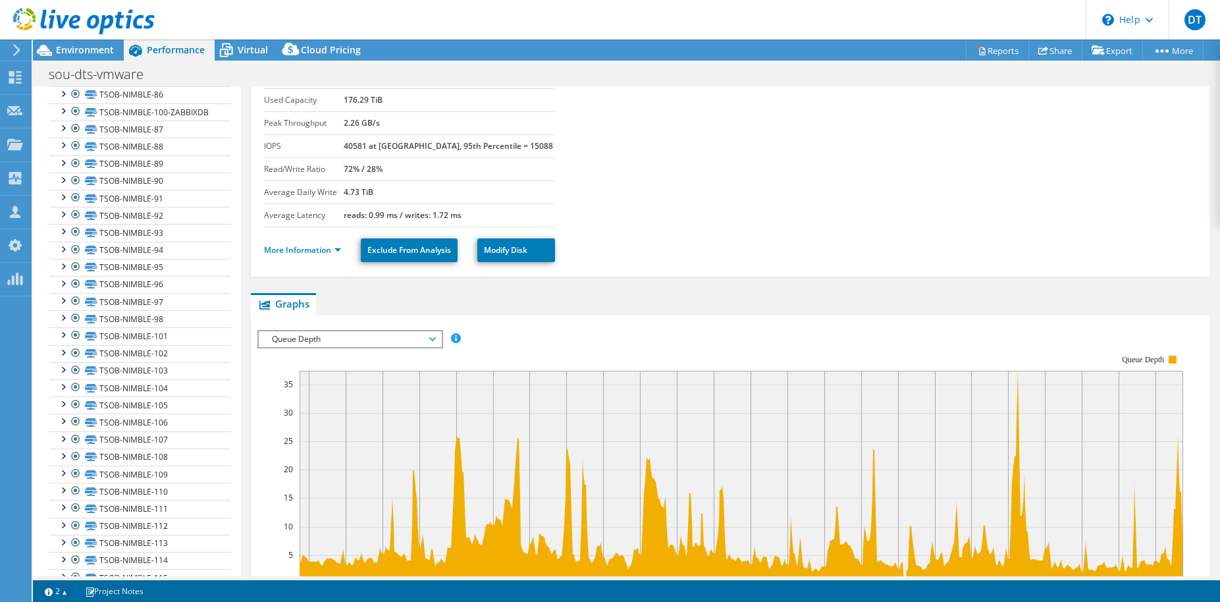
click at [64, 586] on div at bounding box center [62, 592] width 13 height 13
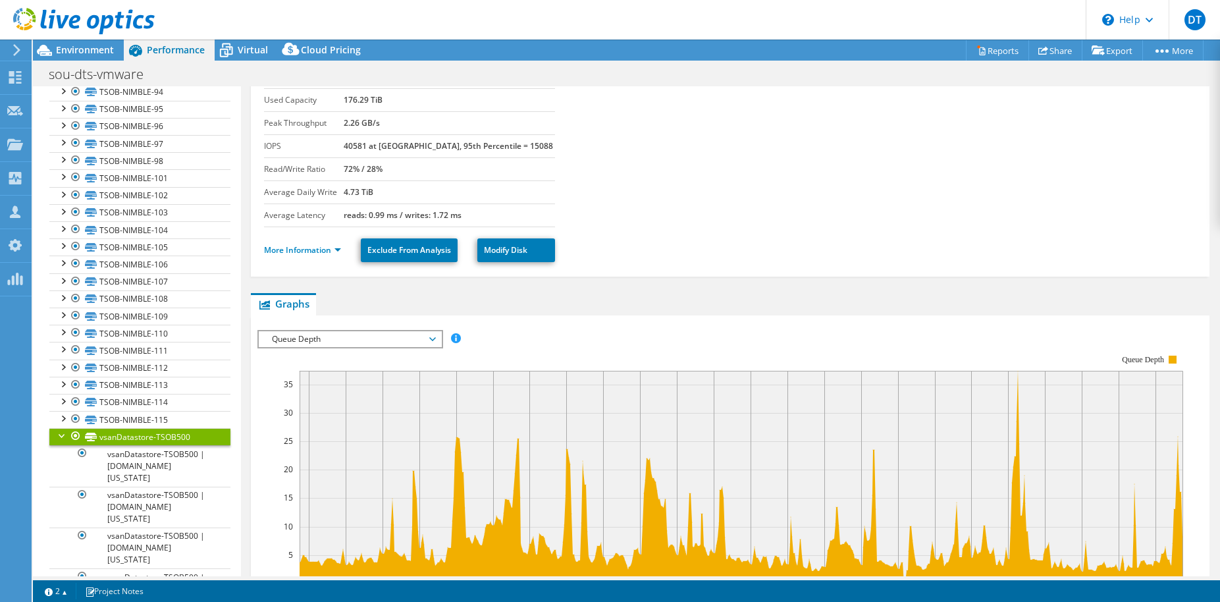
scroll to position [2209, 0]
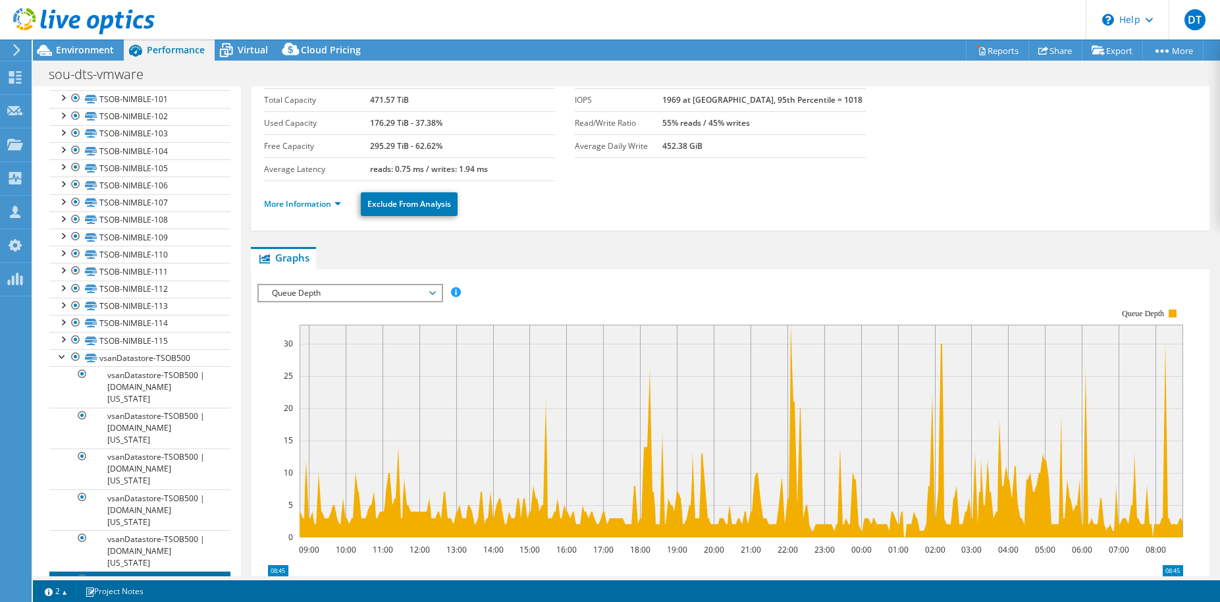
click at [150, 571] on link "vsanDatastore-TSOB500 | [DOMAIN_NAME][US_STATE]" at bounding box center [139, 591] width 181 height 41
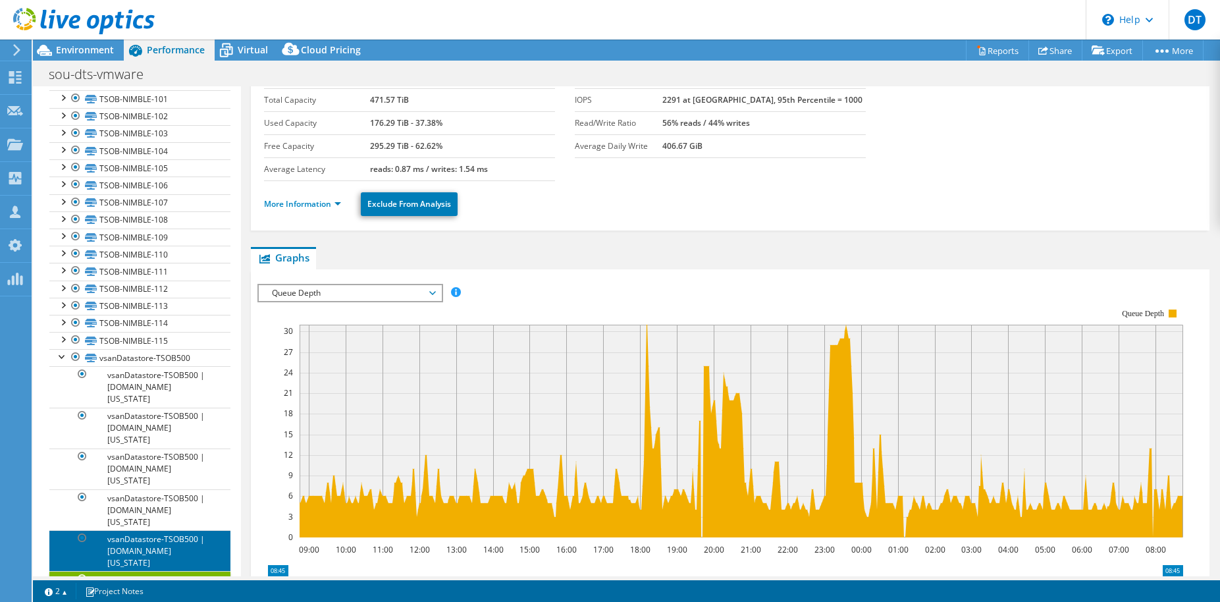
click at [155, 530] on link "vsanDatastore-TSOB500 | [DOMAIN_NAME][US_STATE]" at bounding box center [139, 550] width 181 height 41
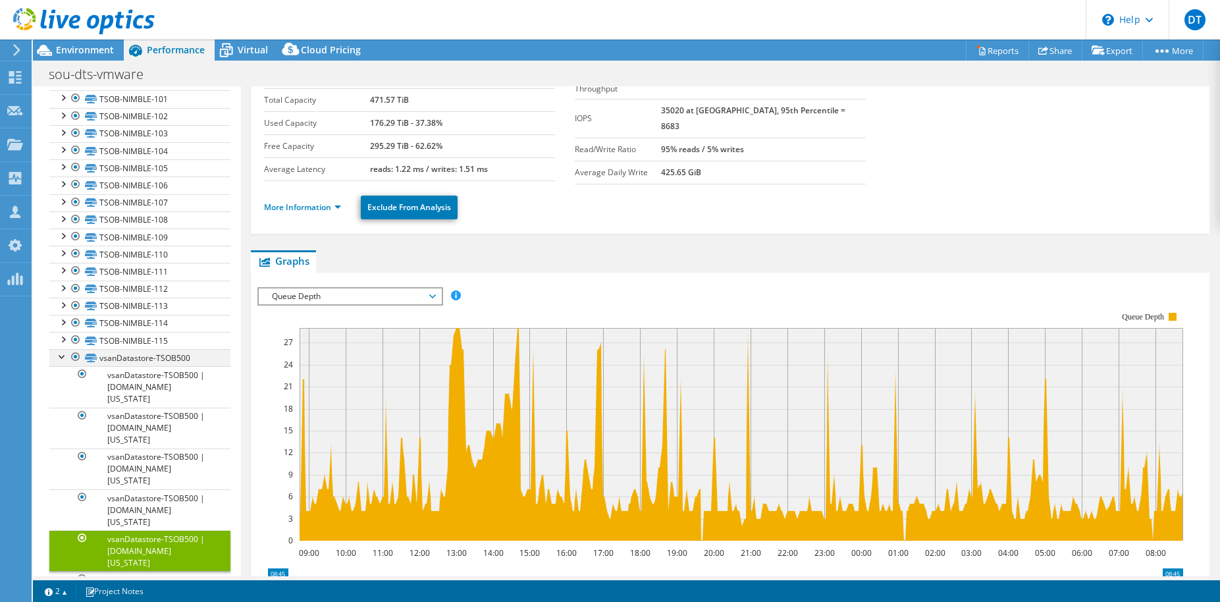
click at [63, 349] on div at bounding box center [62, 355] width 13 height 13
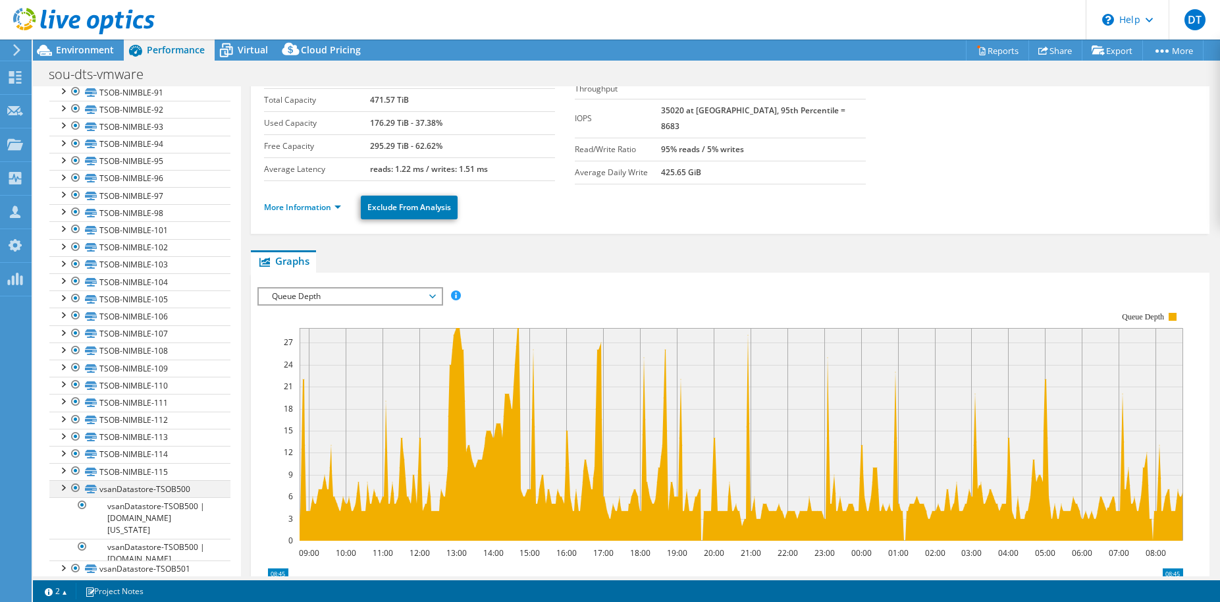
scroll to position [1972, 0]
